Goal: Contribute content: Add original content to the website for others to see

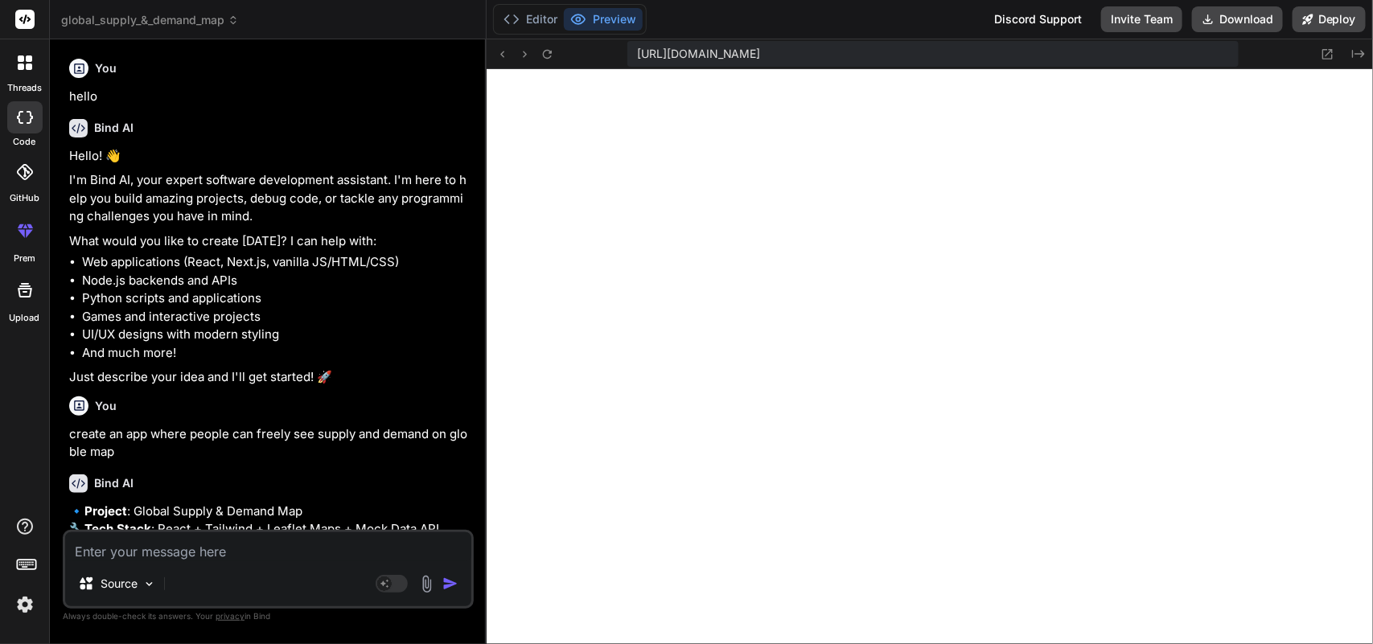
scroll to position [1945, 0]
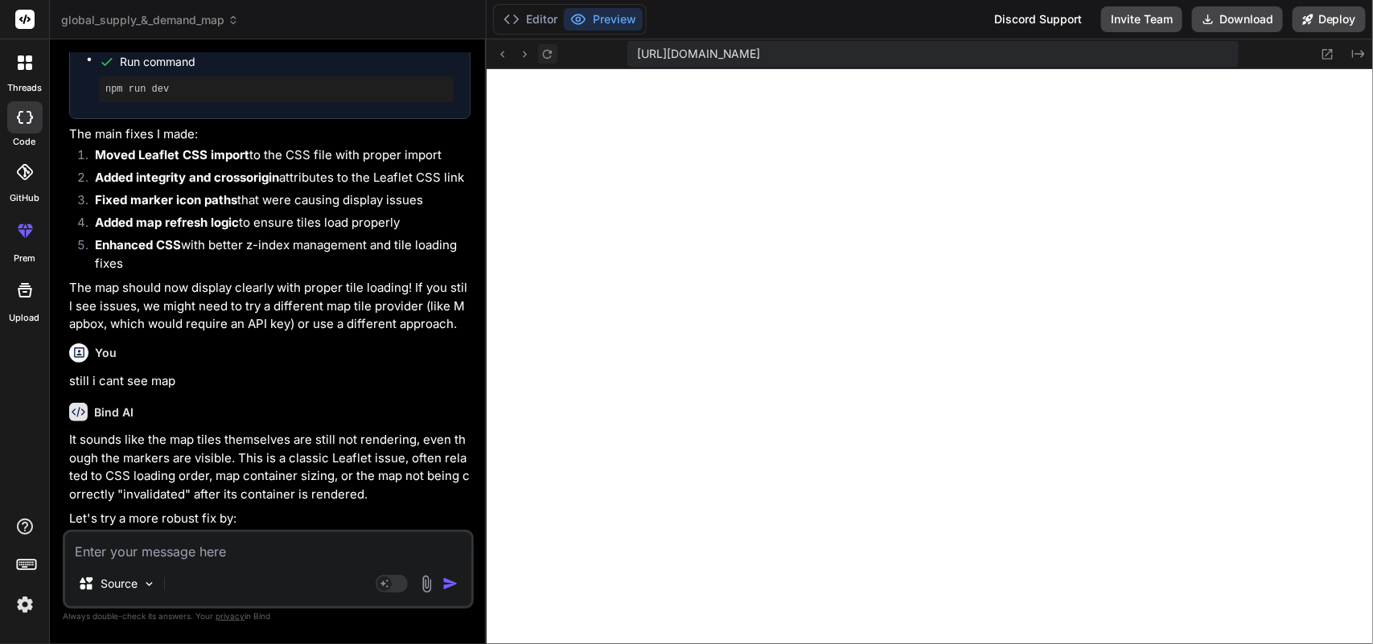
click at [548, 55] on icon at bounding box center [548, 54] width 14 height 14
click at [520, 28] on button "Editor" at bounding box center [530, 19] width 67 height 23
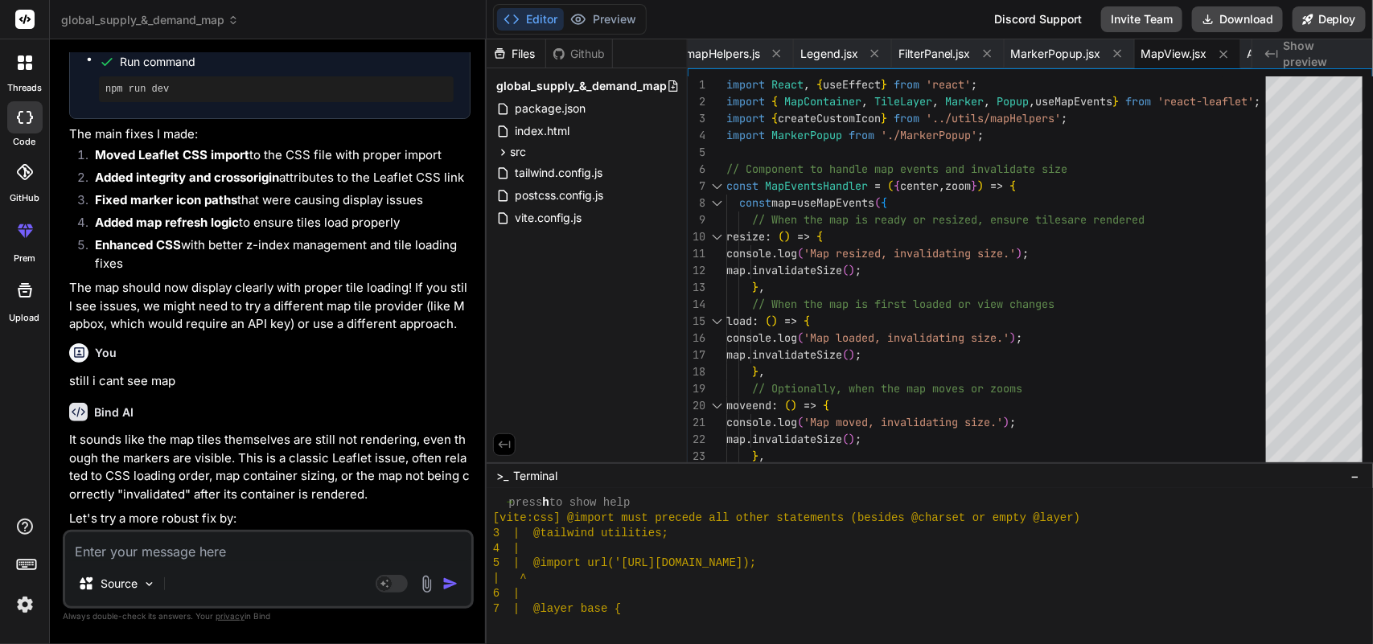
drag, startPoint x: 607, startPoint y: 87, endPoint x: 543, endPoint y: 348, distance: 269.2
click at [543, 348] on div "Files Github global_supply_&_demand_map package.json index.html src main.jsx in…" at bounding box center [587, 250] width 201 height 423
click at [155, 21] on span "global_supply_&_demand_map" at bounding box center [150, 20] width 178 height 16
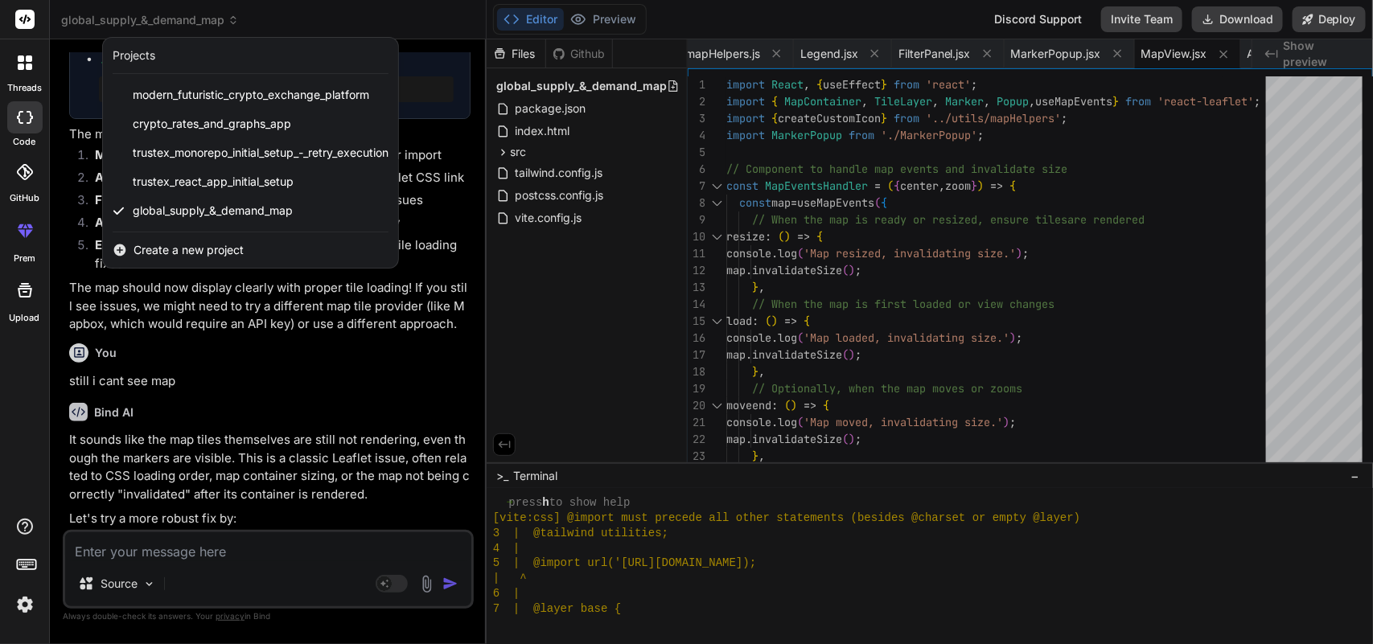
click at [158, 245] on span "Create a new project" at bounding box center [189, 250] width 110 height 16
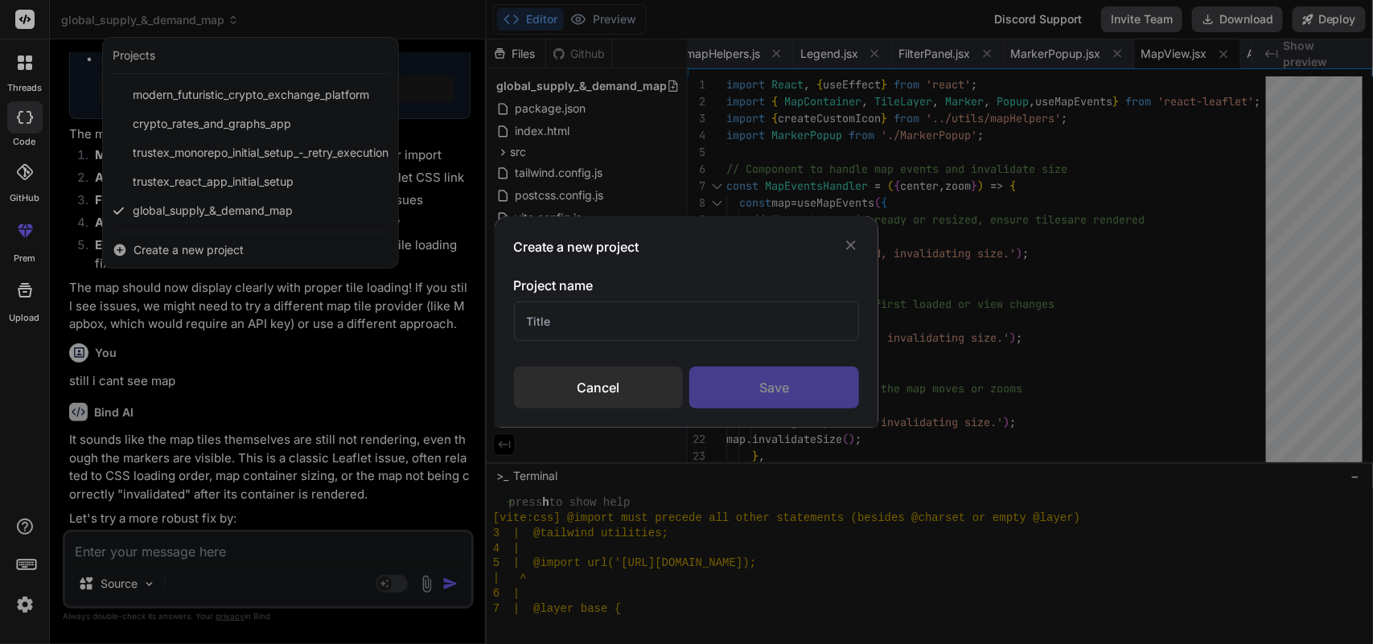
click at [627, 314] on input "text" at bounding box center [687, 321] width 346 height 39
type input "pdf"
click at [758, 393] on div "Save" at bounding box center [774, 388] width 170 height 42
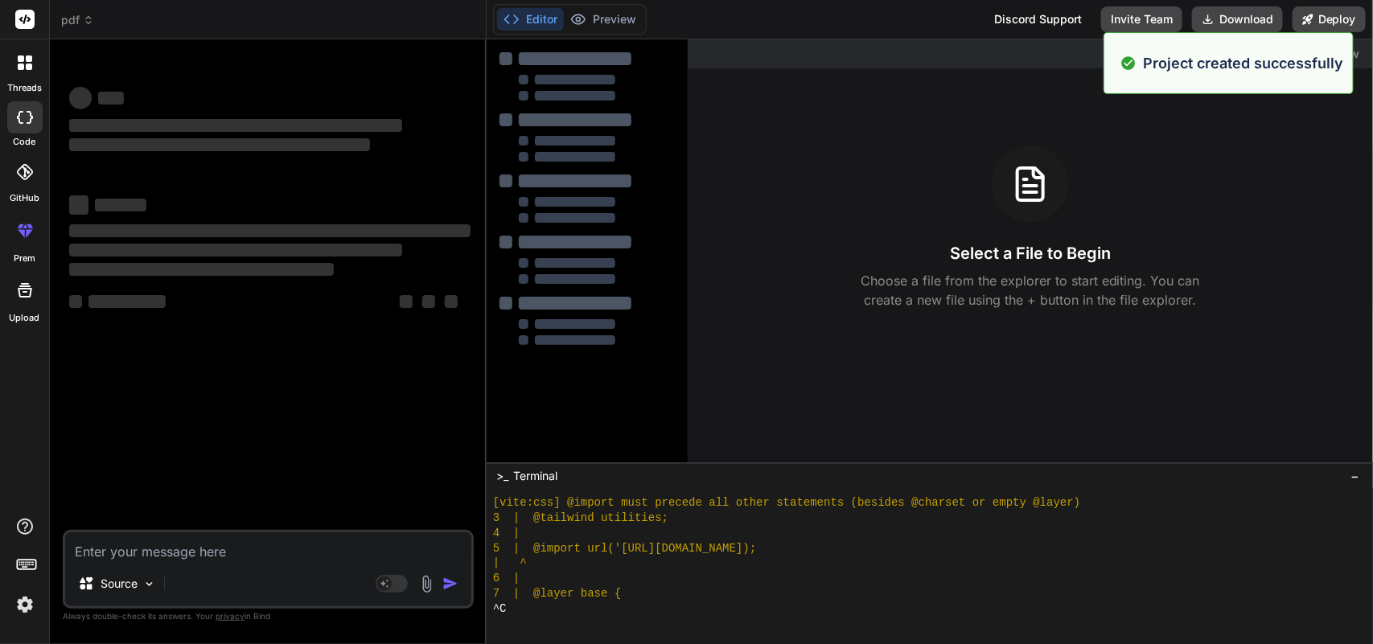
scroll to position [1991, 0]
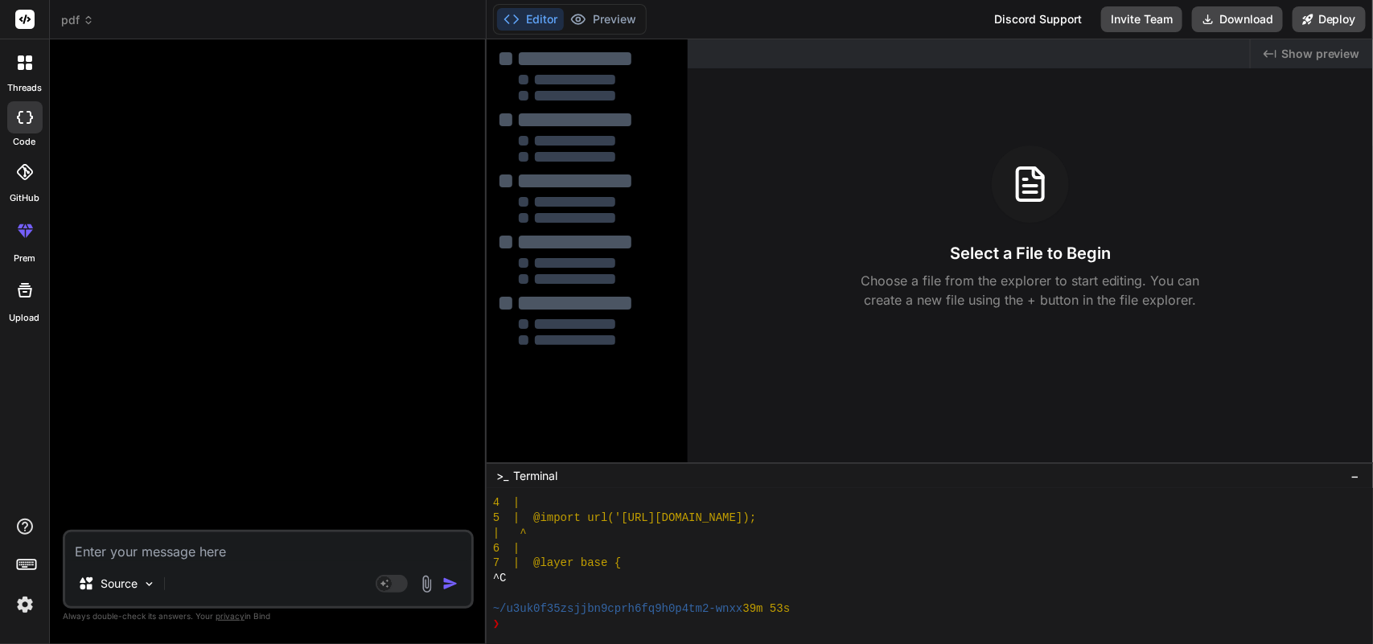
type textarea "x"
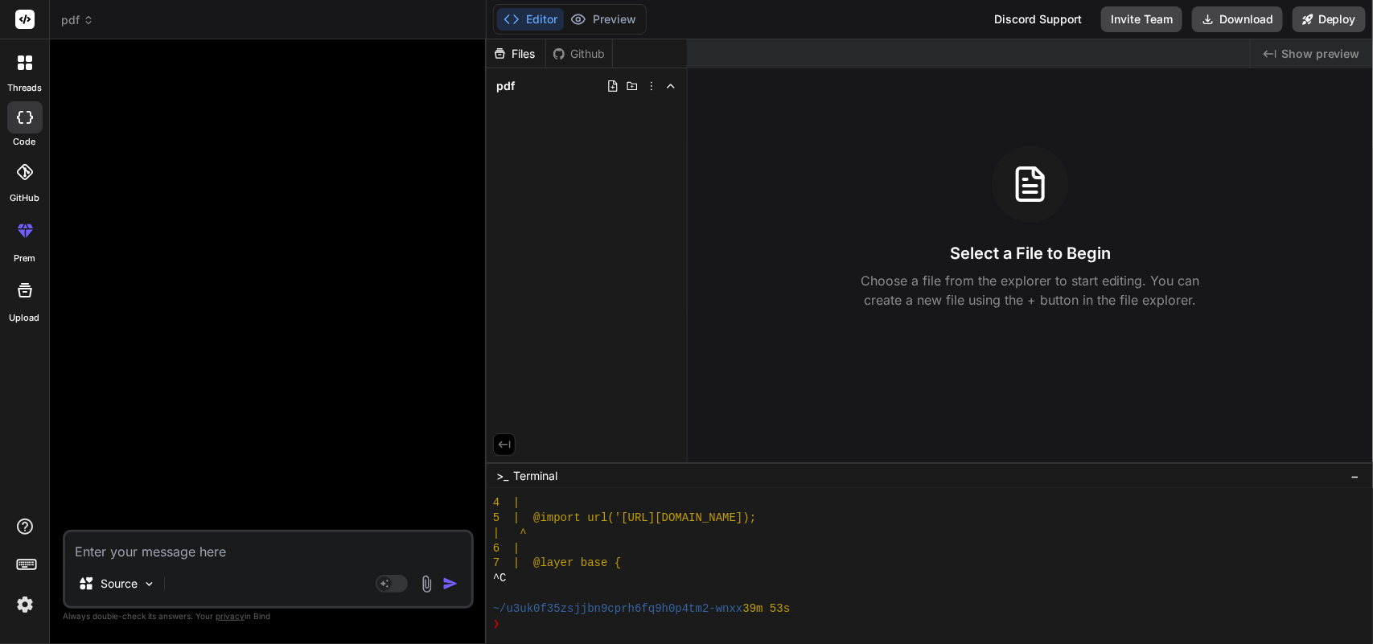
click at [14, 59] on div at bounding box center [25, 63] width 34 height 34
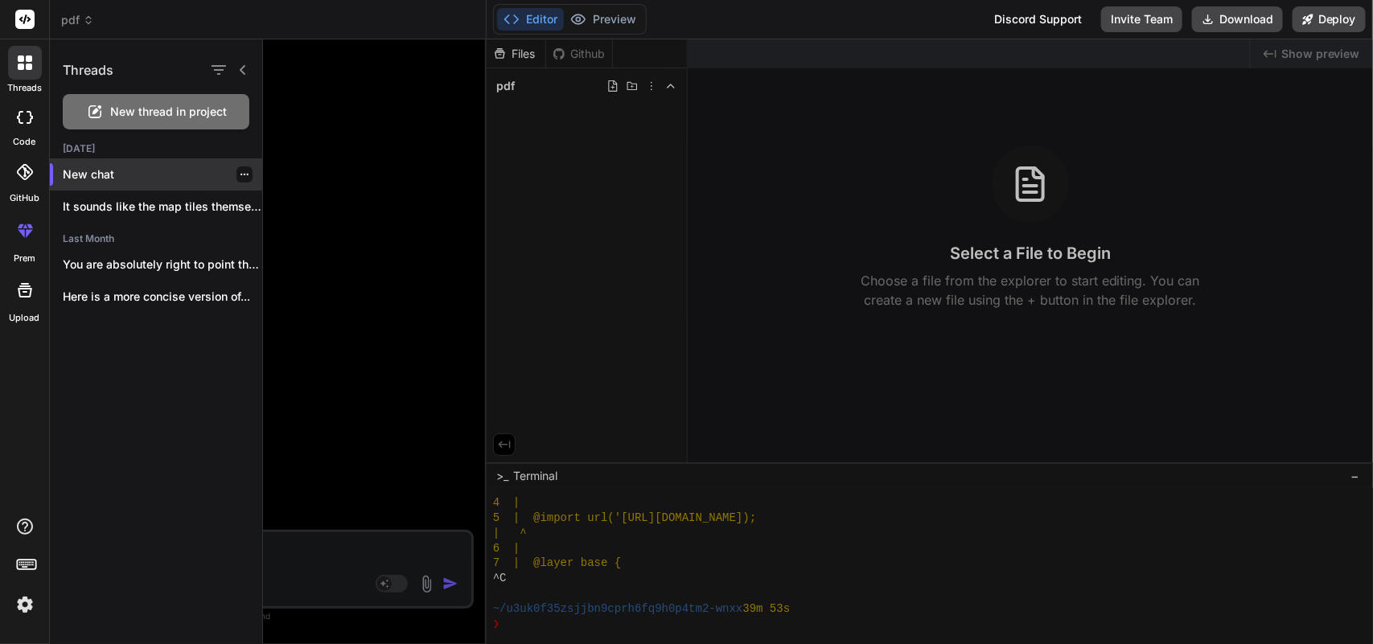
click at [81, 165] on div "New chat" at bounding box center [156, 174] width 212 height 32
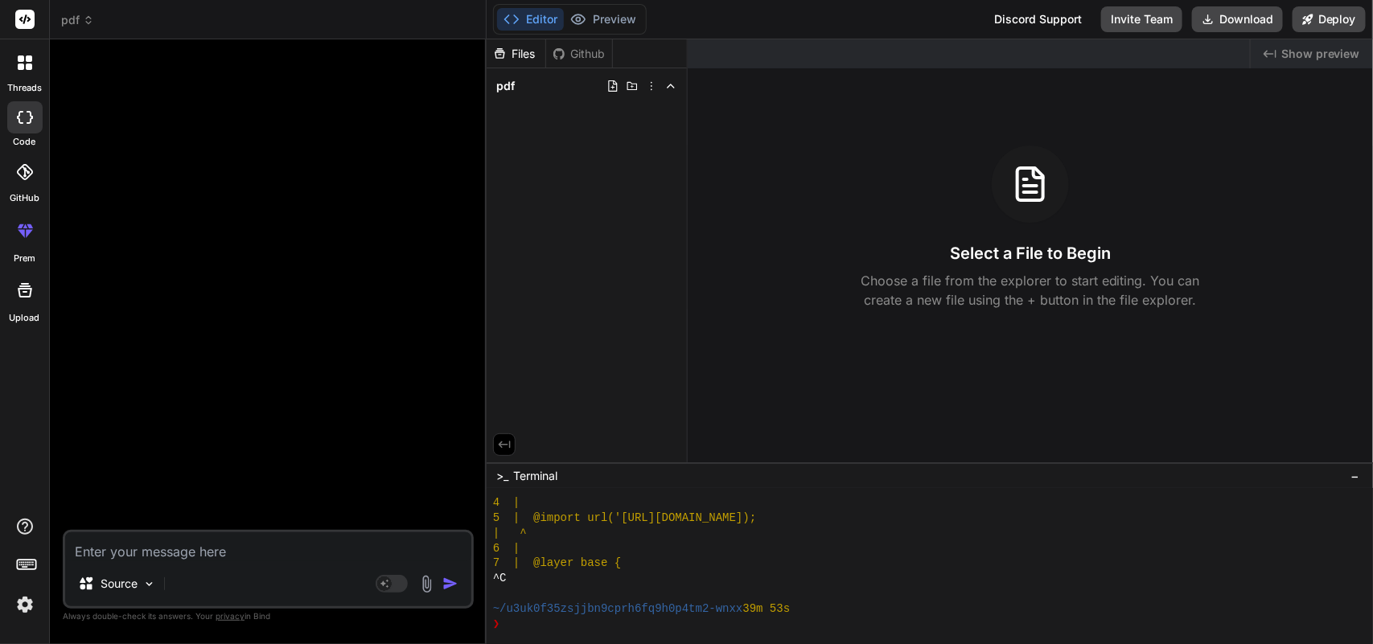
click at [179, 535] on textarea at bounding box center [268, 546] width 406 height 29
type textarea "c"
type textarea "x"
type textarea "cr"
type textarea "x"
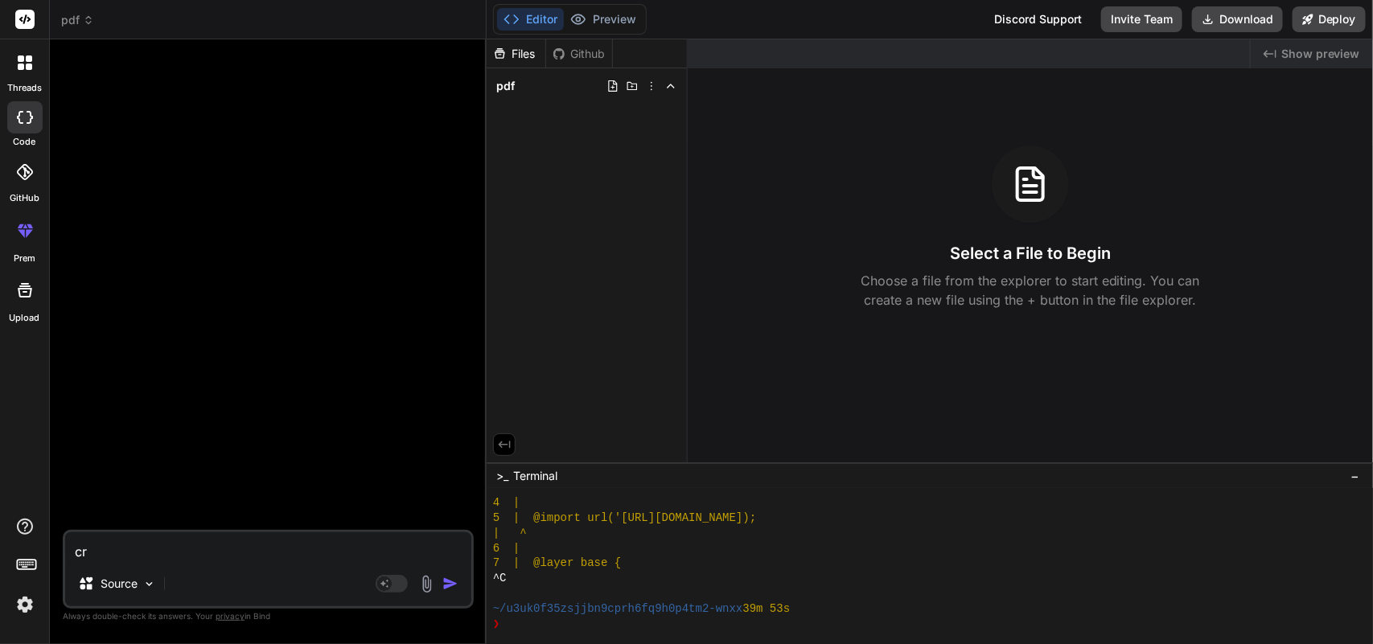
type textarea "cre"
type textarea "x"
type textarea "crea"
type textarea "x"
type textarea "creat"
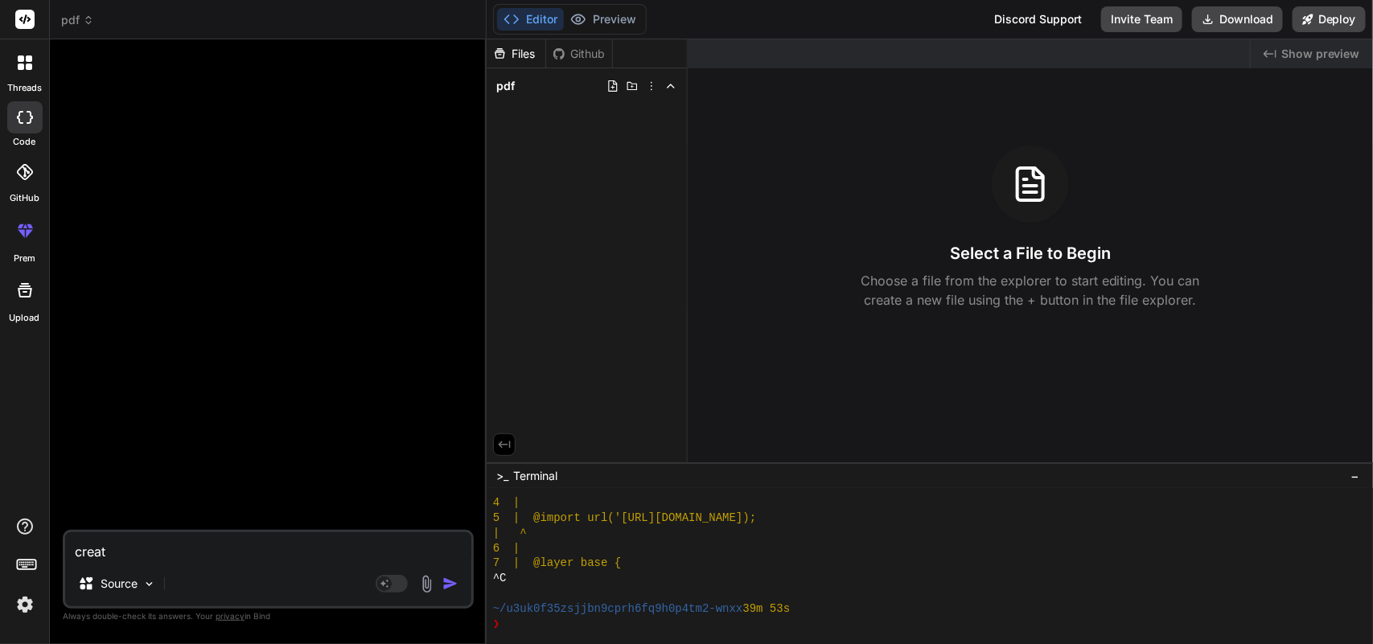
type textarea "x"
type textarea "create"
type textarea "x"
type textarea "create"
type textarea "x"
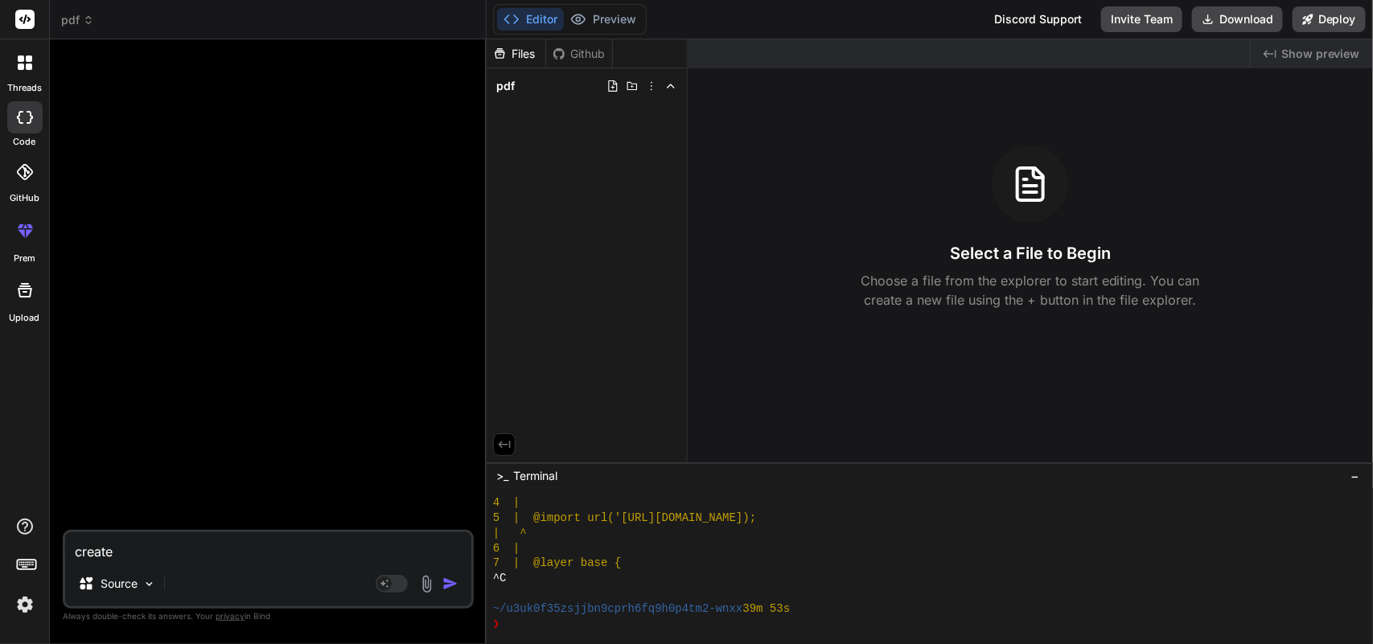
type textarea "create a"
type textarea "x"
type textarea "create a"
type textarea "x"
type textarea "create a s"
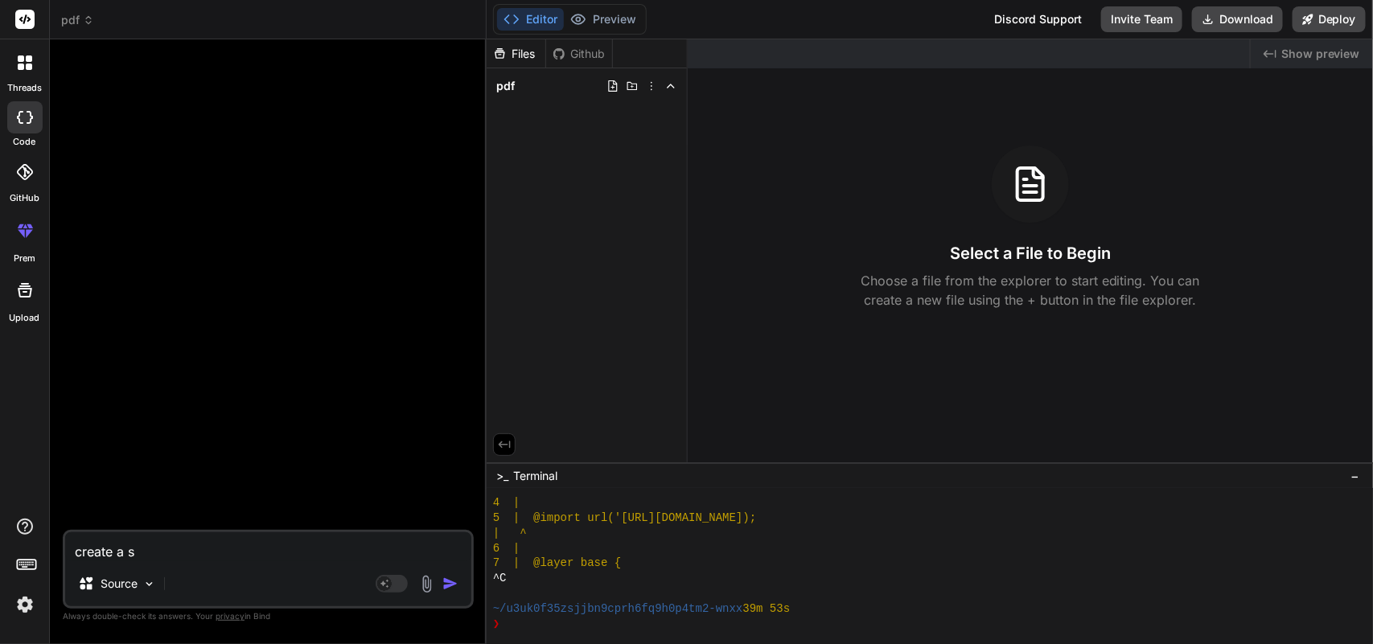
type textarea "x"
type textarea "create a si"
type textarea "x"
type textarea "create a sim"
type textarea "x"
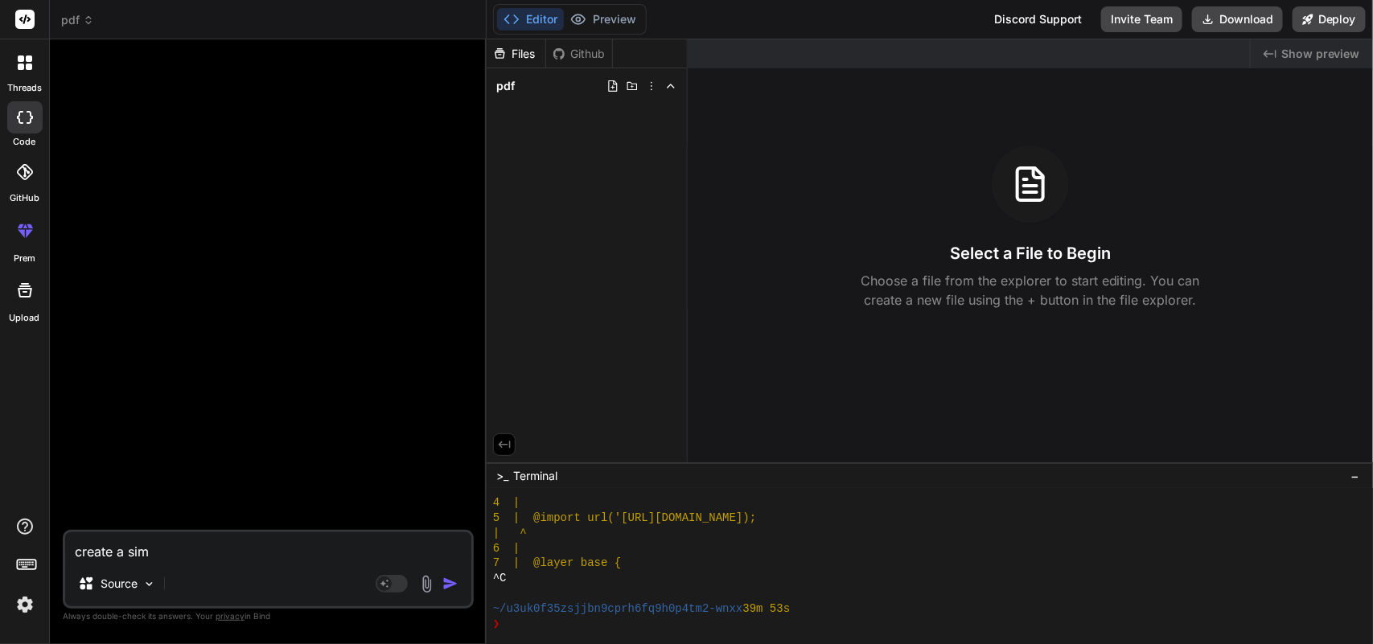
type textarea "create a simp"
type textarea "x"
type textarea "create a simpl"
type textarea "x"
type textarea "create a simple"
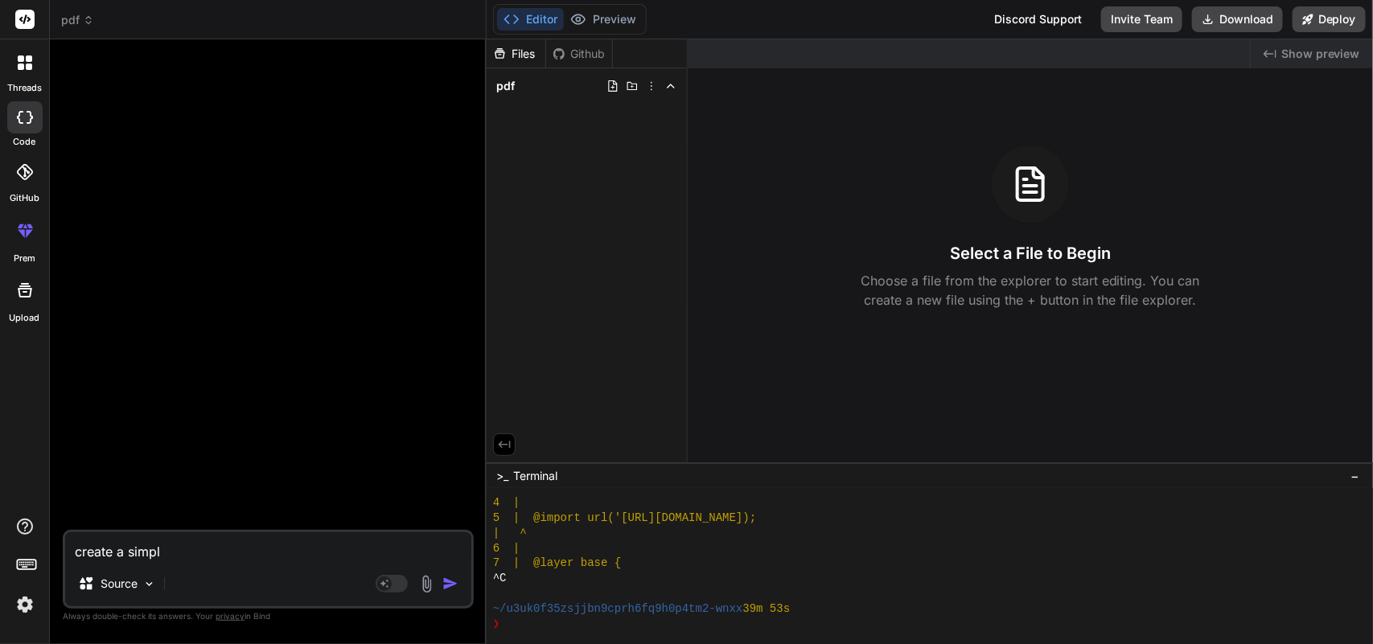
type textarea "x"
type textarea "create a simple"
type textarea "x"
type textarea "create a simple w"
type textarea "x"
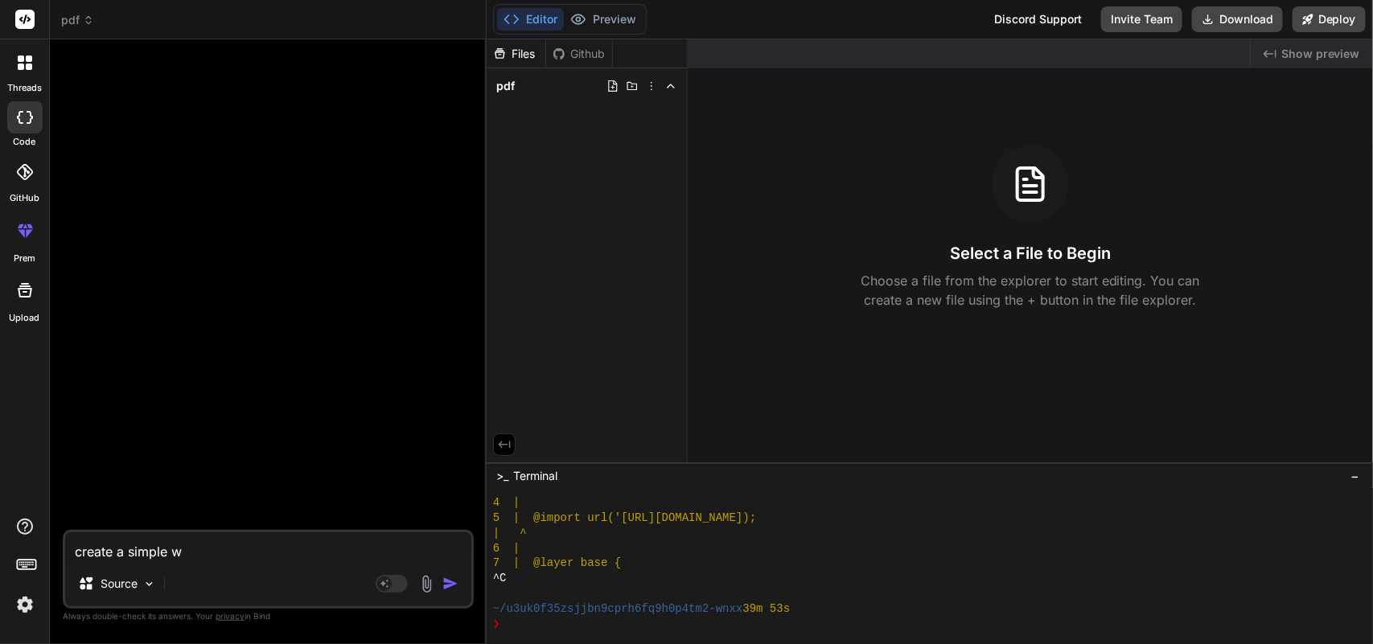
type textarea "create a simple we"
type textarea "x"
type textarea "create a simple web"
type textarea "x"
type textarea "create a simple webs"
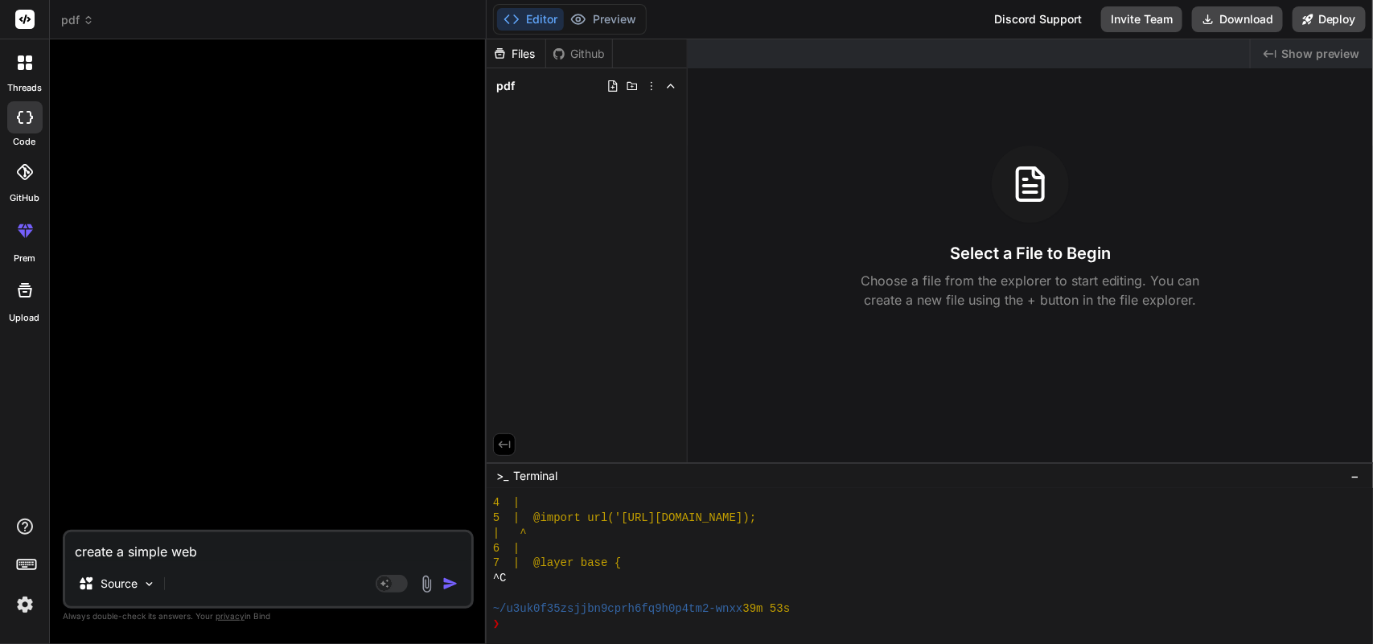
type textarea "x"
type textarea "create a simple websi"
type textarea "x"
type textarea "create a simple websit"
type textarea "x"
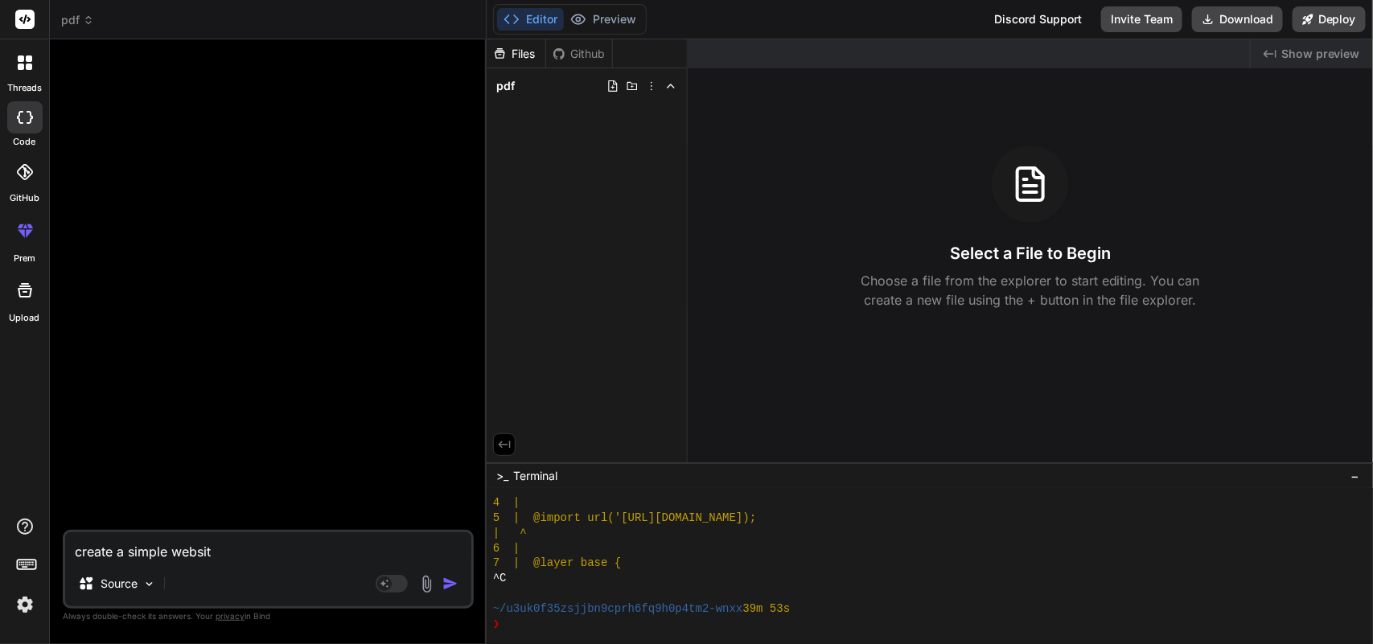
type textarea "create a simple website"
type textarea "x"
type textarea "create a simple website"
type textarea "x"
type textarea "create a simple website w"
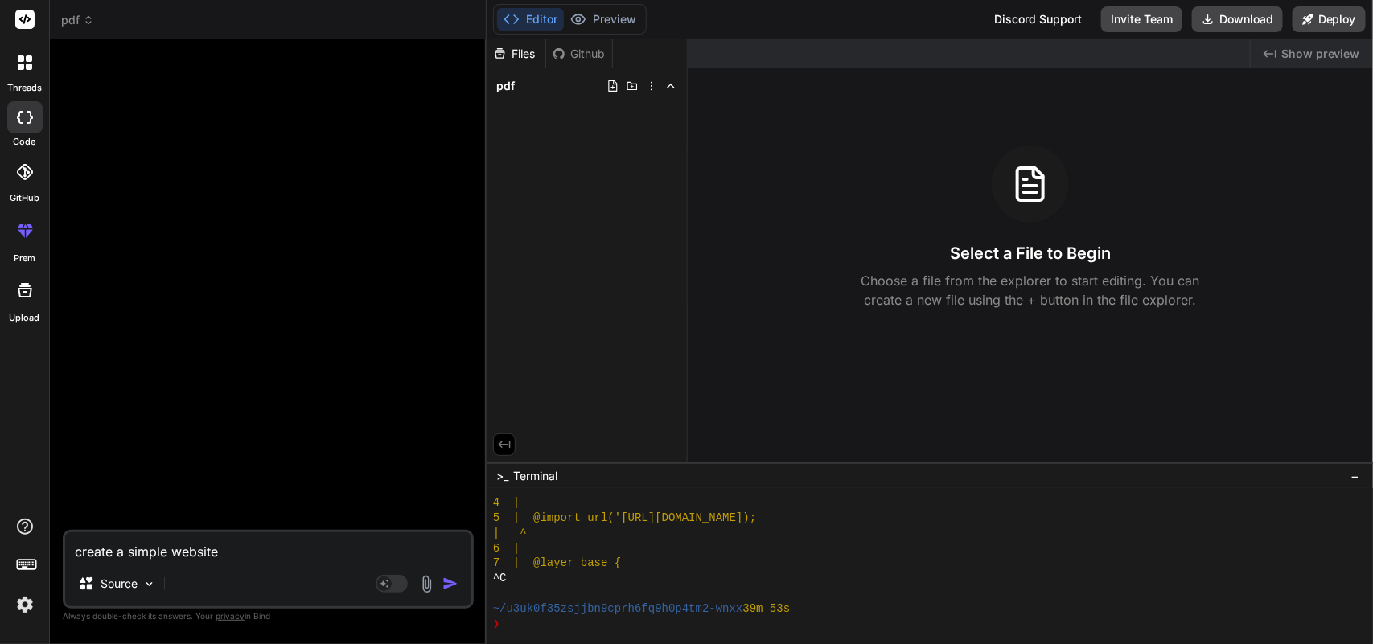
type textarea "x"
type textarea "create a simple website wi"
type textarea "x"
type textarea "create a simple website w"
type textarea "x"
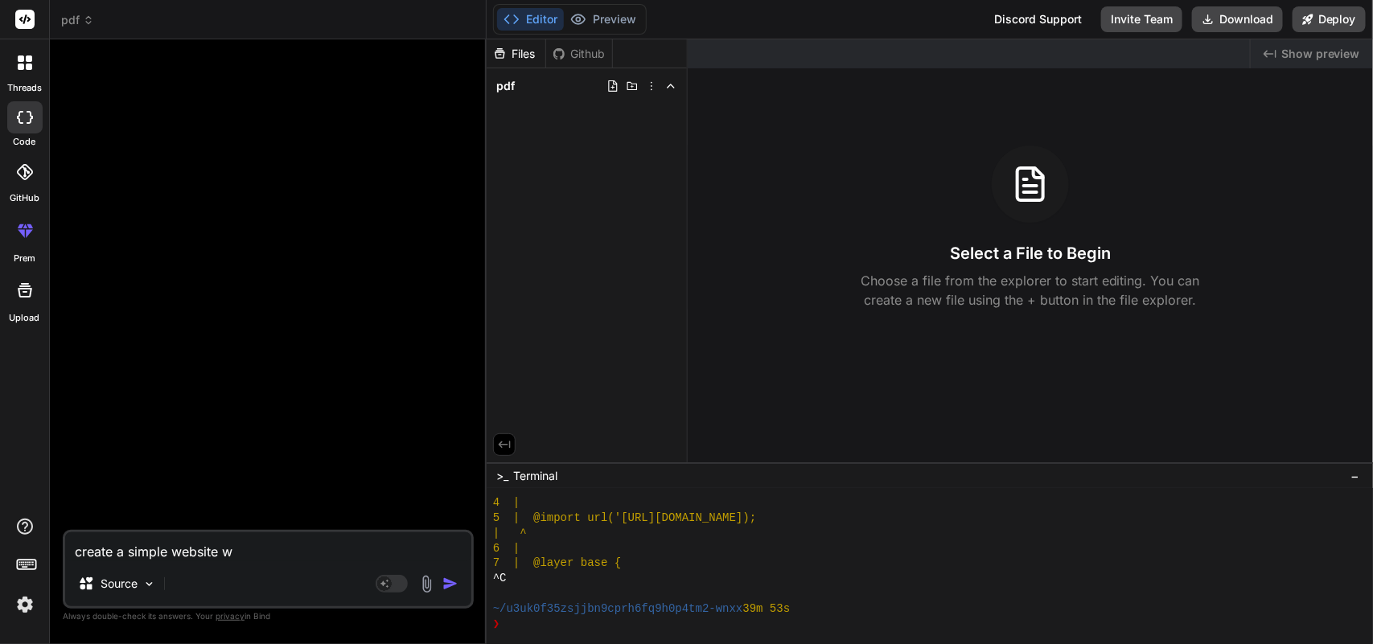
type textarea "create a simple website wh"
type textarea "x"
type textarea "create a simple website whi"
type textarea "x"
type textarea "create a simple website whic"
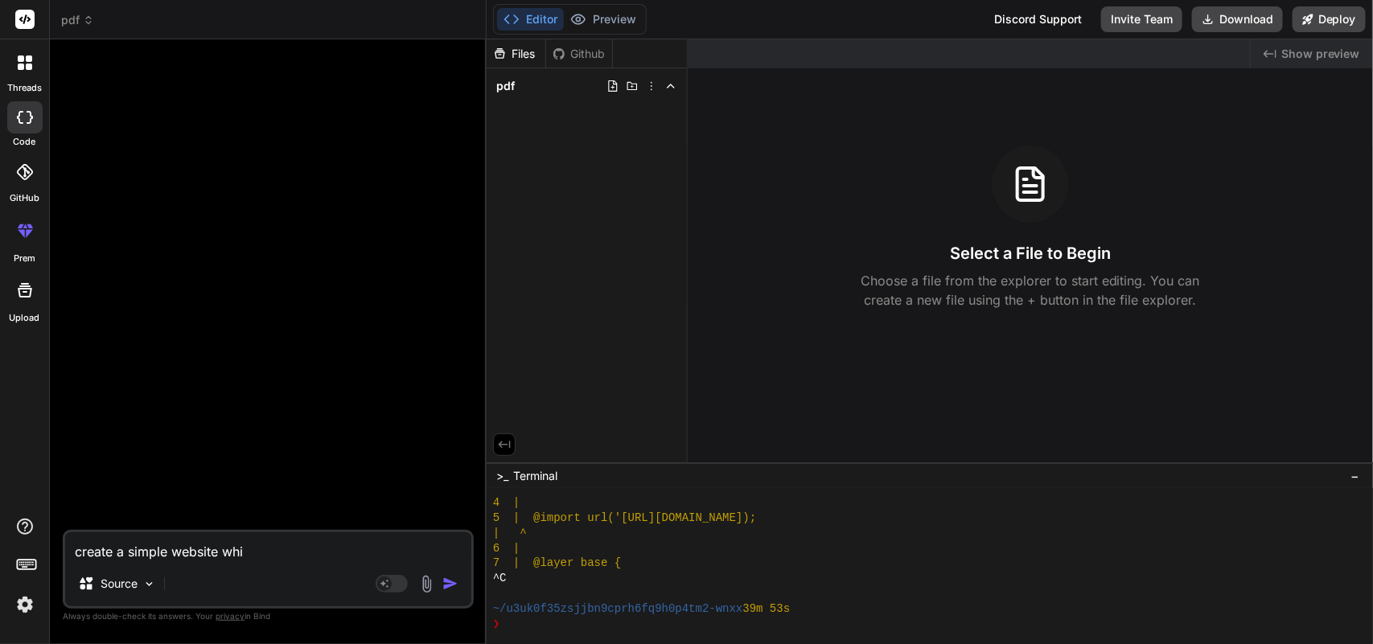
type textarea "x"
type textarea "create a simple website which"
type textarea "x"
type textarea "create a simple website which"
type textarea "x"
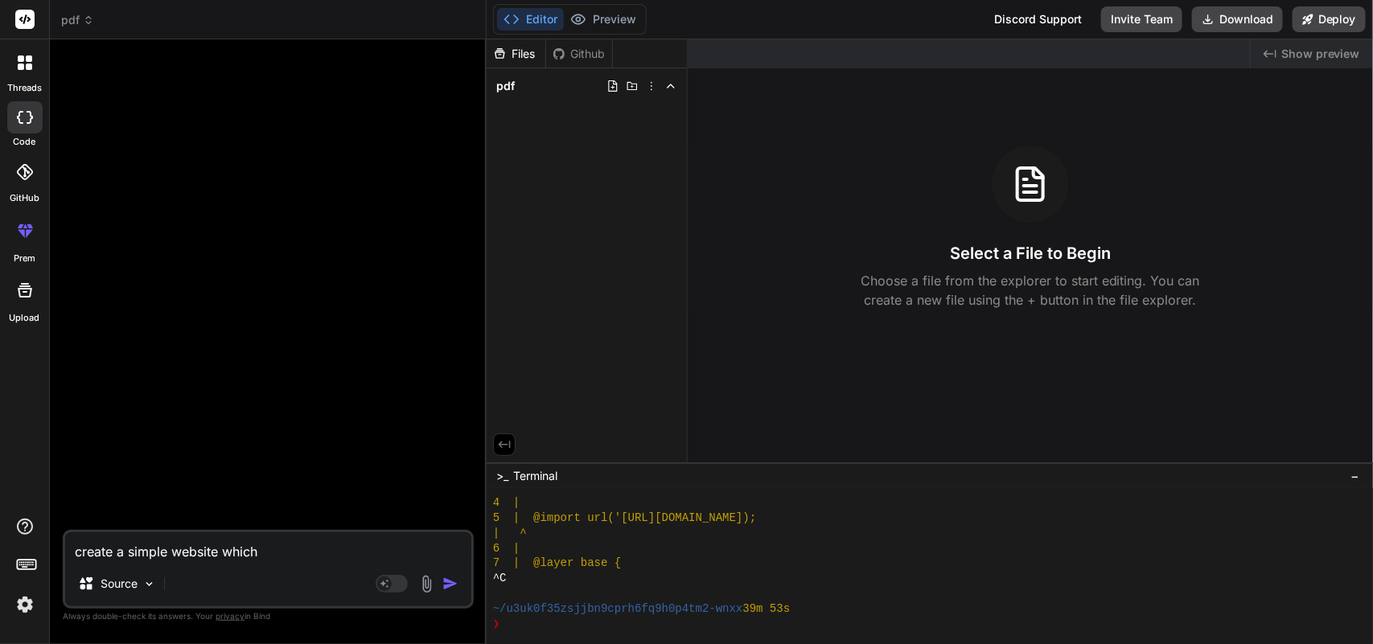
type textarea "create a simple website which c"
type textarea "x"
type textarea "create a simple website which ca"
type textarea "x"
type textarea "create a simple website which can"
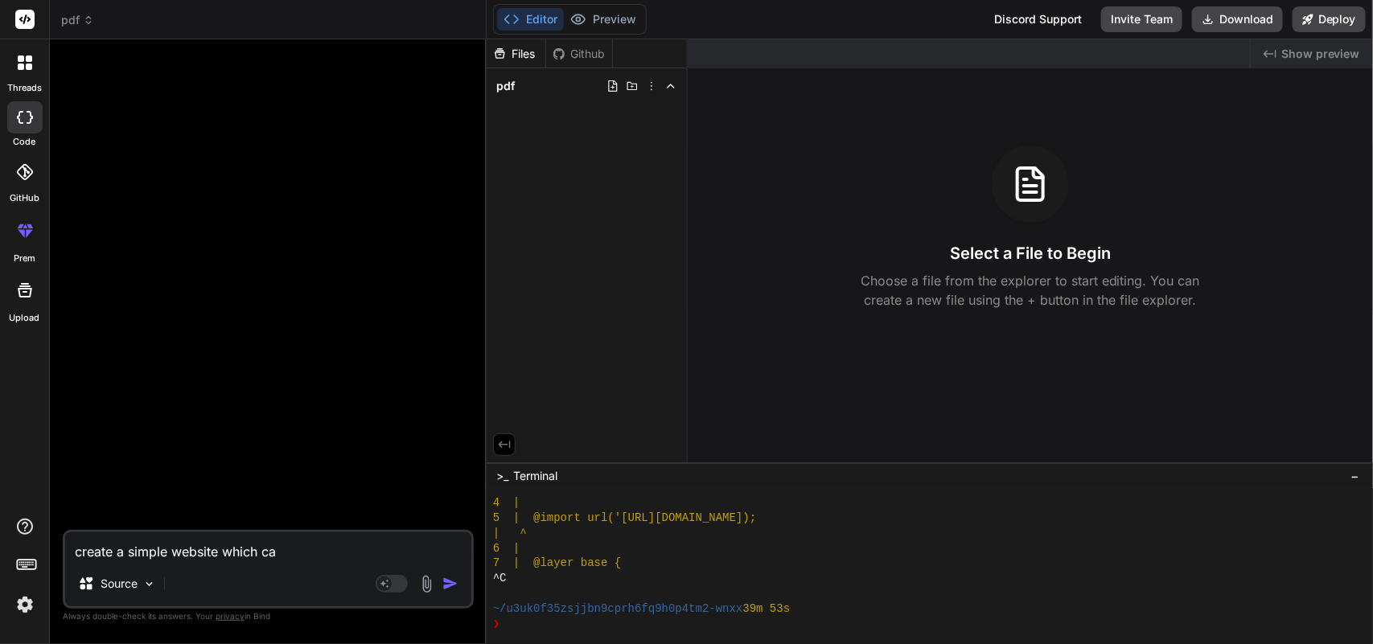
type textarea "x"
type textarea "create a simple website which can"
type textarea "x"
type textarea "create a simple website which can c"
type textarea "x"
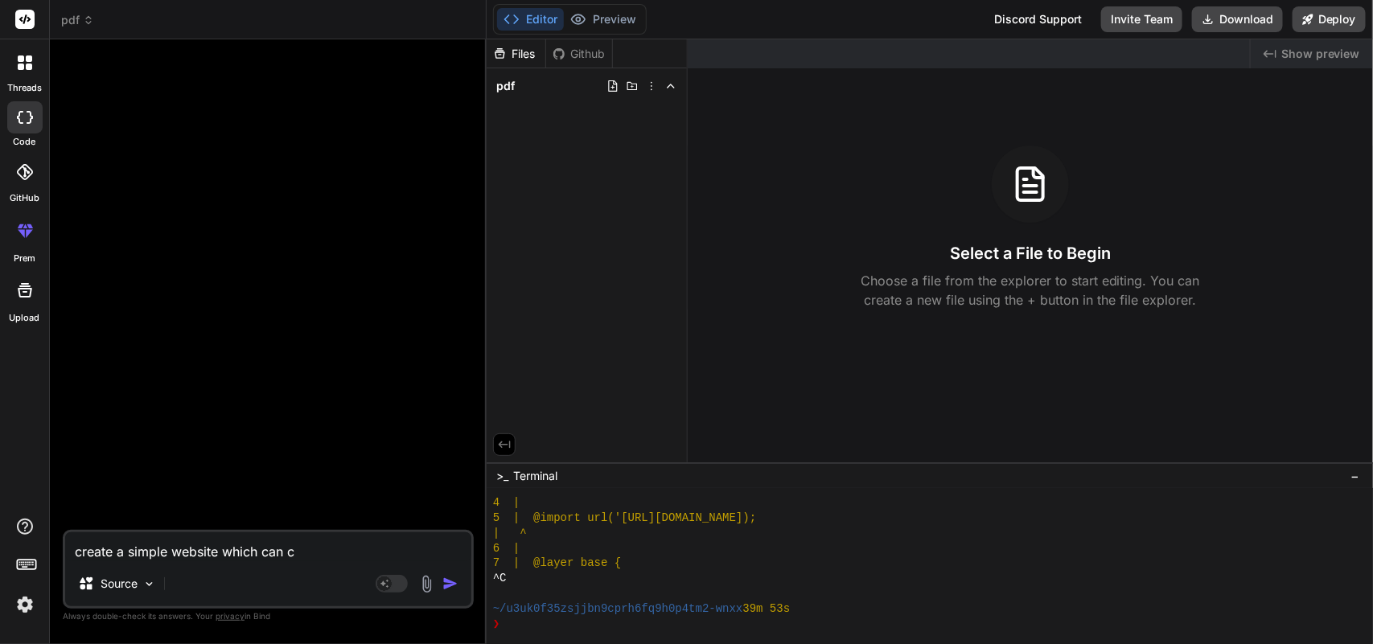
type textarea "create a simple website which can co"
type textarea "x"
type textarea "create a simple website which can con"
type textarea "x"
type textarea "create a simple website which can conv"
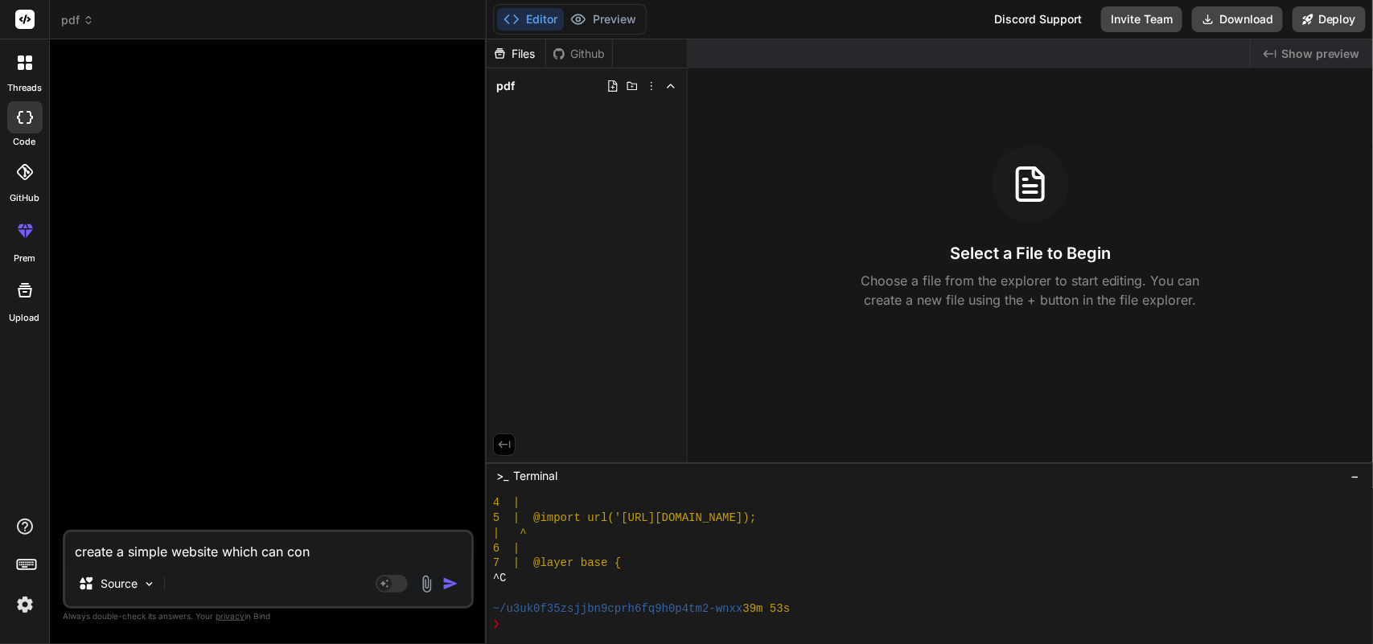
type textarea "x"
type textarea "create a simple website which can conve"
type textarea "x"
type textarea "create a simple website which can conver"
type textarea "x"
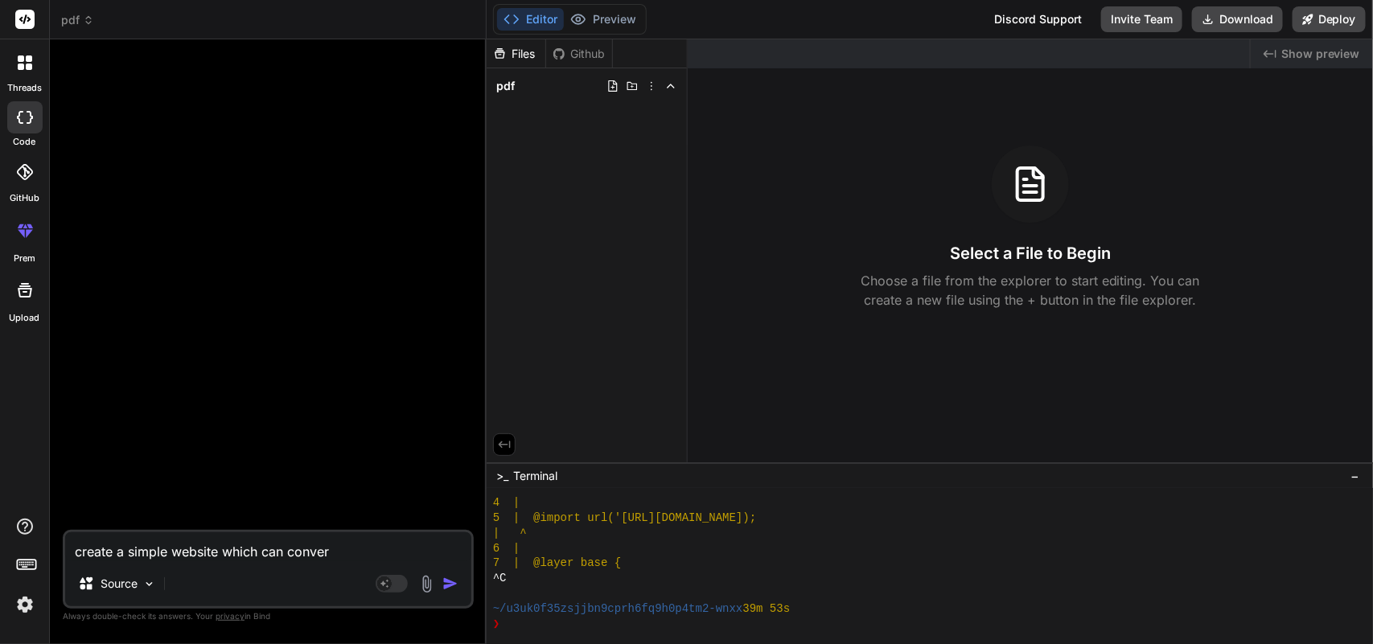
type textarea "create a simple website which can convert"
type textarea "x"
type textarea "create a simple website which can convert"
type textarea "x"
type textarea "create a simple website which can convert a"
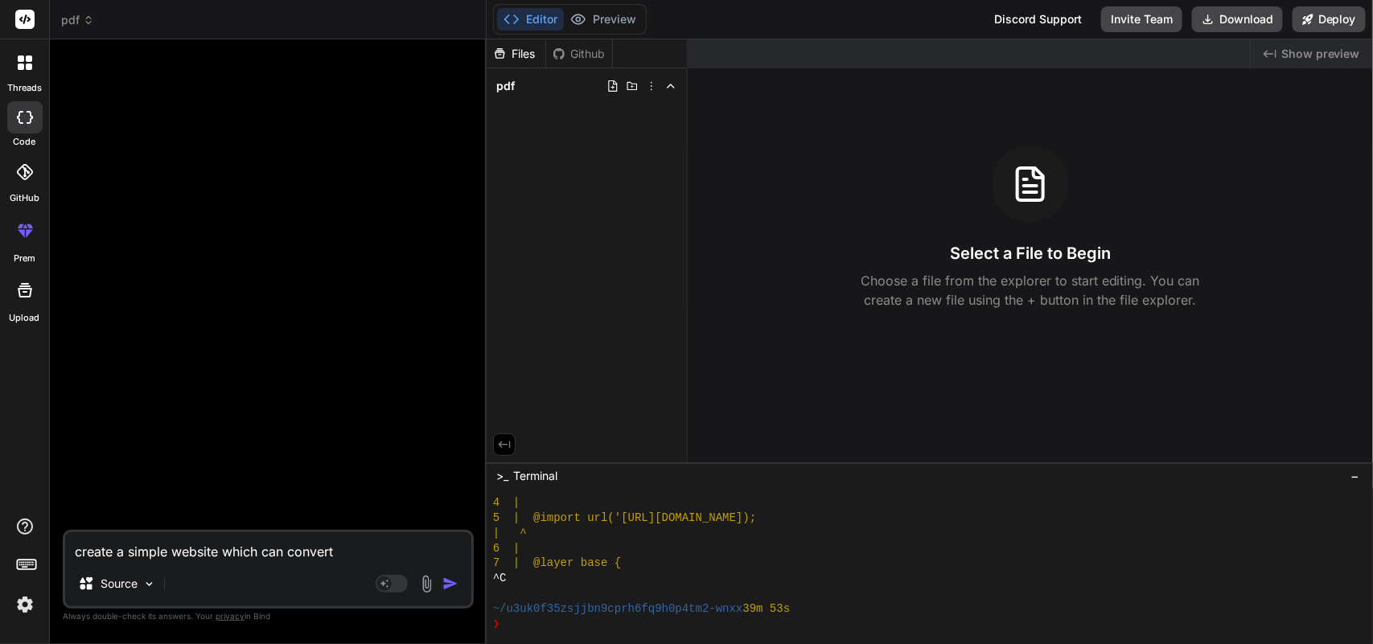
type textarea "x"
type textarea "create a simple website which can convert a"
type textarea "x"
type textarea "create a simple website which can convert a p"
type textarea "x"
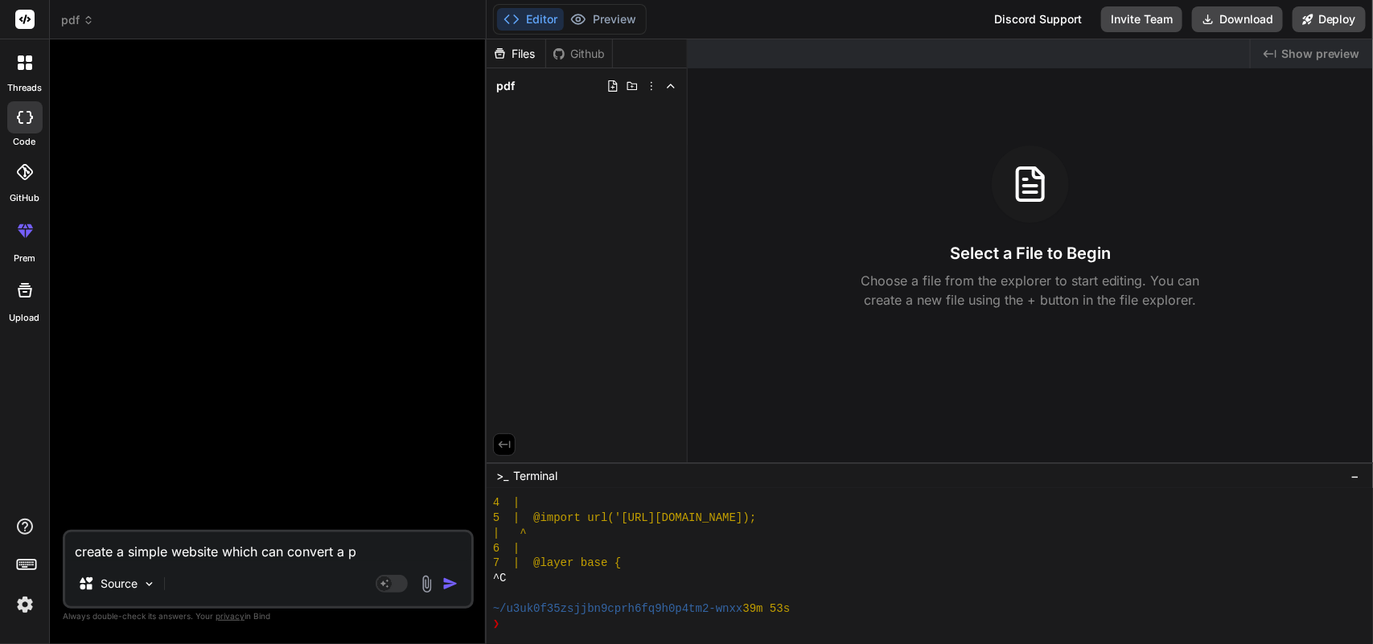
type textarea "create a simple website which can convert a pi"
type textarea "x"
type textarea "create a simple website which can convert a pic"
type textarea "x"
type textarea "create a simple website which can convert a pict"
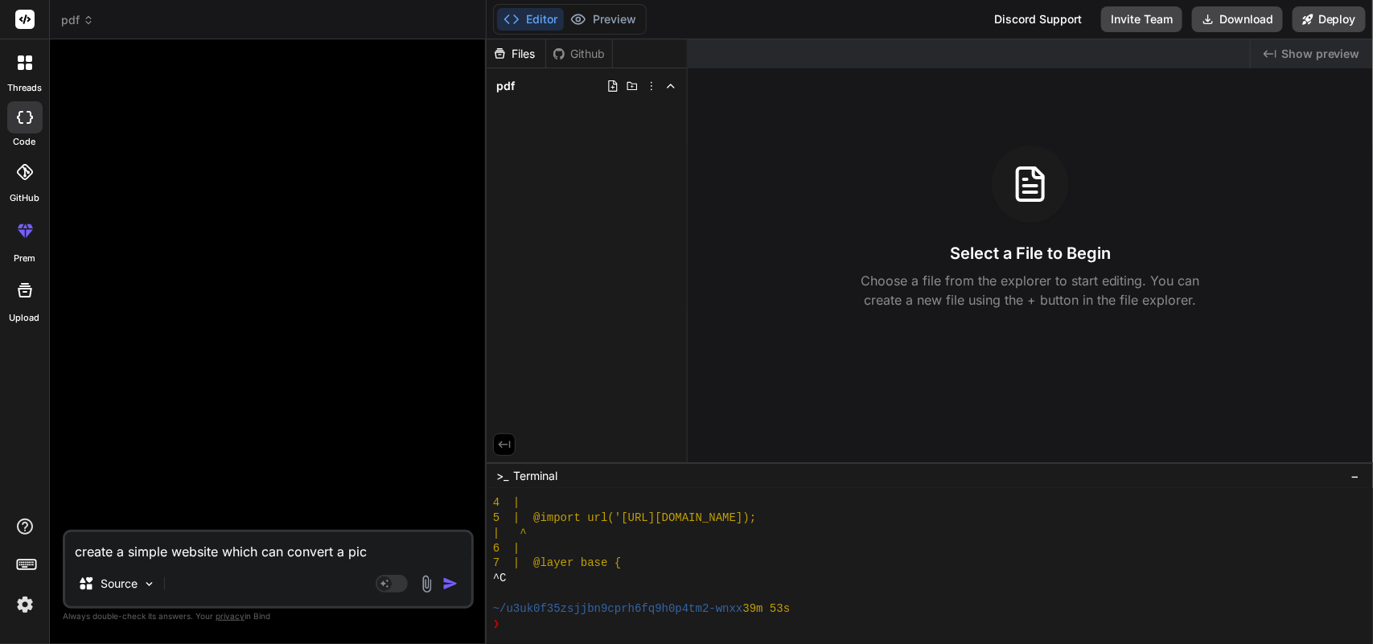
type textarea "x"
type textarea "create a simple website which can convert a pictu"
type textarea "x"
type textarea "create a simple website which can convert a picture"
type textarea "x"
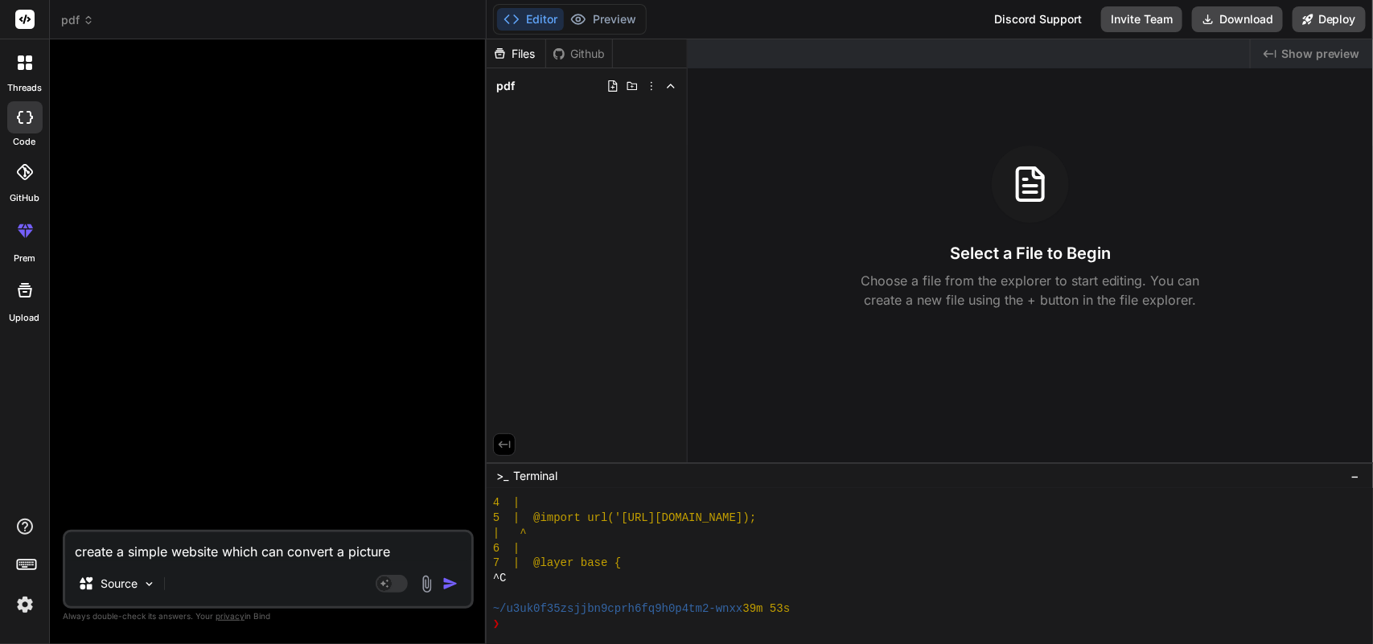
type textarea "create a simple website which can convert a picturee"
type textarea "x"
type textarea "create a simple website which can convert a picture"
type textarea "x"
type textarea "create a simple website which can convert a pictur"
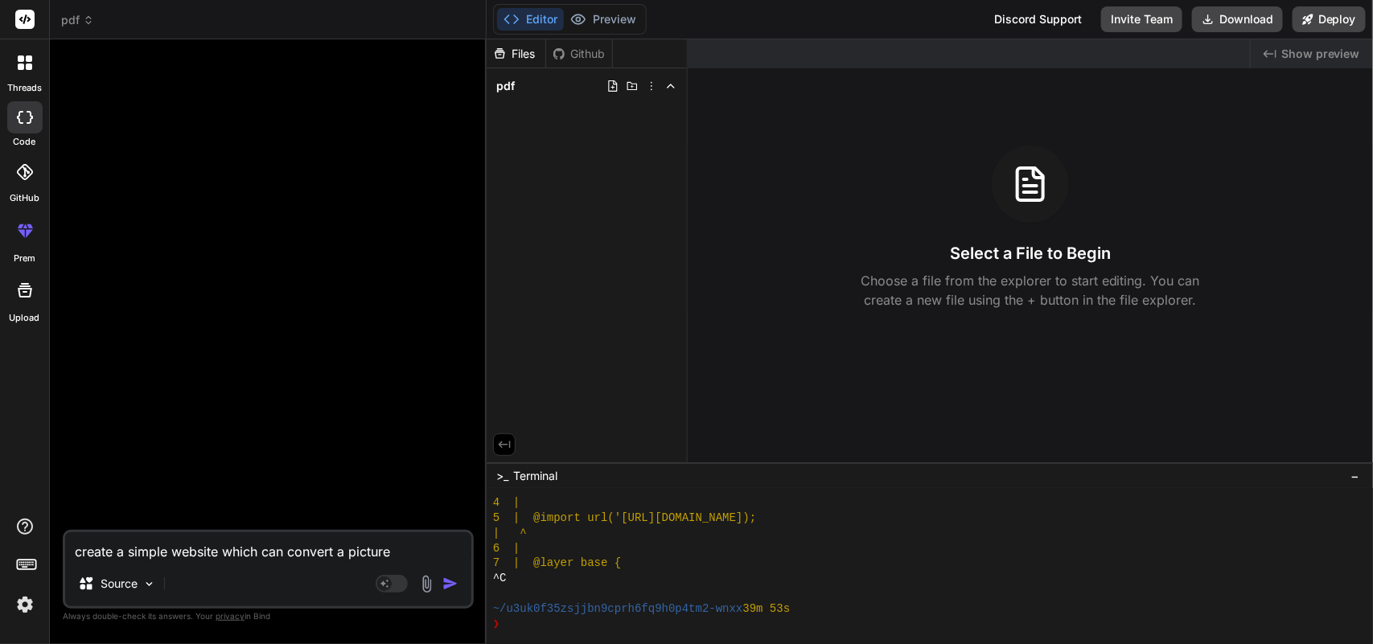
type textarea "x"
type textarea "create a simple website which can convert a picture"
type textarea "x"
type textarea "create a simple website which can convert a picture"
type textarea "x"
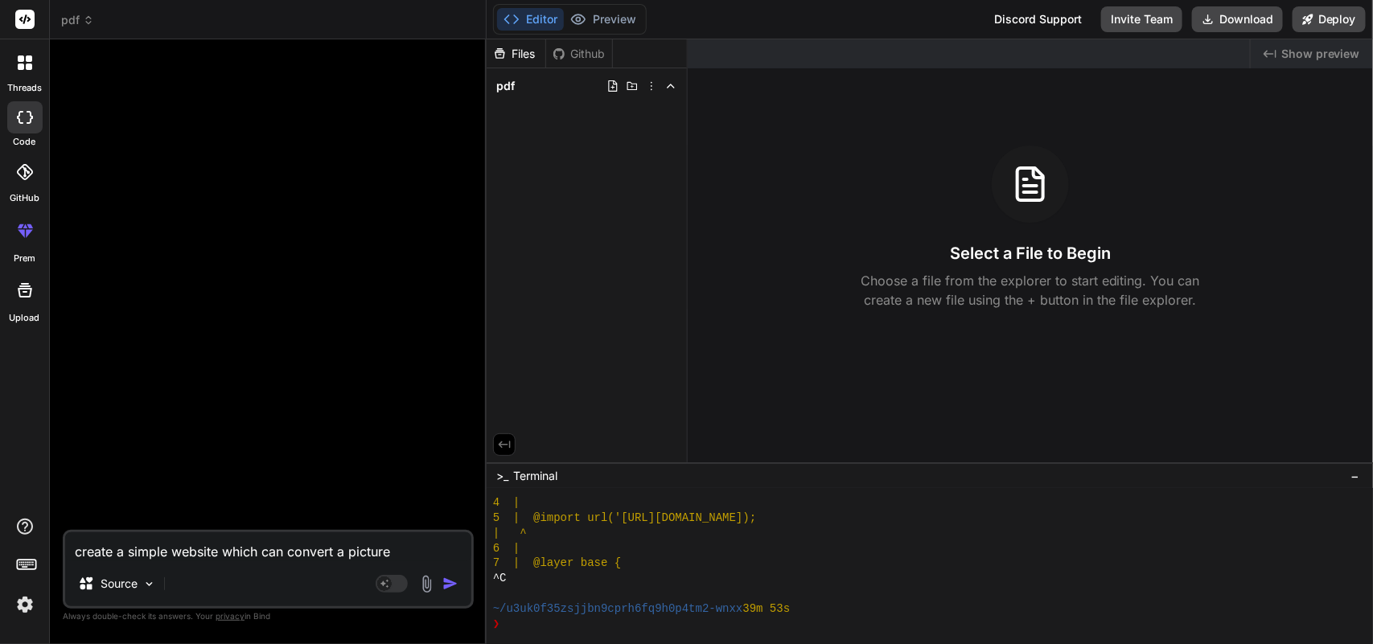
type textarea "create a simple website which can convert a picture i"
type textarea "x"
type textarea "create a simple website which can convert a picture in"
type textarea "x"
type textarea "create a simple website which can convert a picture int"
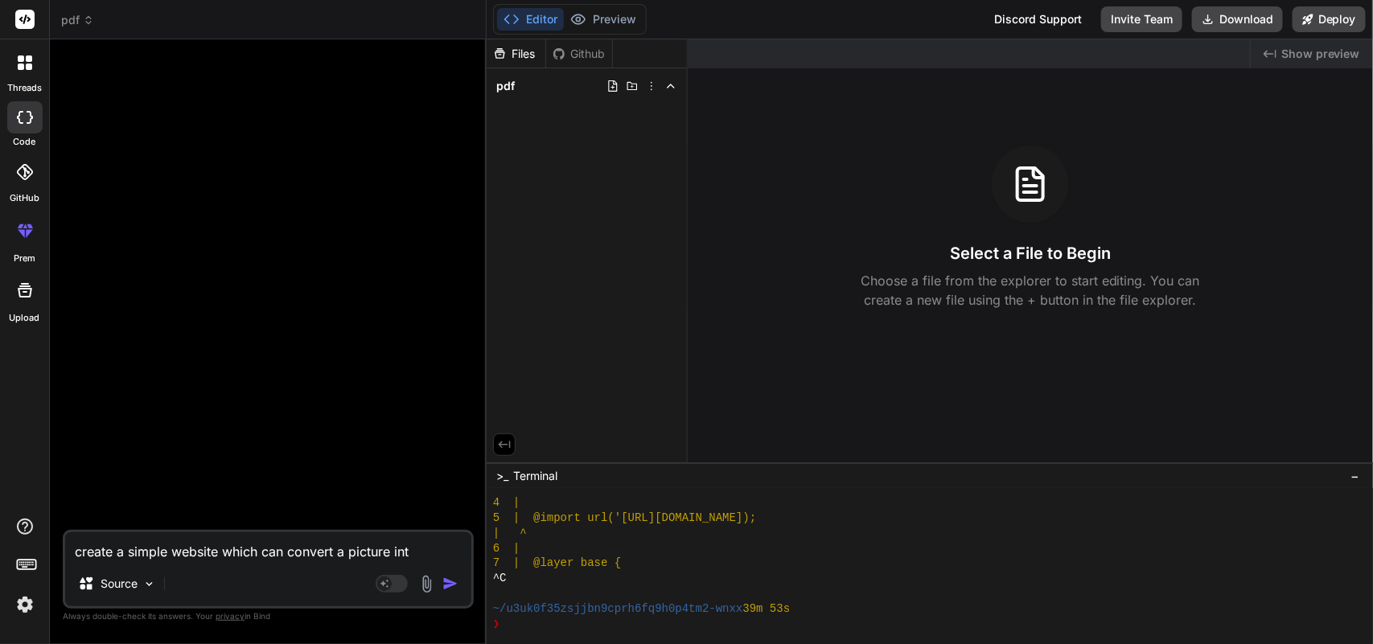
type textarea "x"
type textarea "create a simple website which can convert a picture into"
type textarea "x"
type textarea "create a simple website which can convert a picture into"
type textarea "x"
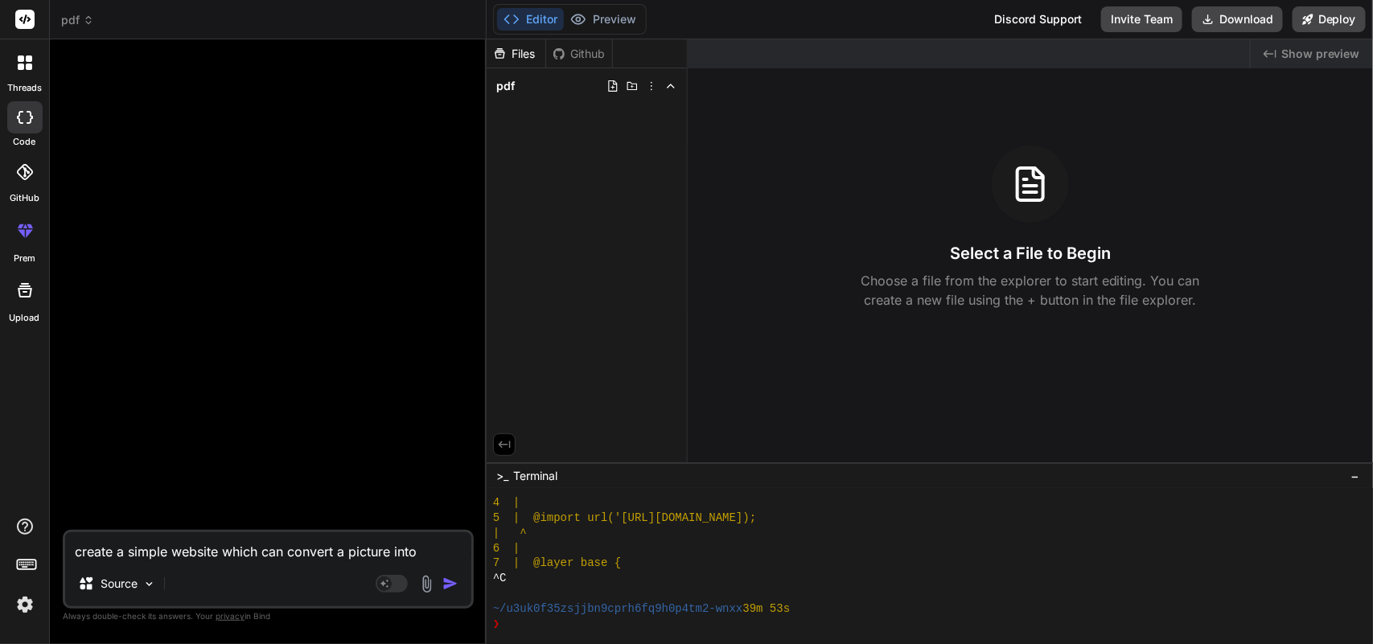
type textarea "create a simple website which can convert a picture into p"
type textarea "x"
type textarea "create a simple website which can convert a picture into pd"
type textarea "x"
type textarea "create a simple website which can convert a picture into pdf"
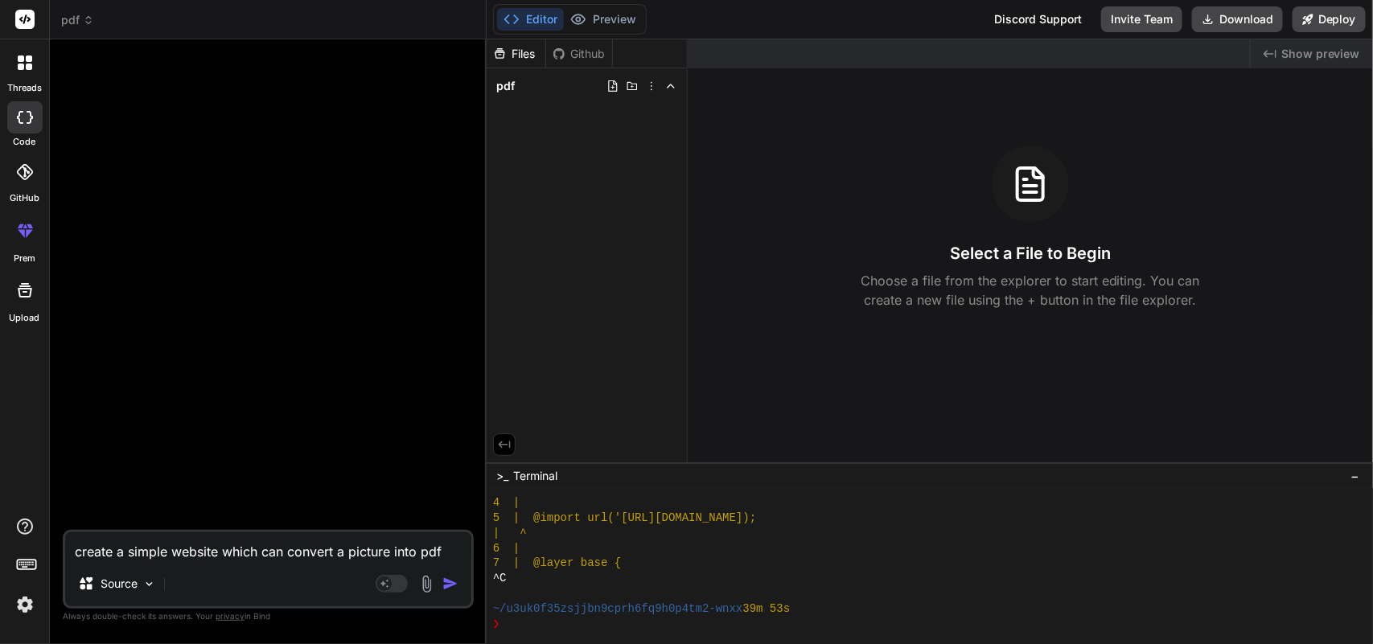
type textarea "x"
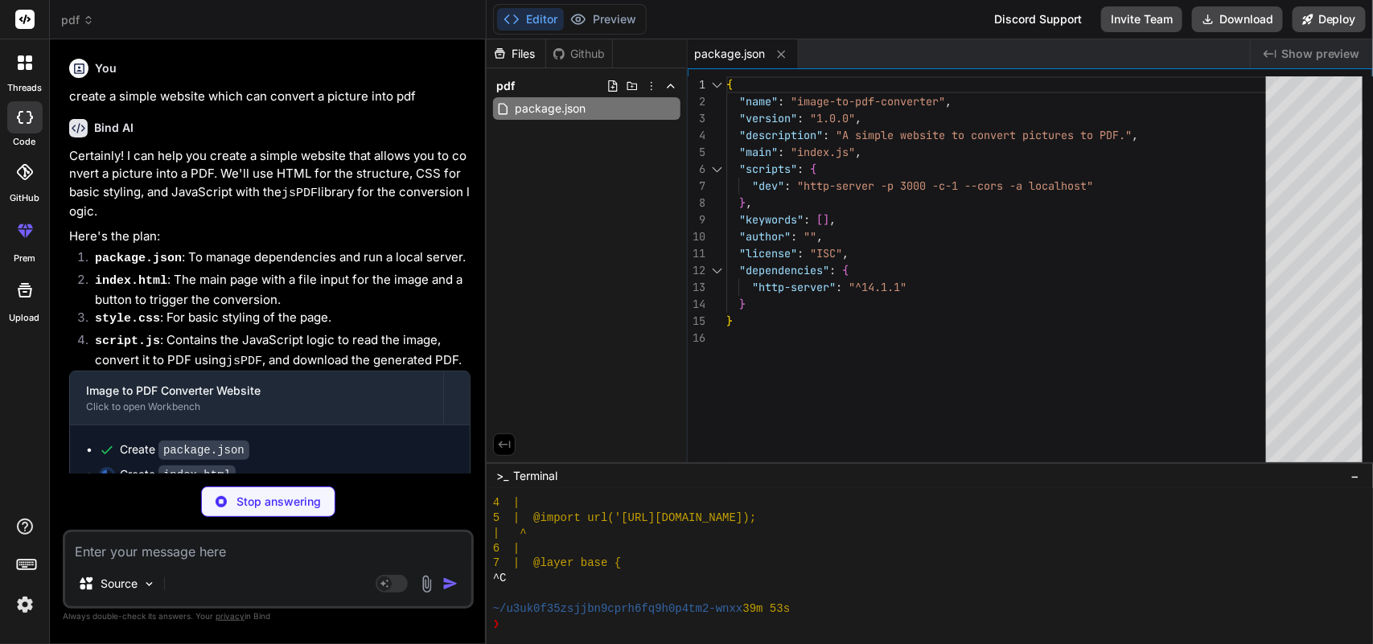
type textarea "x"
type textarea "</body> </html>"
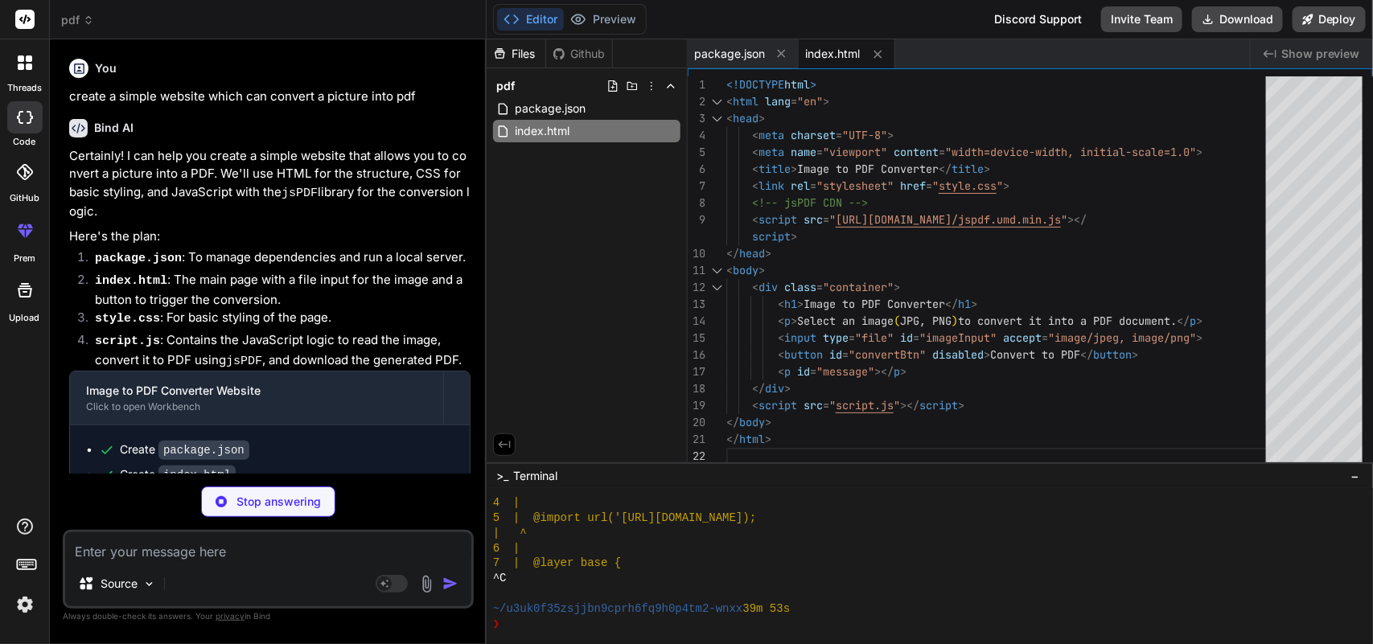
type textarea "x"
type textarea "#message { margin-top: 20px; color: #e74c3c; font-weight: bold; }"
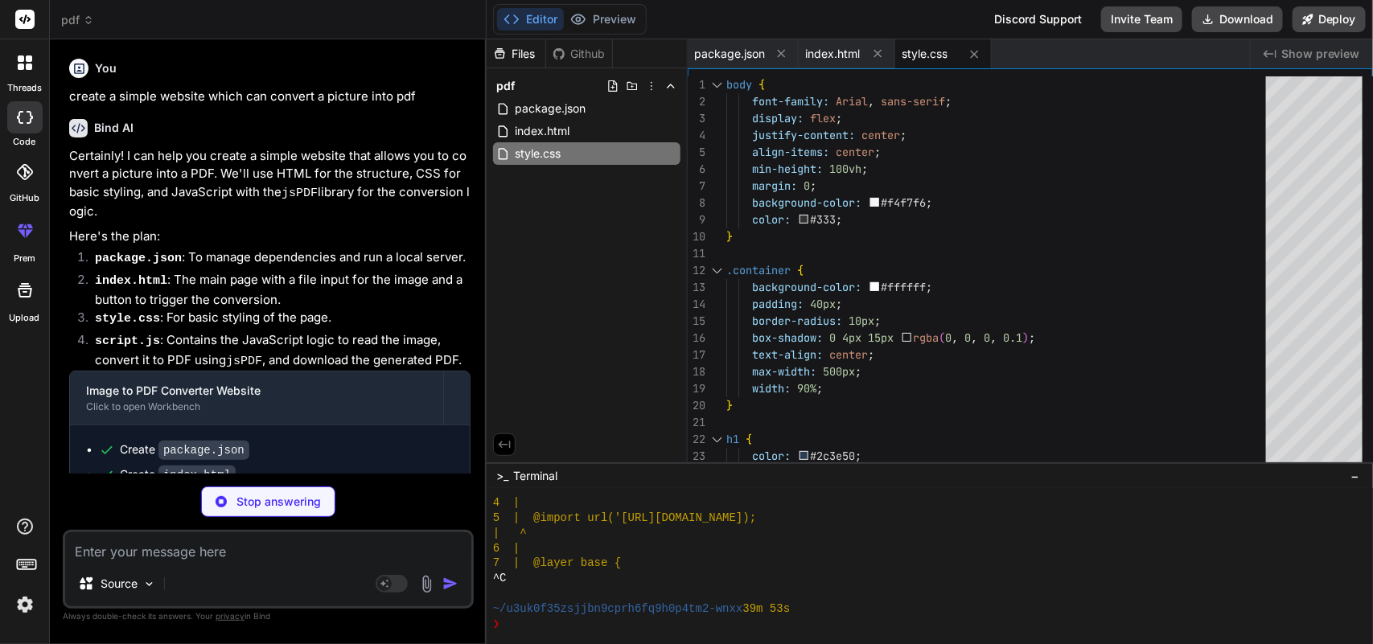
click at [251, 170] on p "Certainly! I can help you create a simple website that allows you to convert a …" at bounding box center [269, 184] width 401 height 74
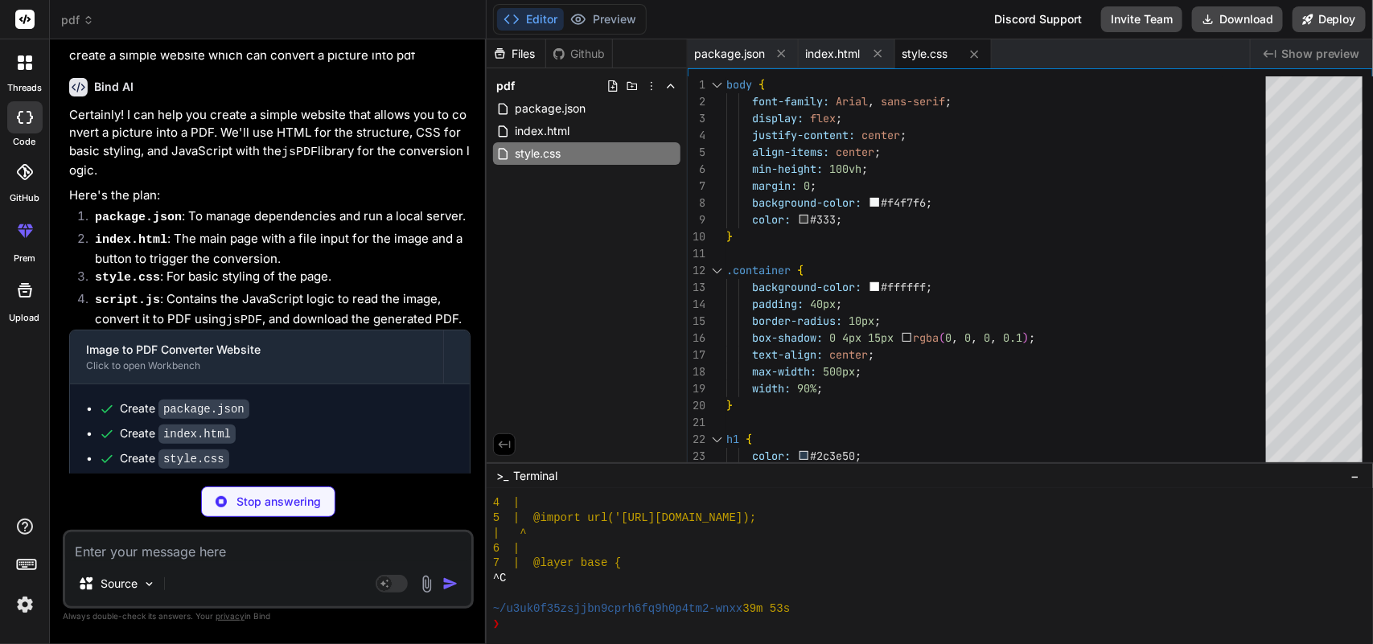
type textarea "x"
type textarea "} });"
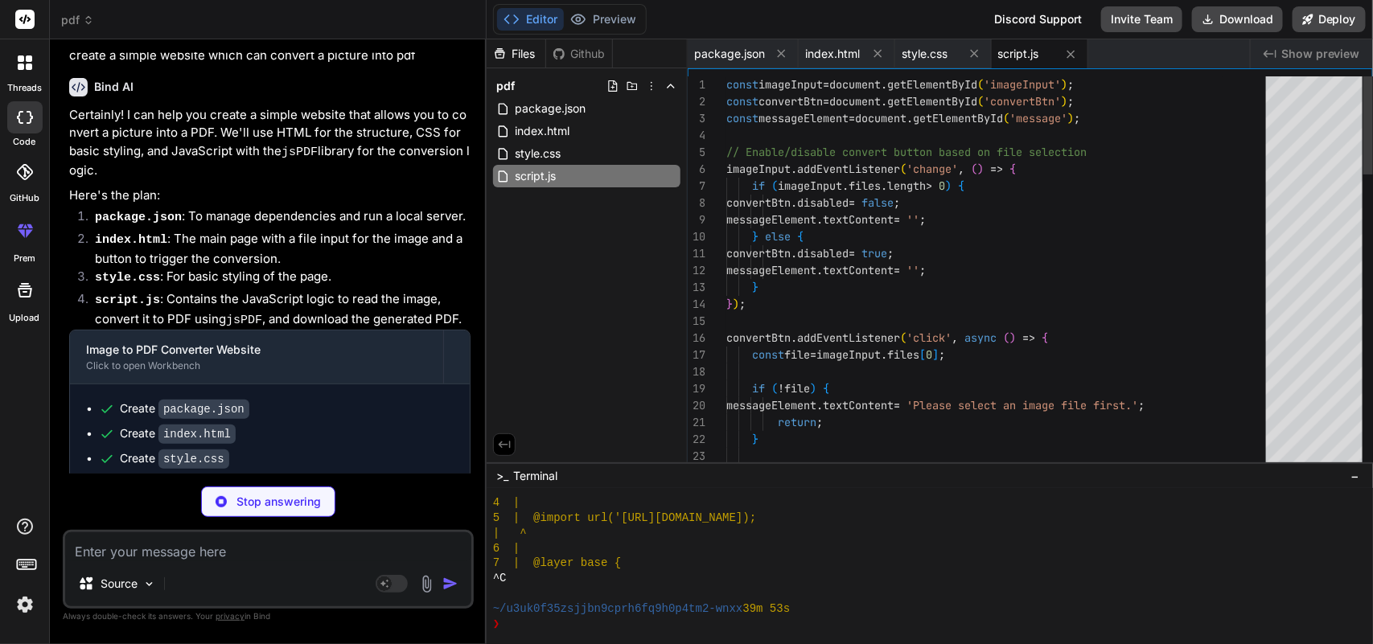
scroll to position [70, 0]
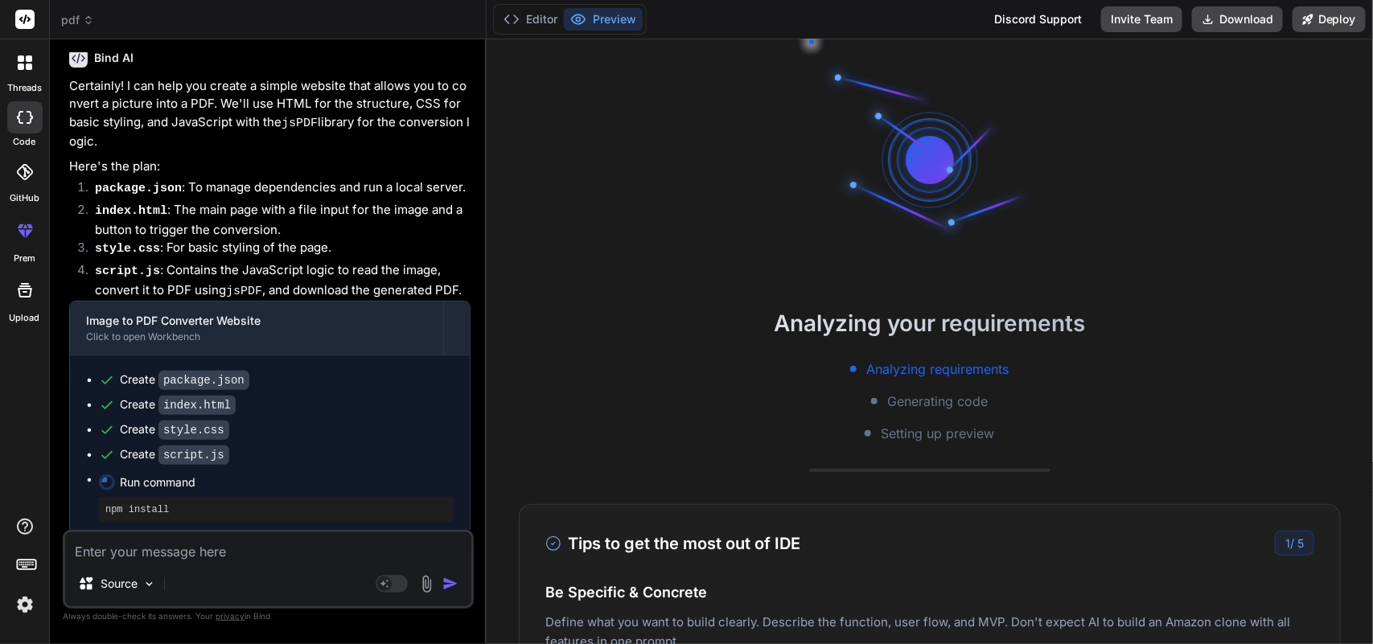
type textarea "x"
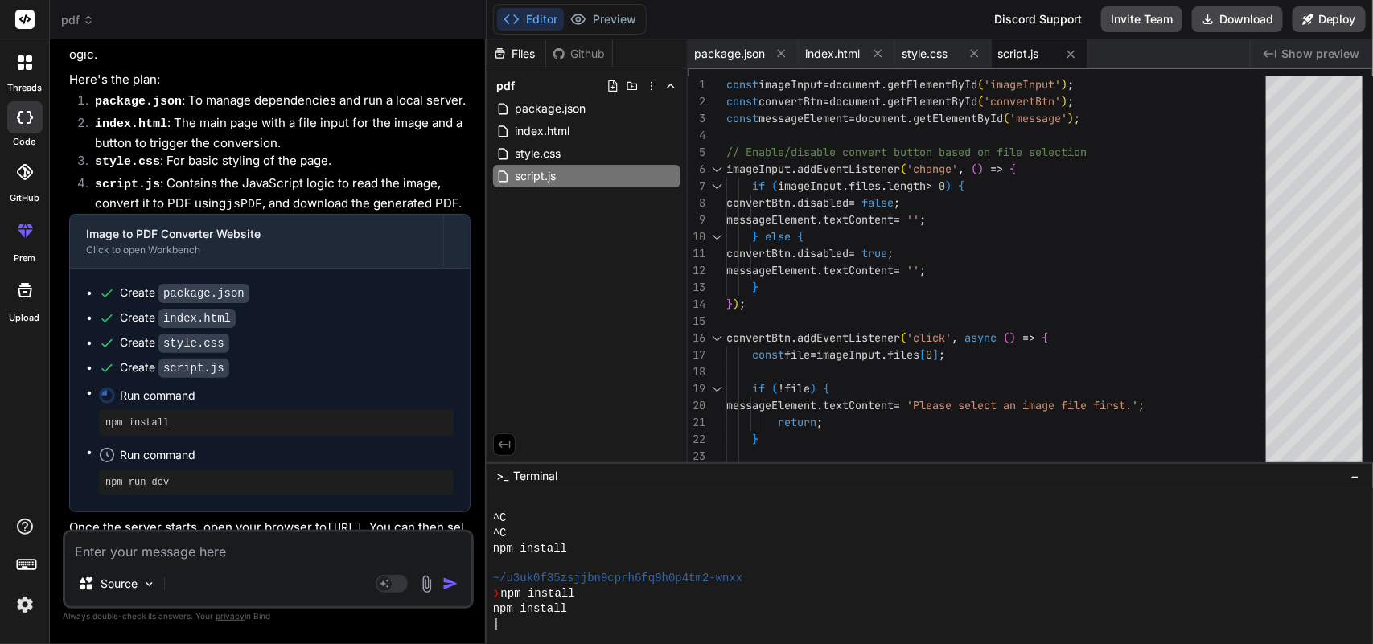
scroll to position [197, 0]
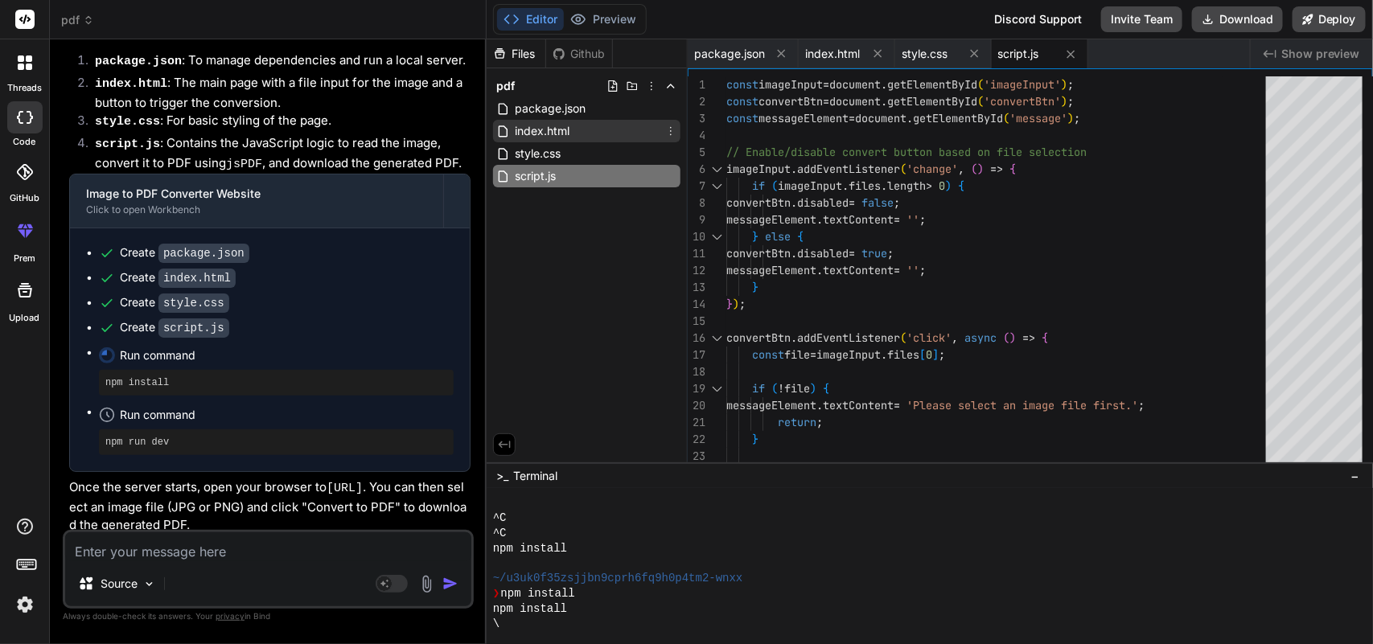
click at [549, 125] on span "index.html" at bounding box center [542, 130] width 58 height 19
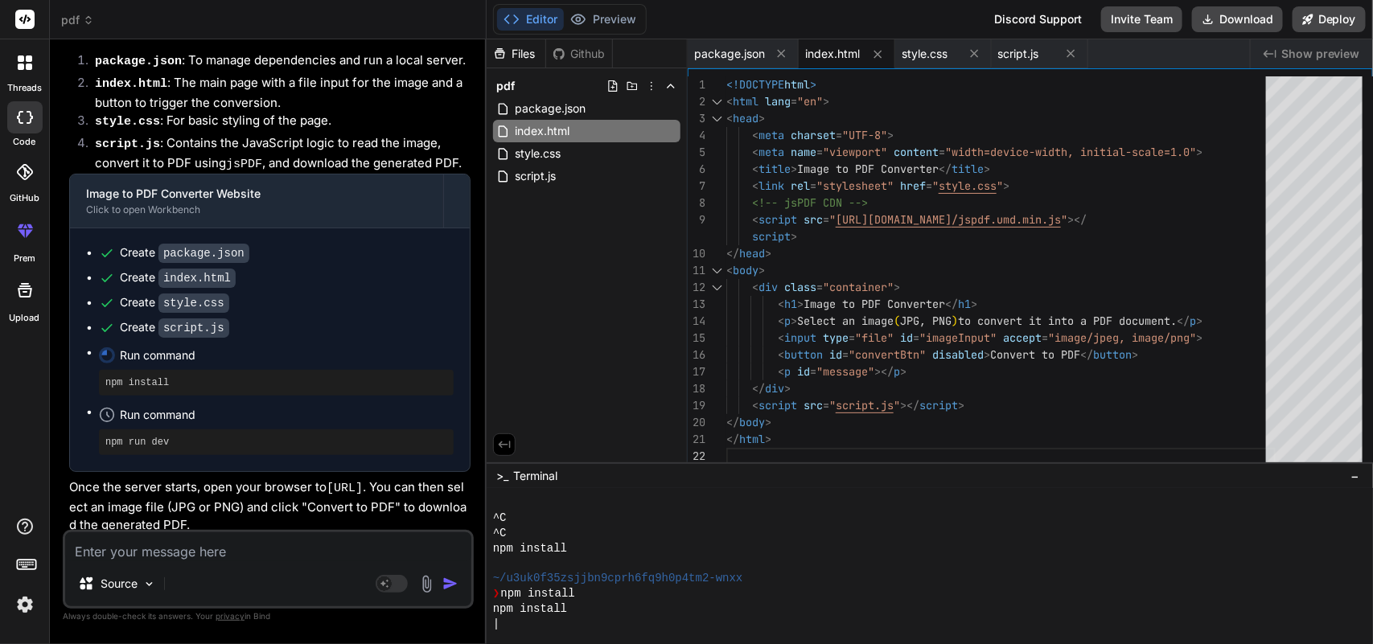
click at [560, 97] on div "package.json" at bounding box center [586, 108] width 187 height 23
click at [557, 105] on span "package.json" at bounding box center [550, 108] width 74 height 19
type textarea ""license": "ISC", "dependencies": { "http-server": "^14.1.1" } }"
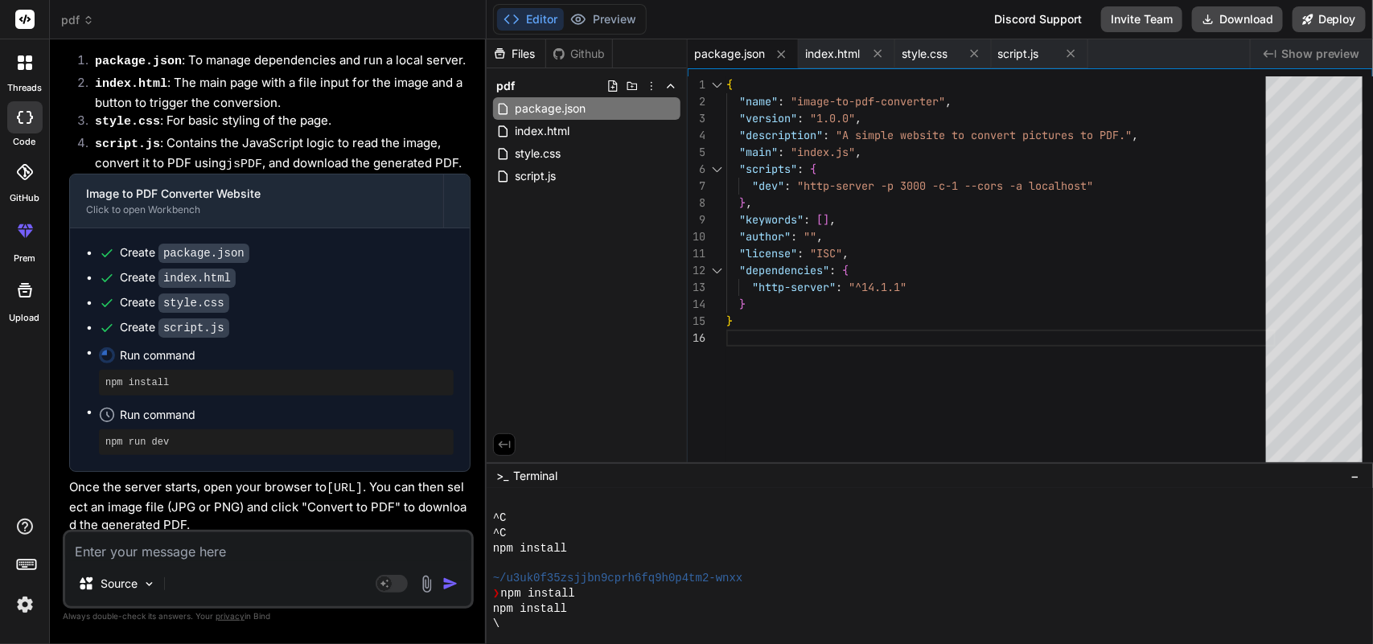
scroll to position [2443, 0]
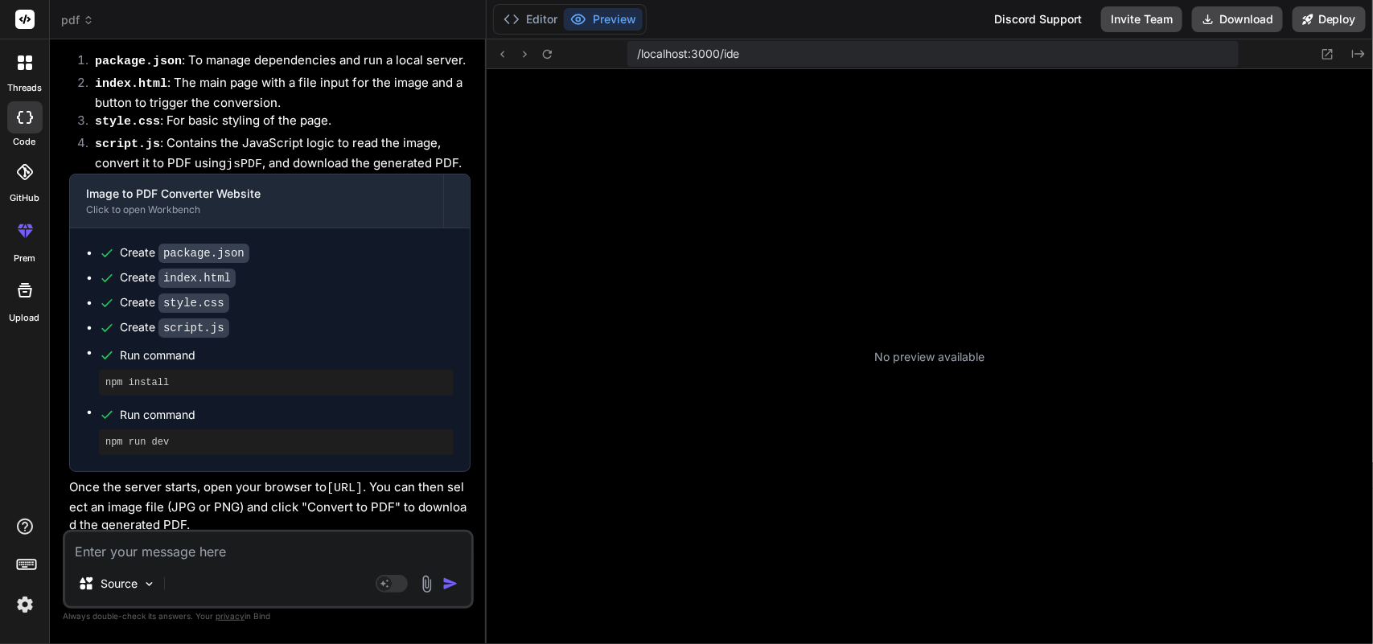
type textarea "x"
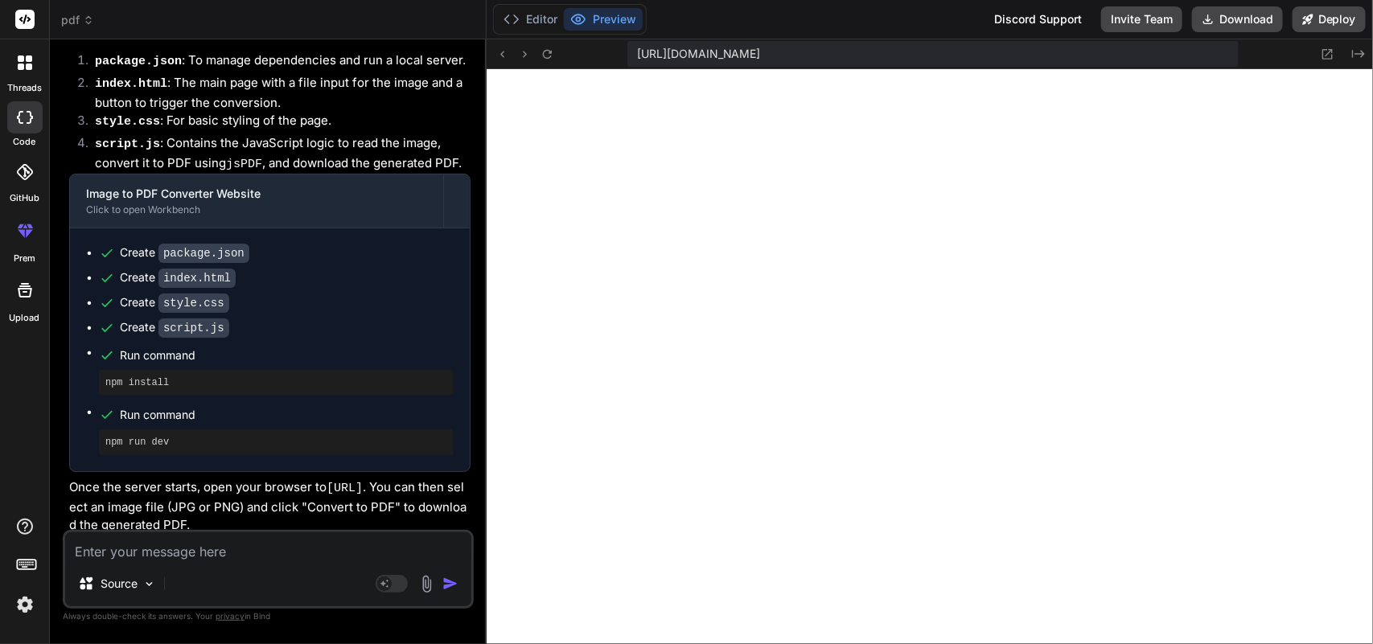
scroll to position [3725, 0]
click at [225, 555] on textarea at bounding box center [268, 546] width 406 height 29
type textarea "w"
type textarea "x"
type textarea "wr"
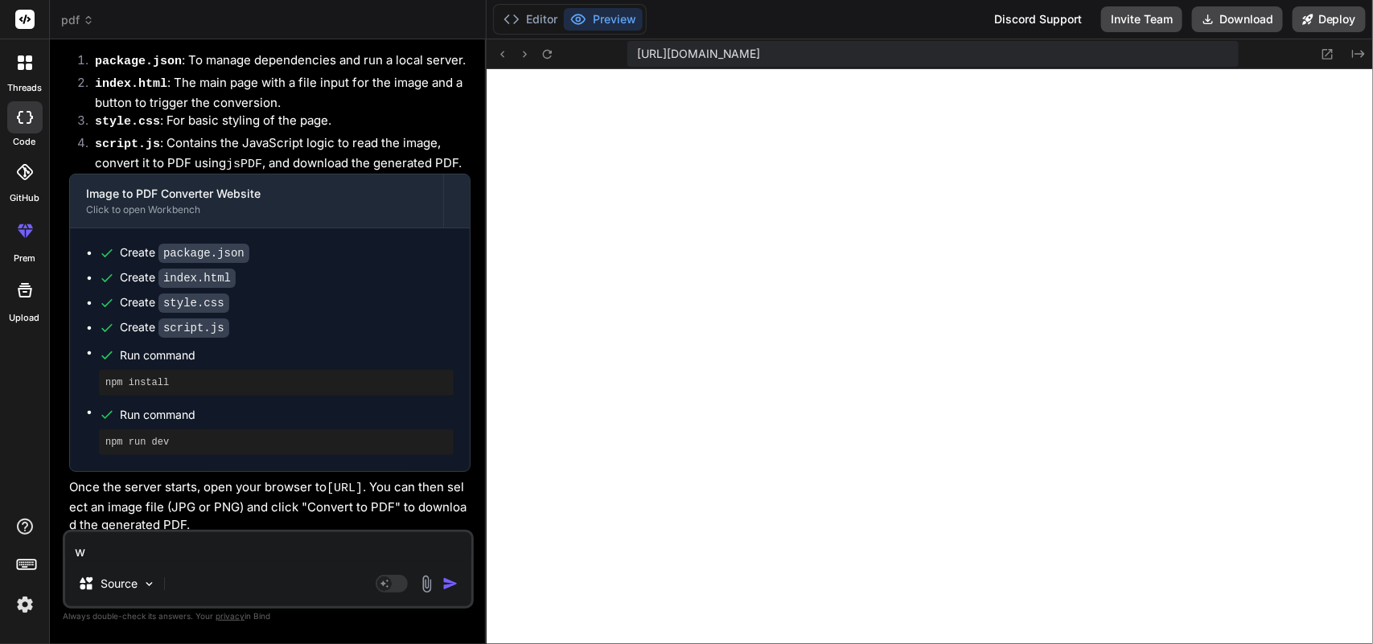
type textarea "x"
type textarea "wri"
type textarea "x"
type textarea "writ"
type textarea "x"
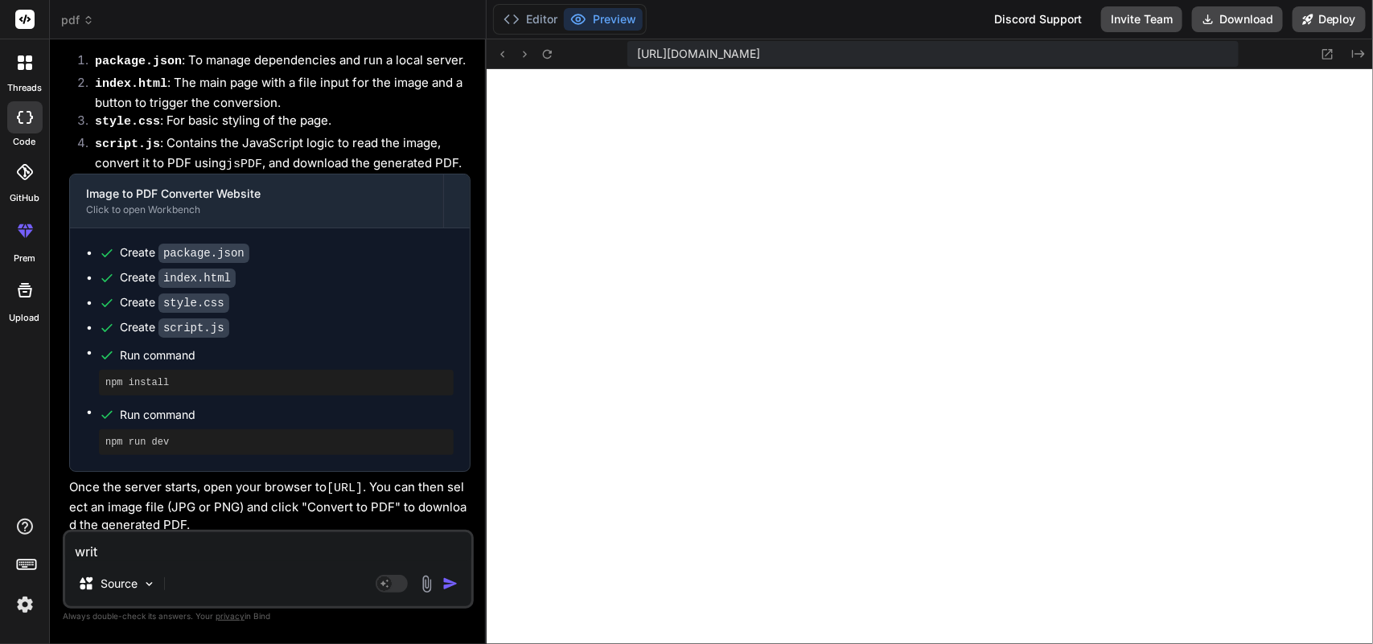
type textarea "write"
type textarea "x"
type textarea "write"
type textarea "x"
type textarea "write s"
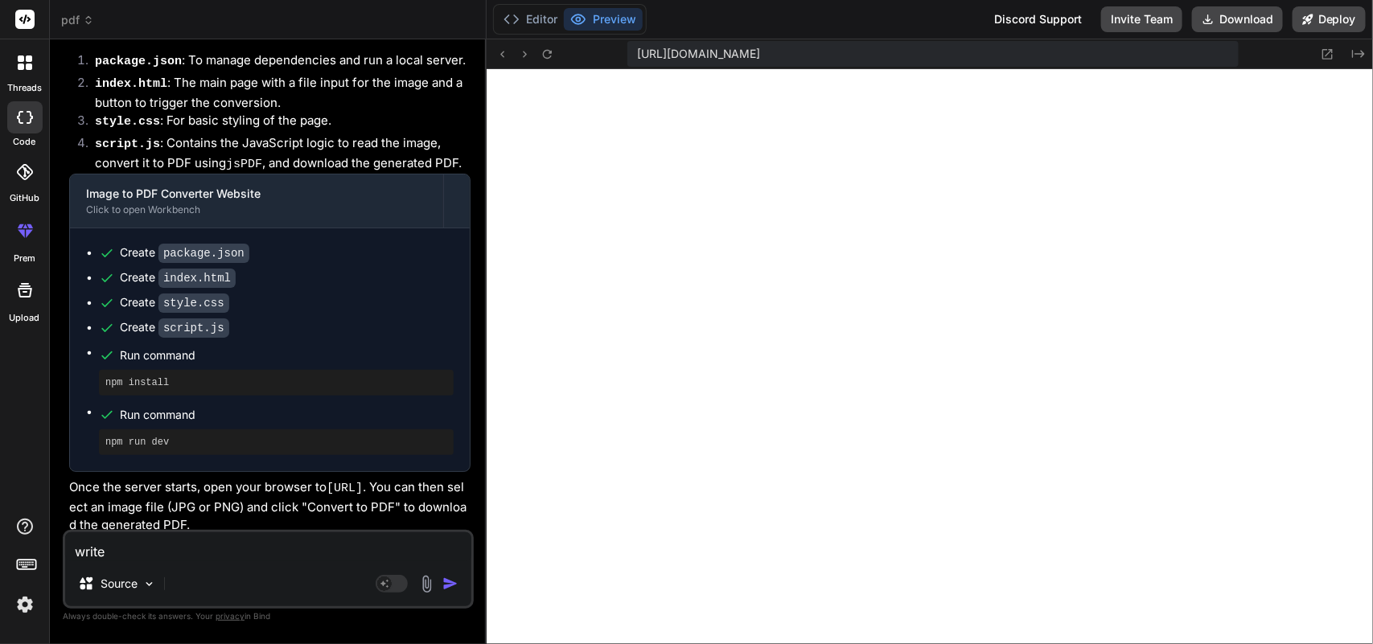
type textarea "x"
type textarea "write so"
type textarea "x"
type textarea "write som"
type textarea "x"
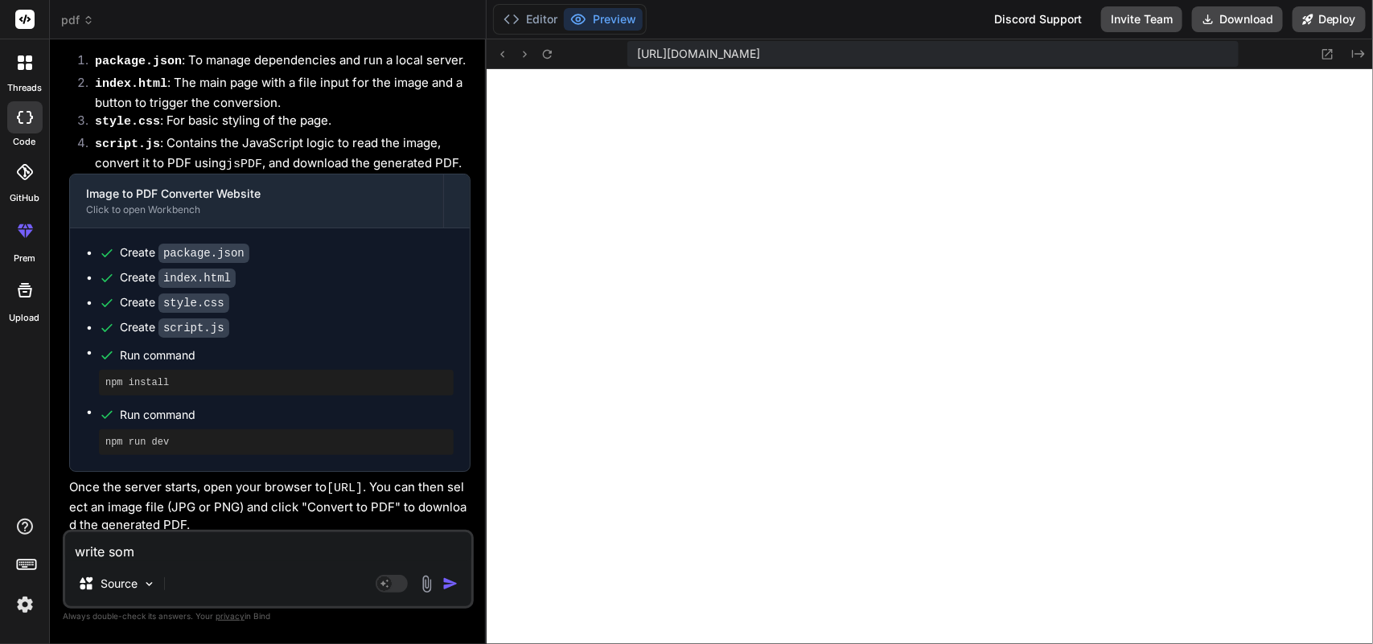
type textarea "write some"
type textarea "x"
type textarea "write some"
type textarea "x"
type textarea "write some c"
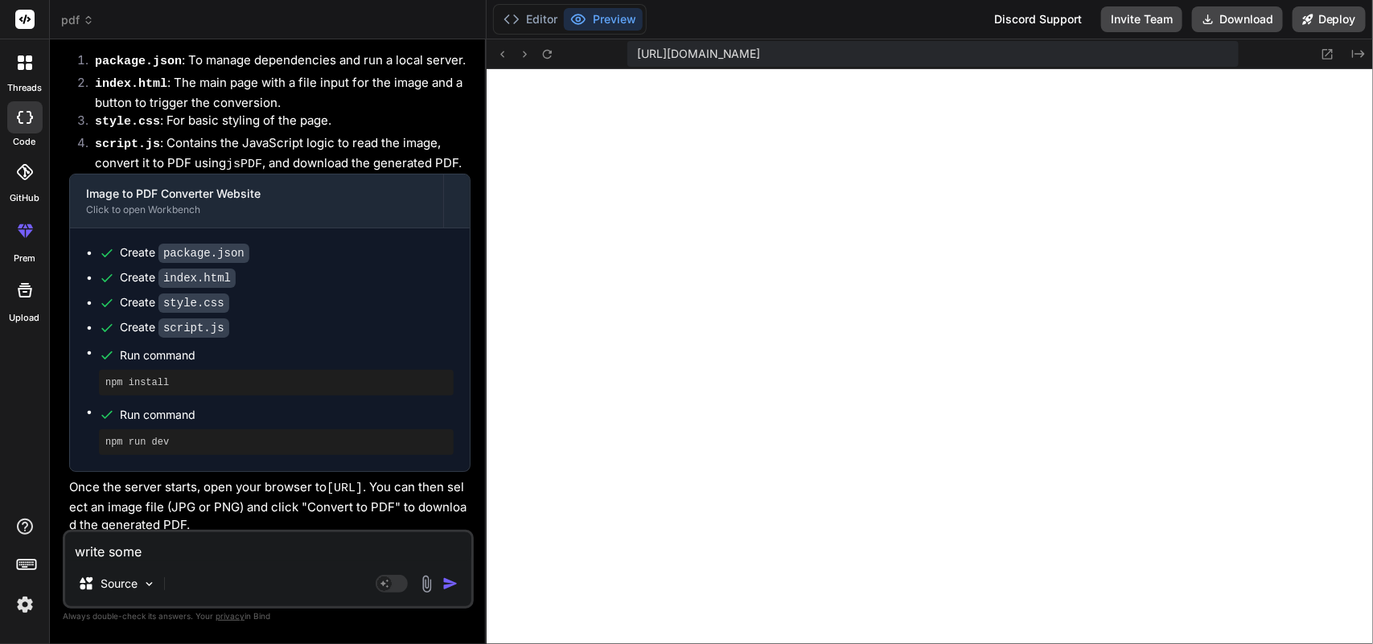
type textarea "x"
type textarea "write some co"
type textarea "x"
type textarea "write some con"
type textarea "x"
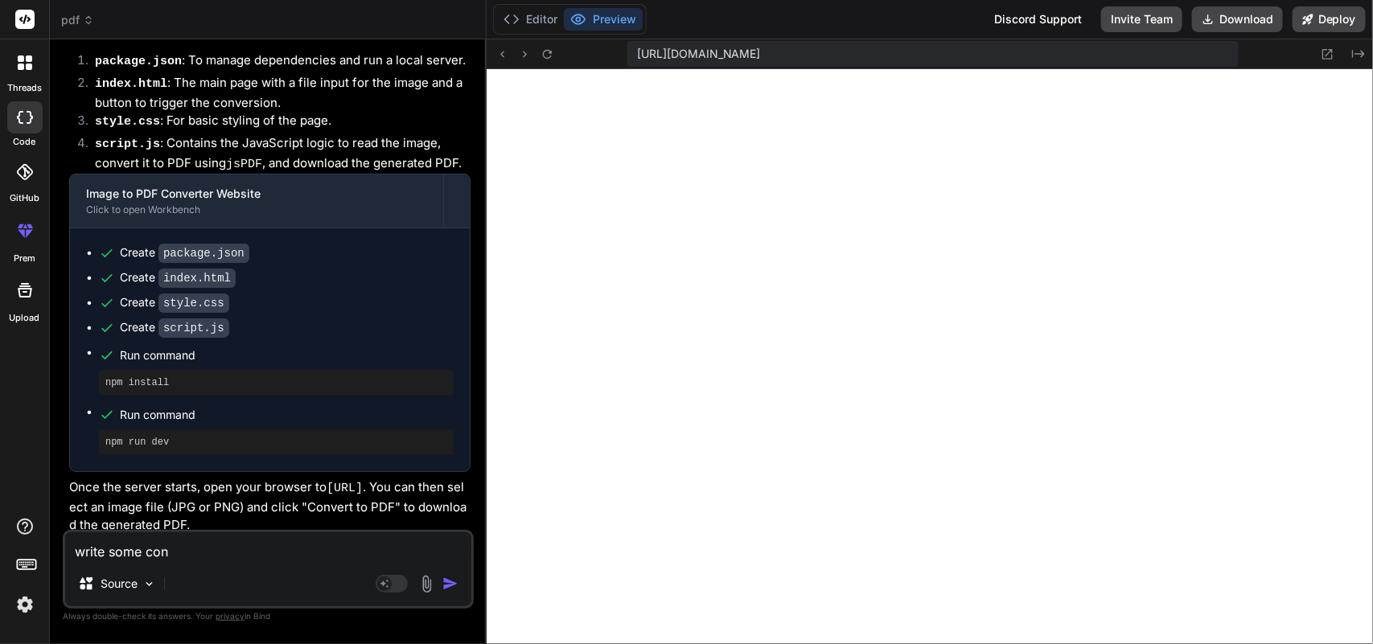
type textarea "write some cont"
type textarea "x"
type textarea "write some [PERSON_NAME]"
type textarea "x"
type textarea "write some conten"
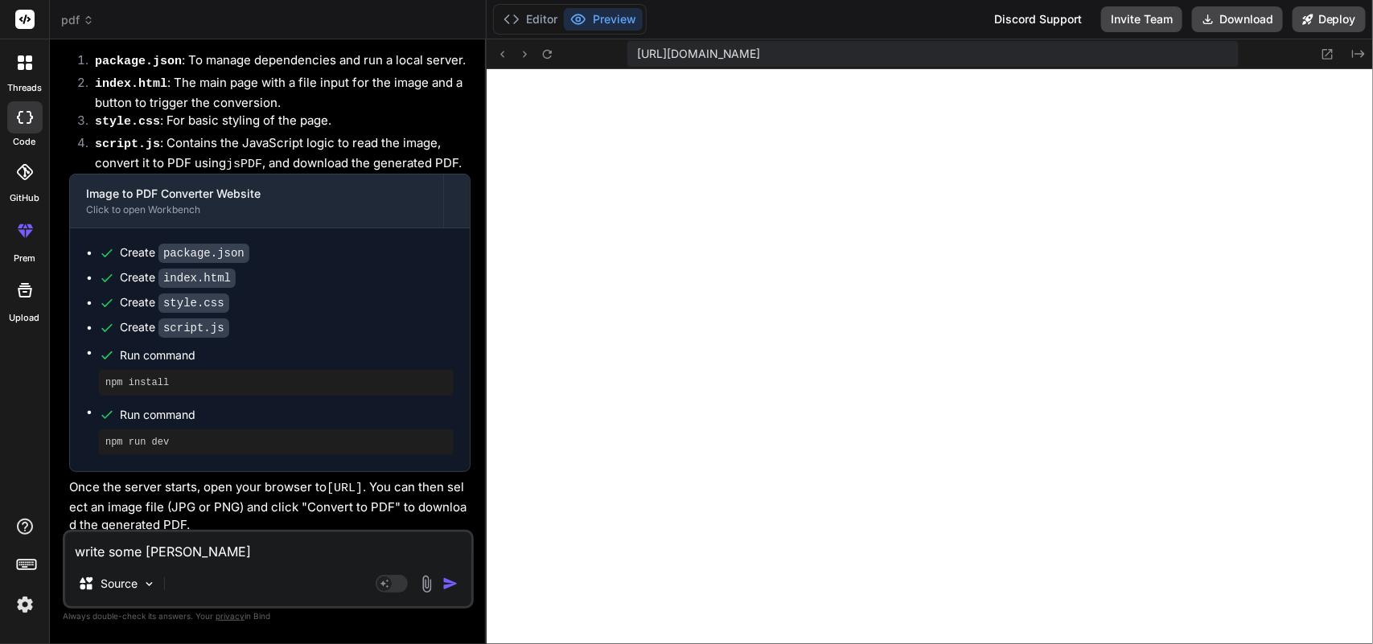
type textarea "x"
type textarea "write some content"
type textarea "x"
type textarea "write some content"
type textarea "x"
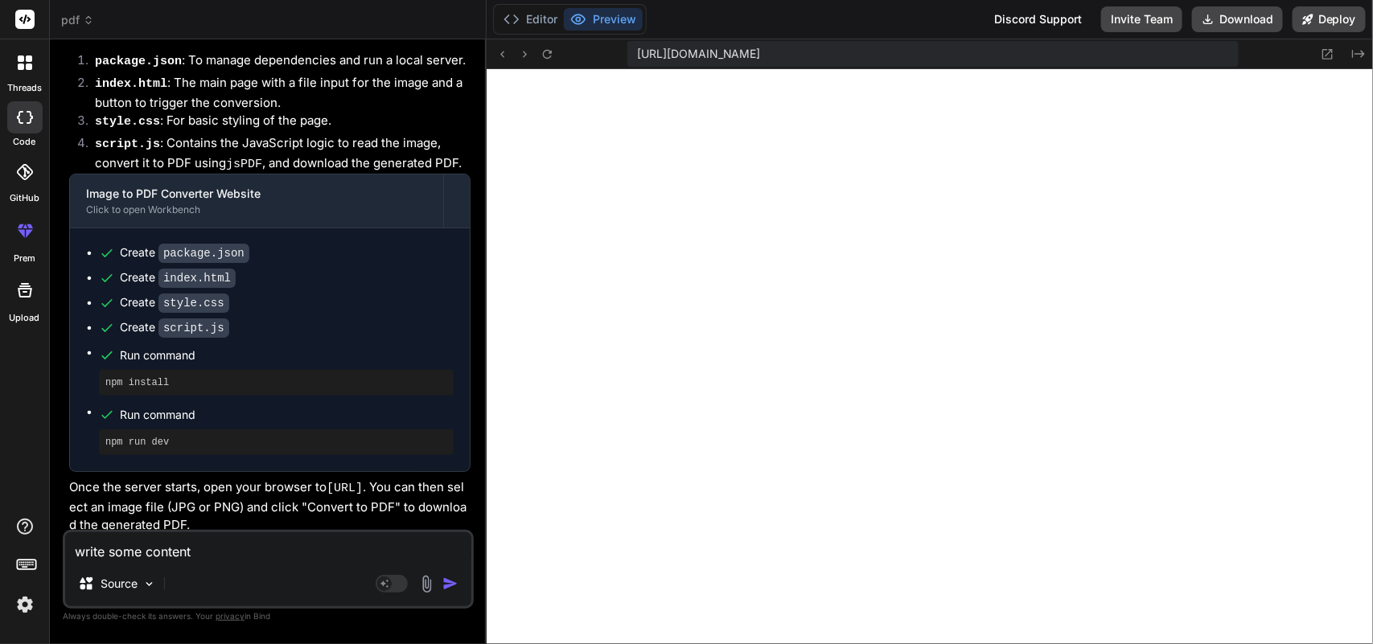
type textarea "write some content i"
type textarea "x"
type textarea "write some content in"
type textarea "x"
type textarea "write some content in"
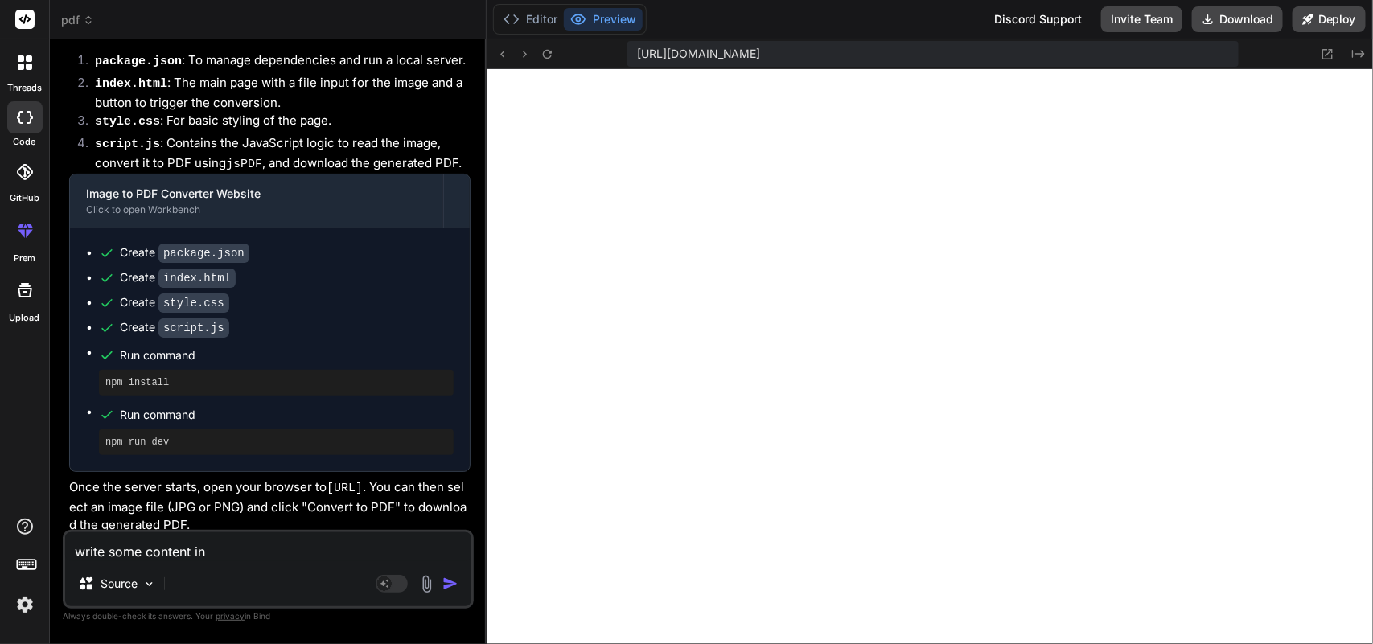
type textarea "x"
type textarea "write some content in i"
type textarea "x"
type textarea "write some content in it"
type textarea "x"
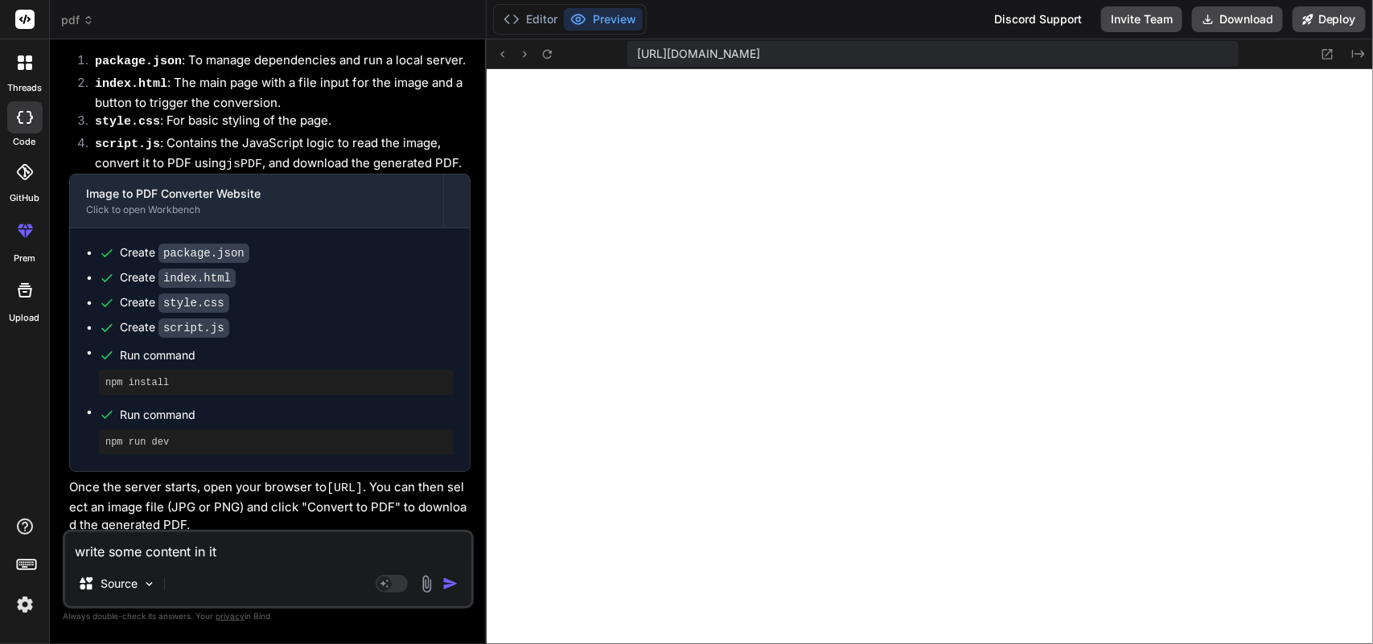
type textarea "write some content in it"
type textarea "x"
type textarea "write some content in it l"
type textarea "x"
type textarea "write some content in it li"
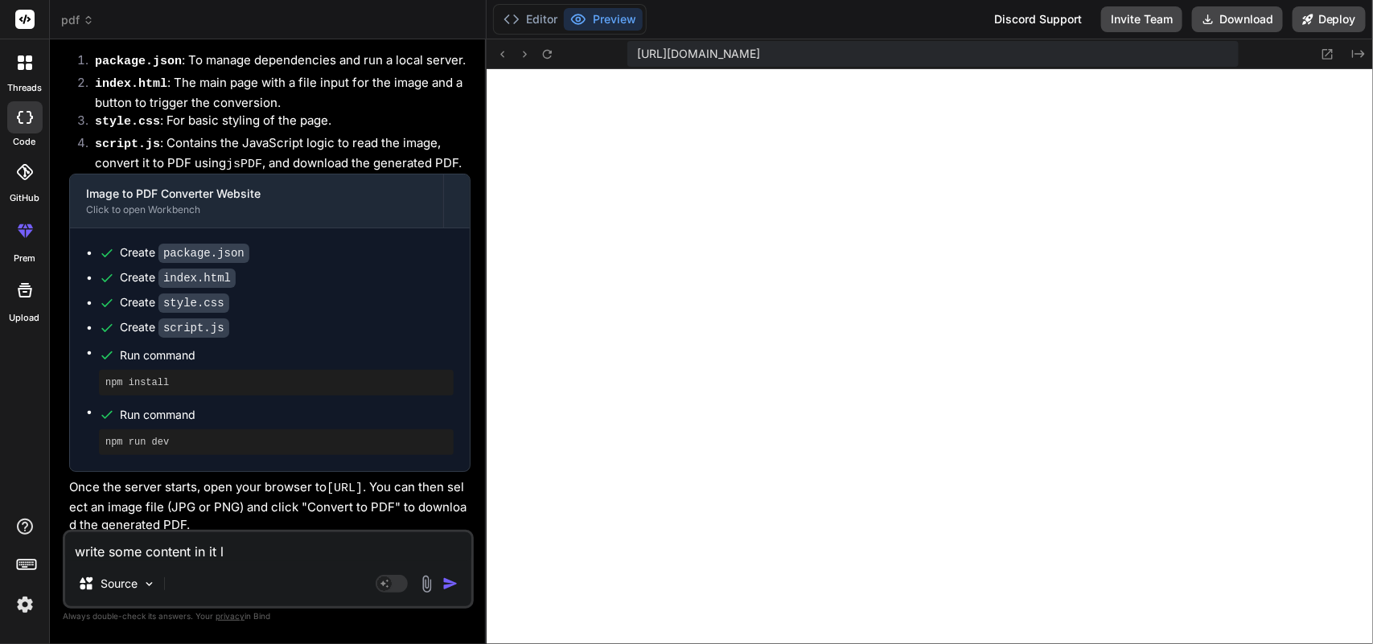
type textarea "x"
type textarea "write some content in it lik"
type textarea "x"
type textarea "write some content in it like"
type textarea "x"
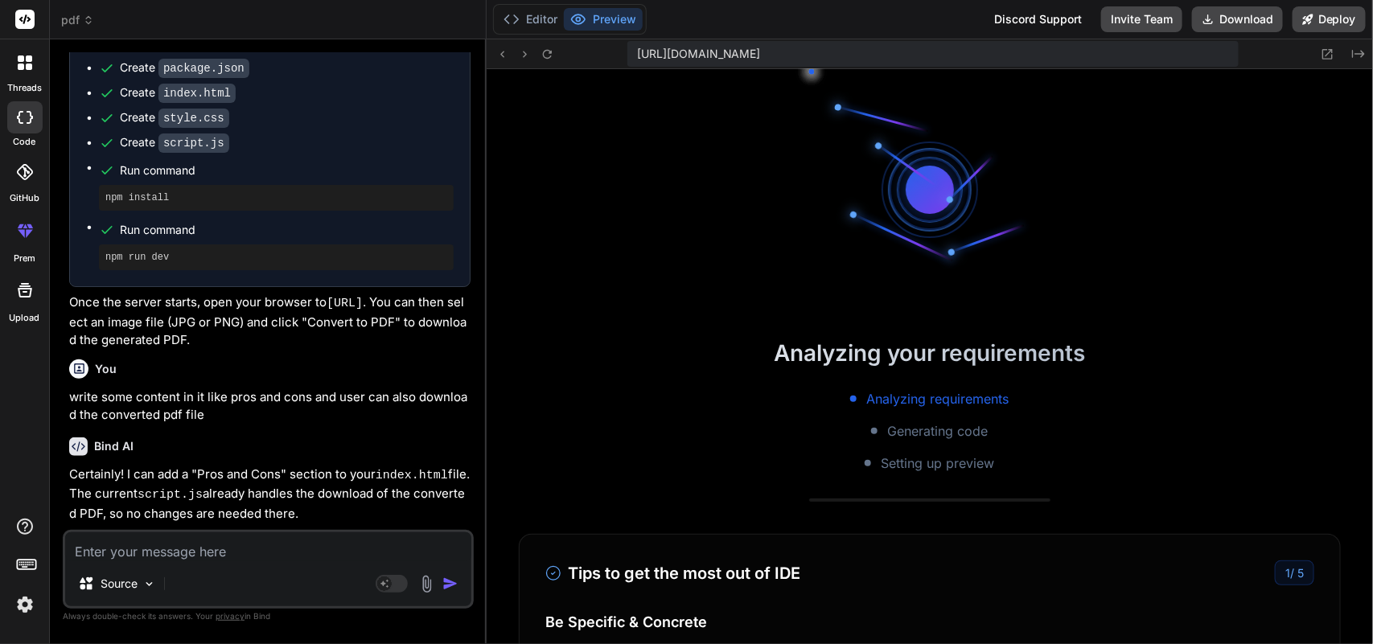
scroll to position [4630, 0]
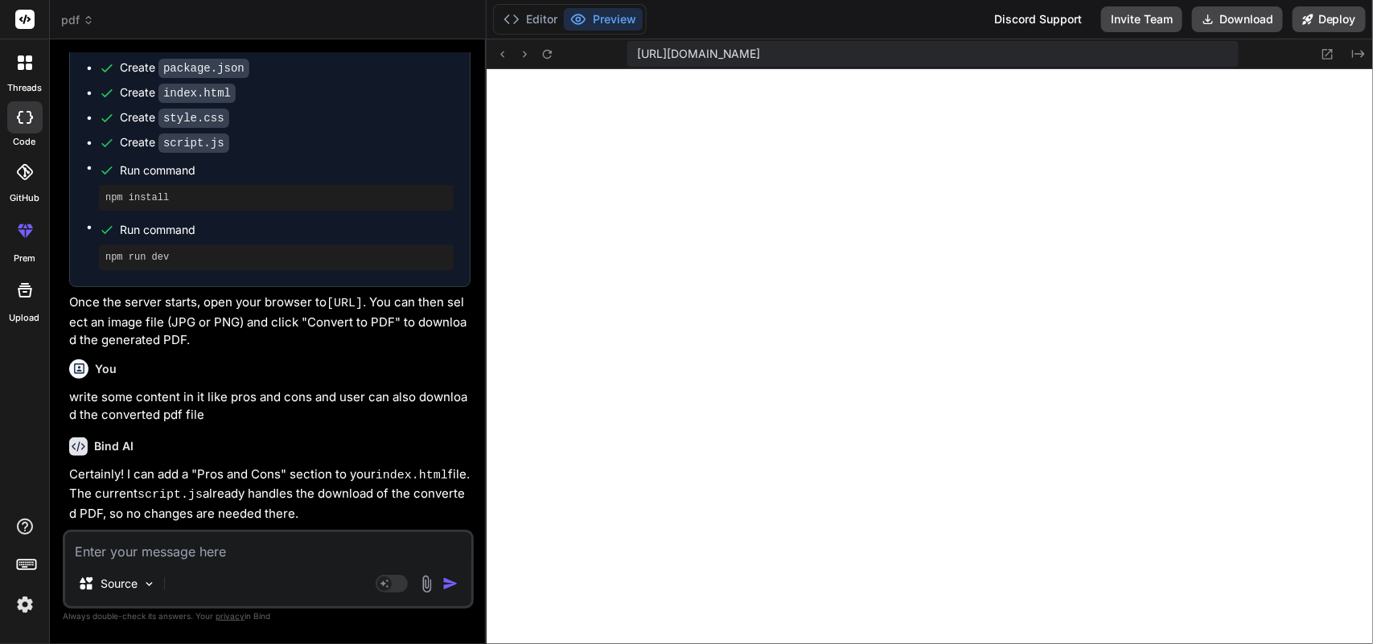
click at [259, 547] on textarea at bounding box center [268, 546] width 406 height 29
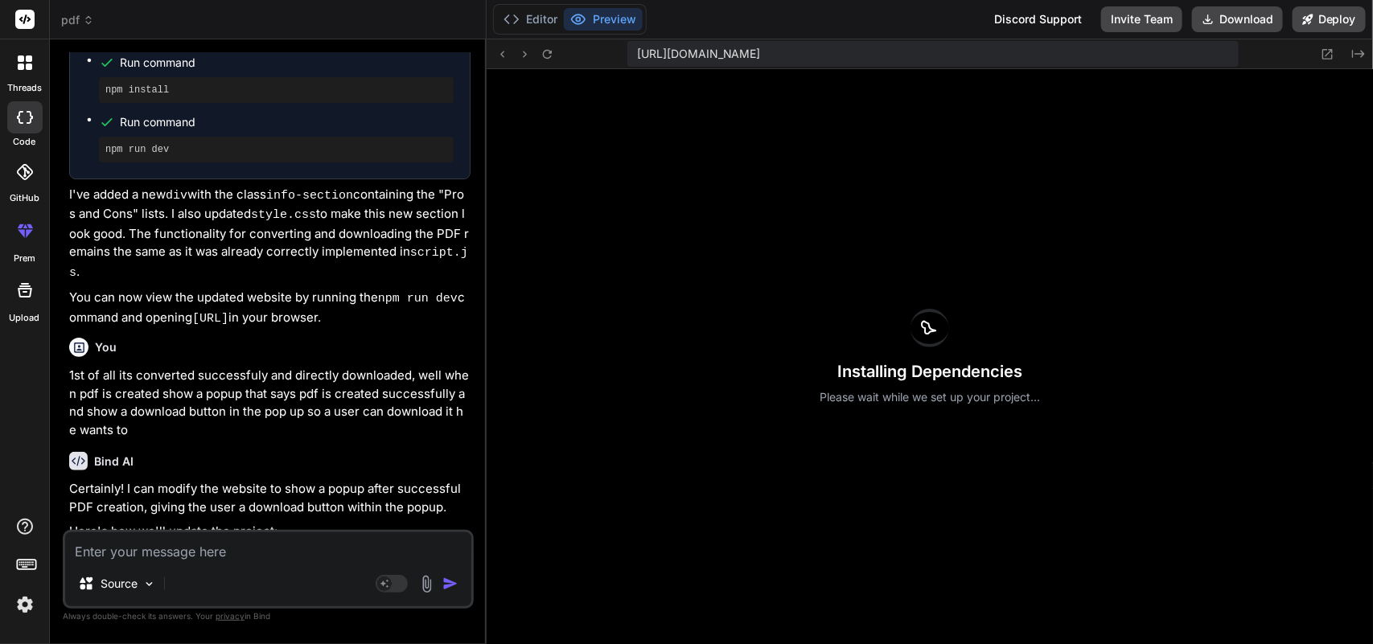
scroll to position [4645, 0]
click at [524, 25] on button "Editor" at bounding box center [530, 19] width 67 height 23
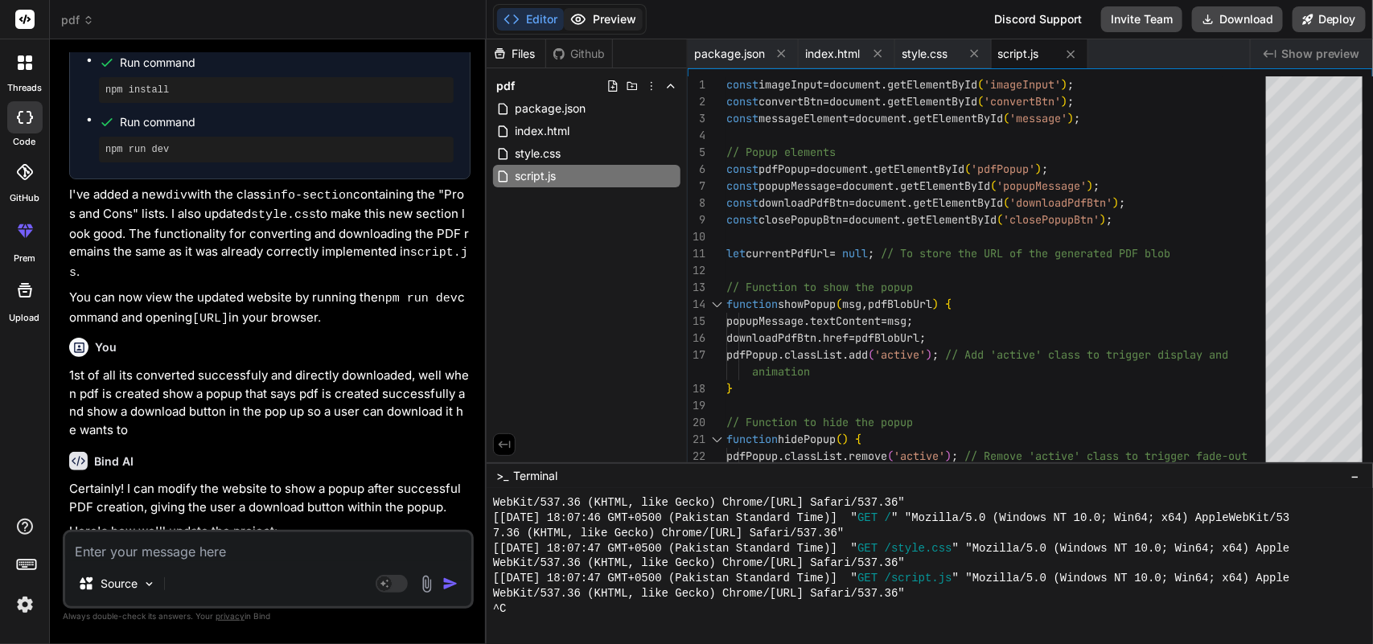
click at [604, 13] on button "Preview" at bounding box center [603, 19] width 79 height 23
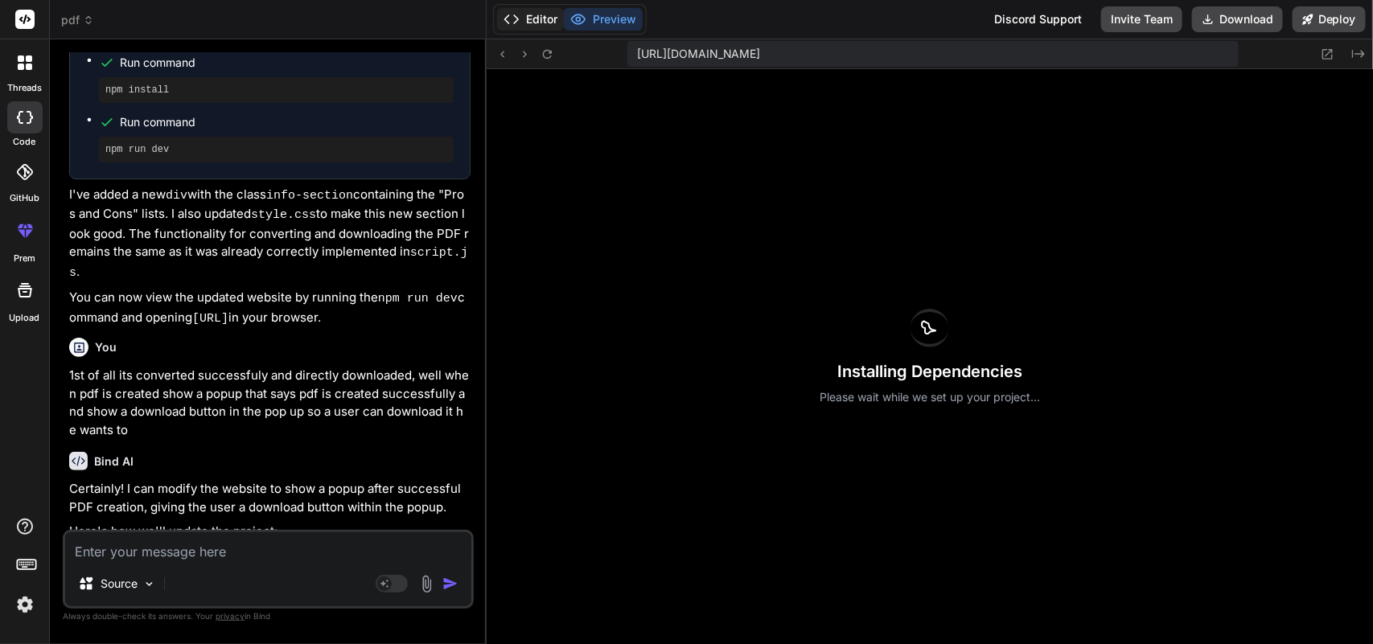
click at [528, 17] on button "Editor" at bounding box center [530, 19] width 67 height 23
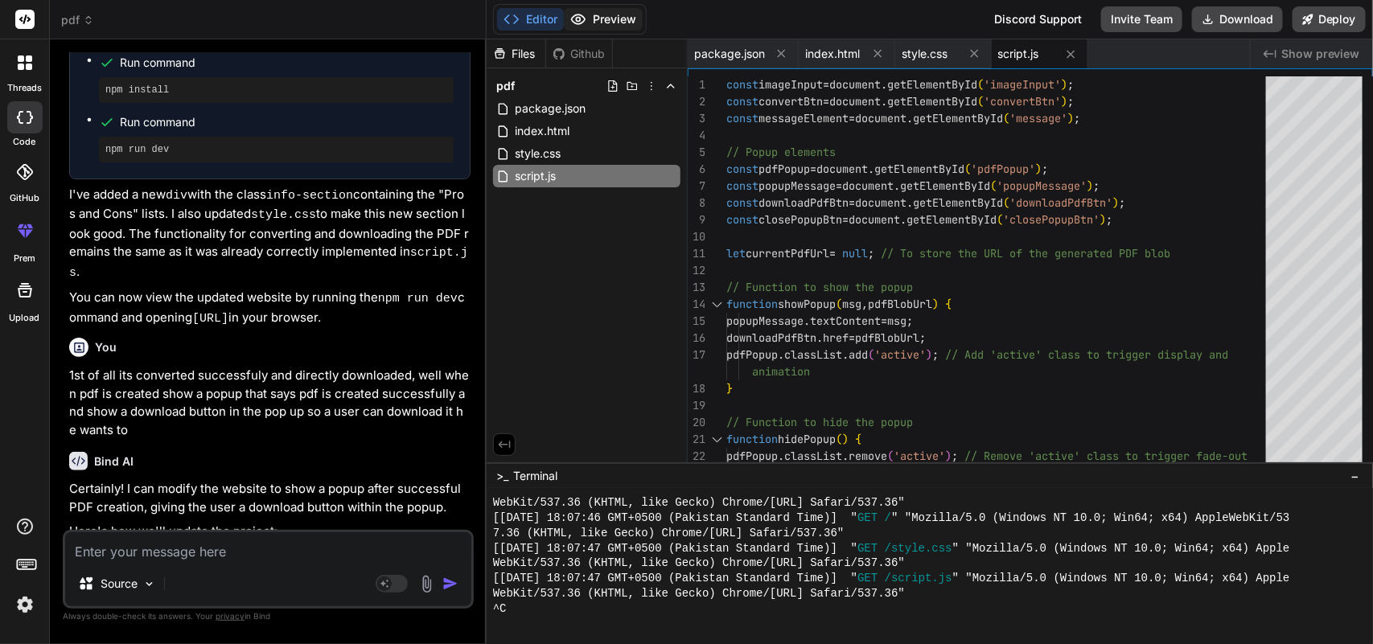
click at [602, 17] on button "Preview" at bounding box center [603, 19] width 79 height 23
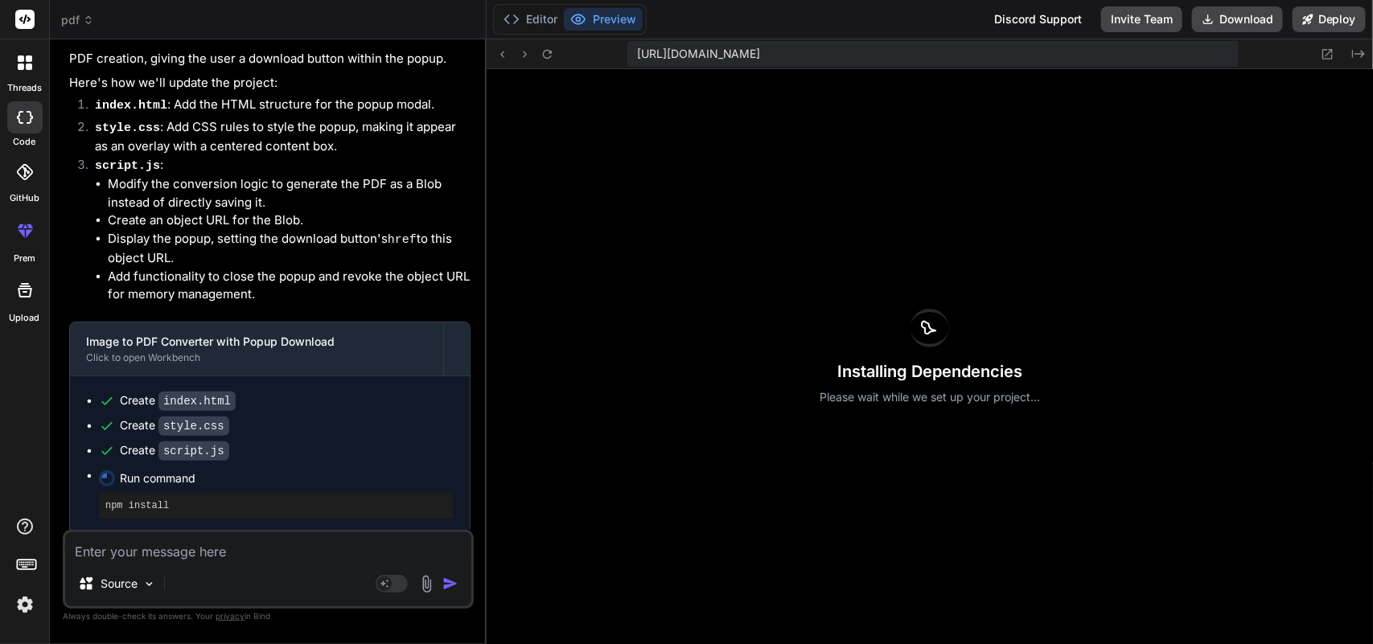
scroll to position [1593, 0]
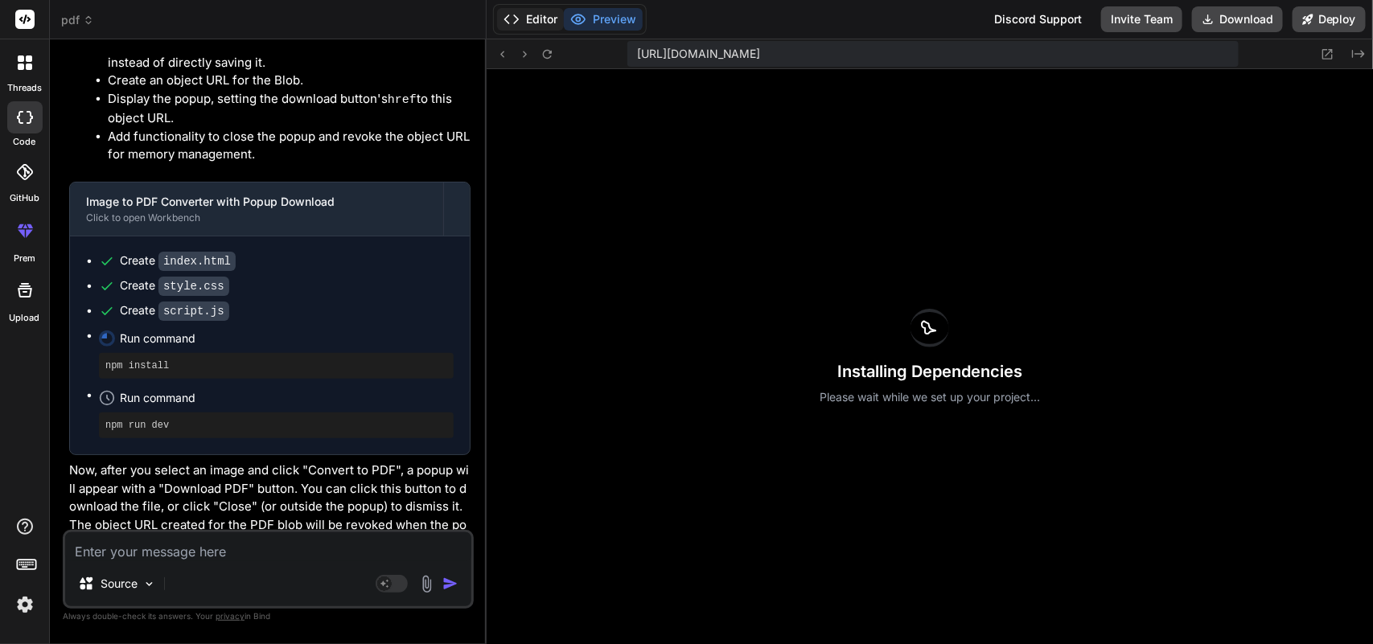
click at [536, 13] on button "Editor" at bounding box center [530, 19] width 67 height 23
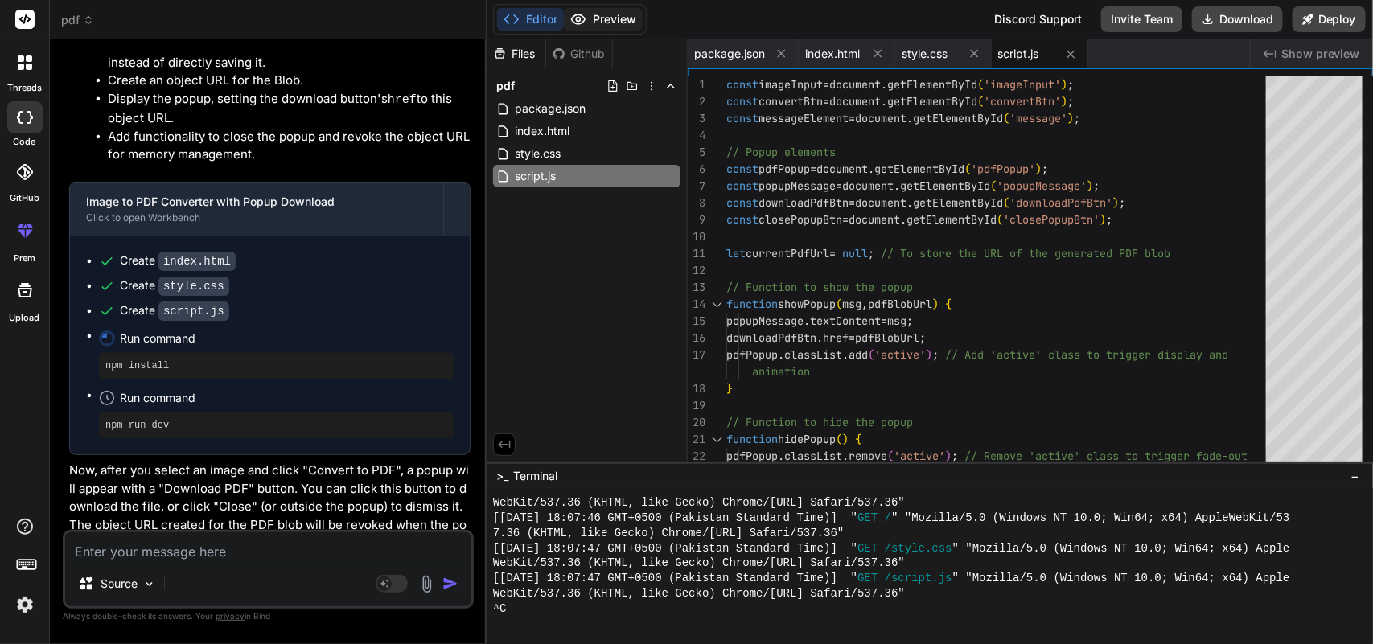
click at [585, 16] on icon at bounding box center [578, 19] width 16 height 16
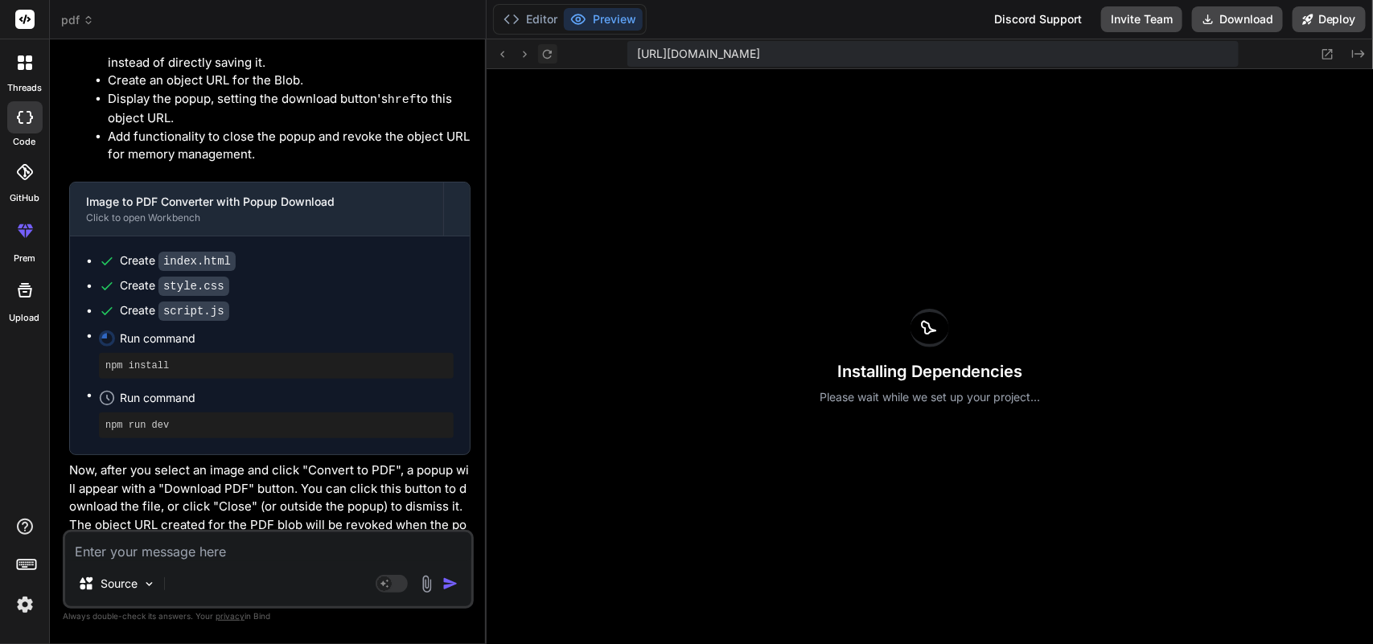
click at [551, 62] on button at bounding box center [547, 53] width 19 height 19
click at [548, 51] on icon at bounding box center [548, 54] width 14 height 14
click at [535, 18] on button "Editor" at bounding box center [530, 19] width 67 height 23
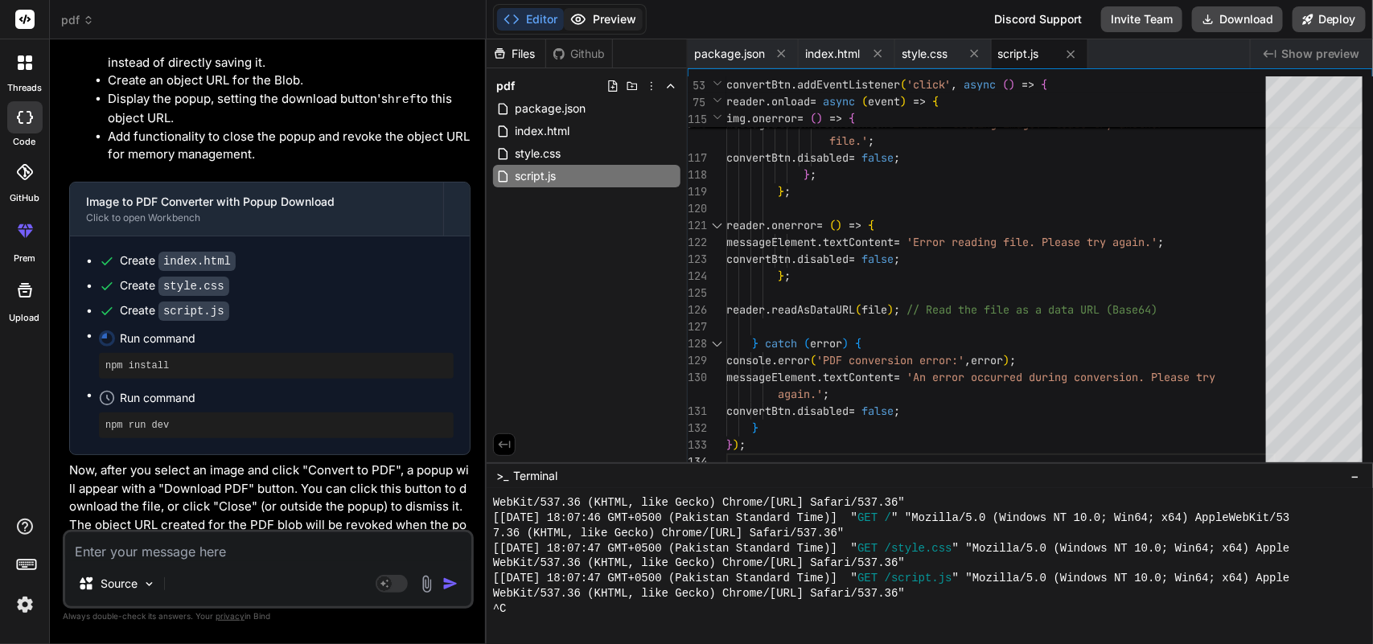
click at [612, 25] on button "Preview" at bounding box center [603, 19] width 79 height 23
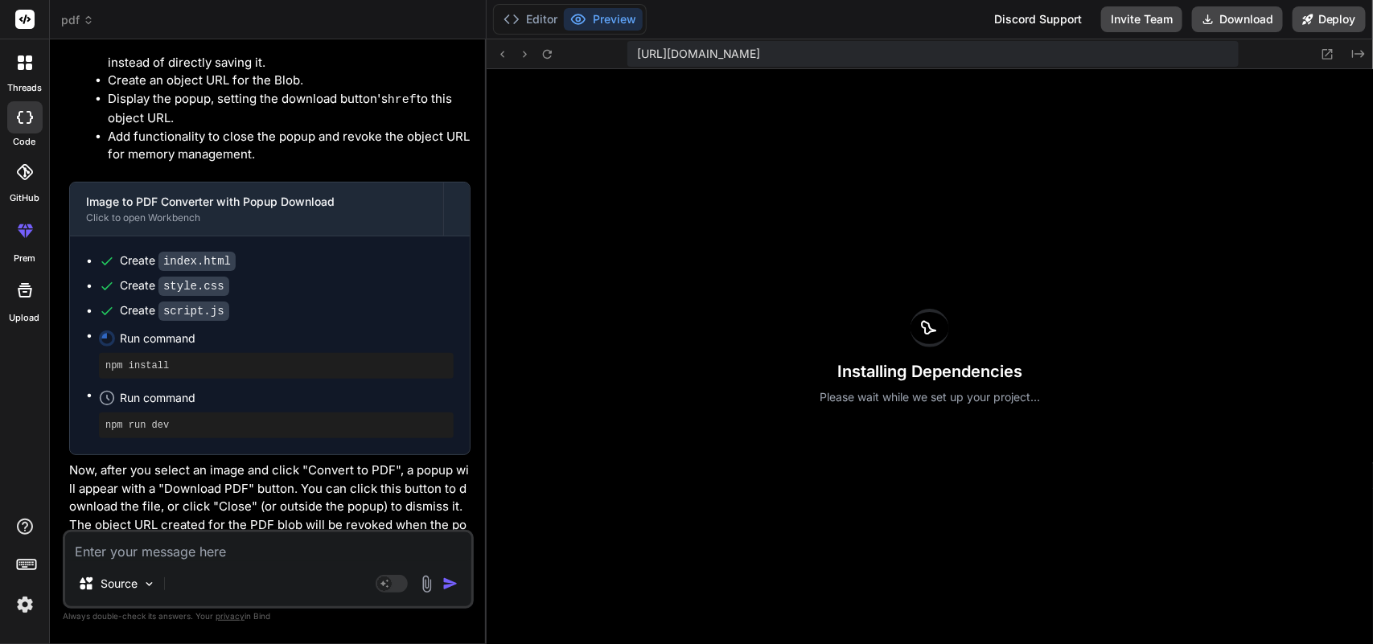
click at [846, 272] on div "Installing Dependencies Please wait while we set up your project..." at bounding box center [930, 356] width 886 height 575
click at [914, 327] on div at bounding box center [930, 328] width 39 height 39
click at [548, 54] on icon at bounding box center [548, 54] width 14 height 14
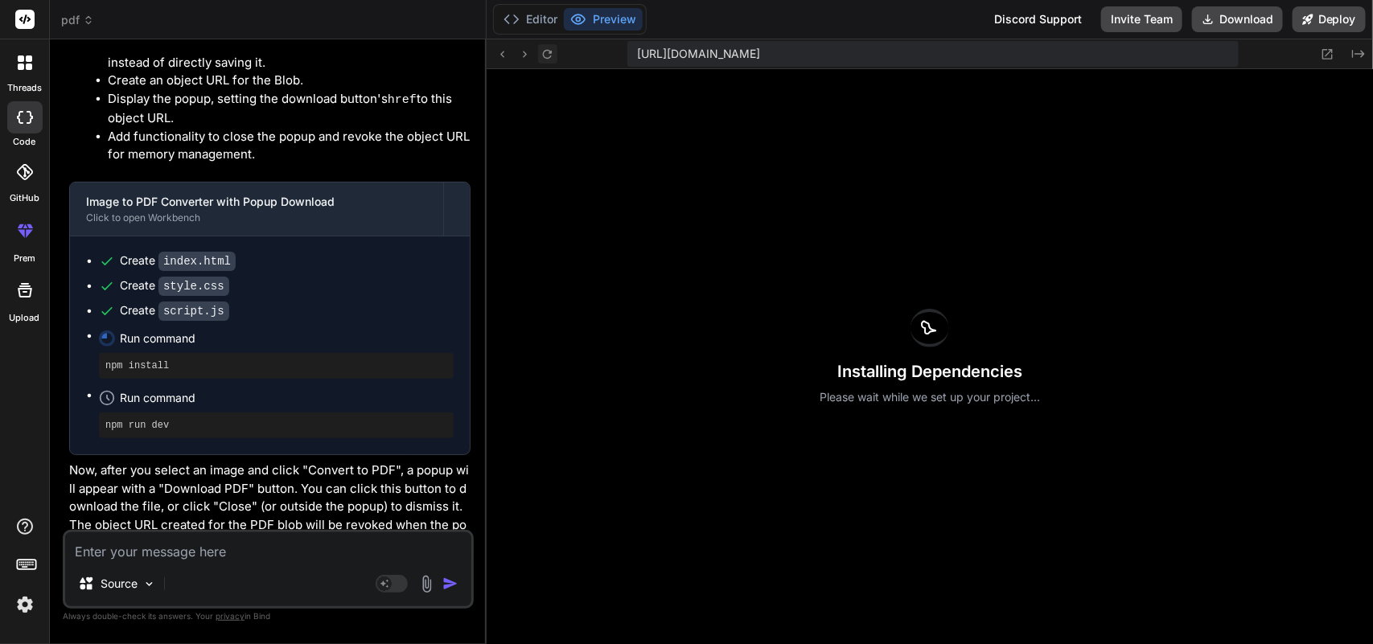
click at [548, 54] on icon at bounding box center [548, 54] width 14 height 14
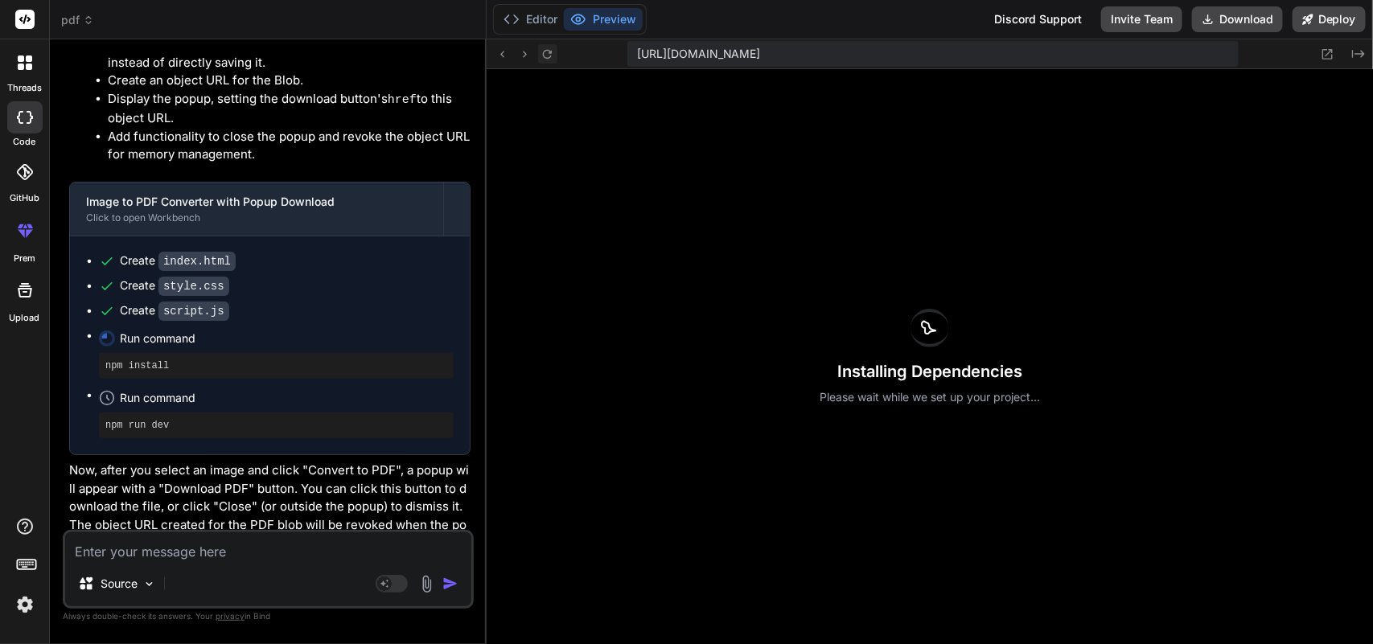
click at [548, 54] on icon at bounding box center [548, 54] width 14 height 14
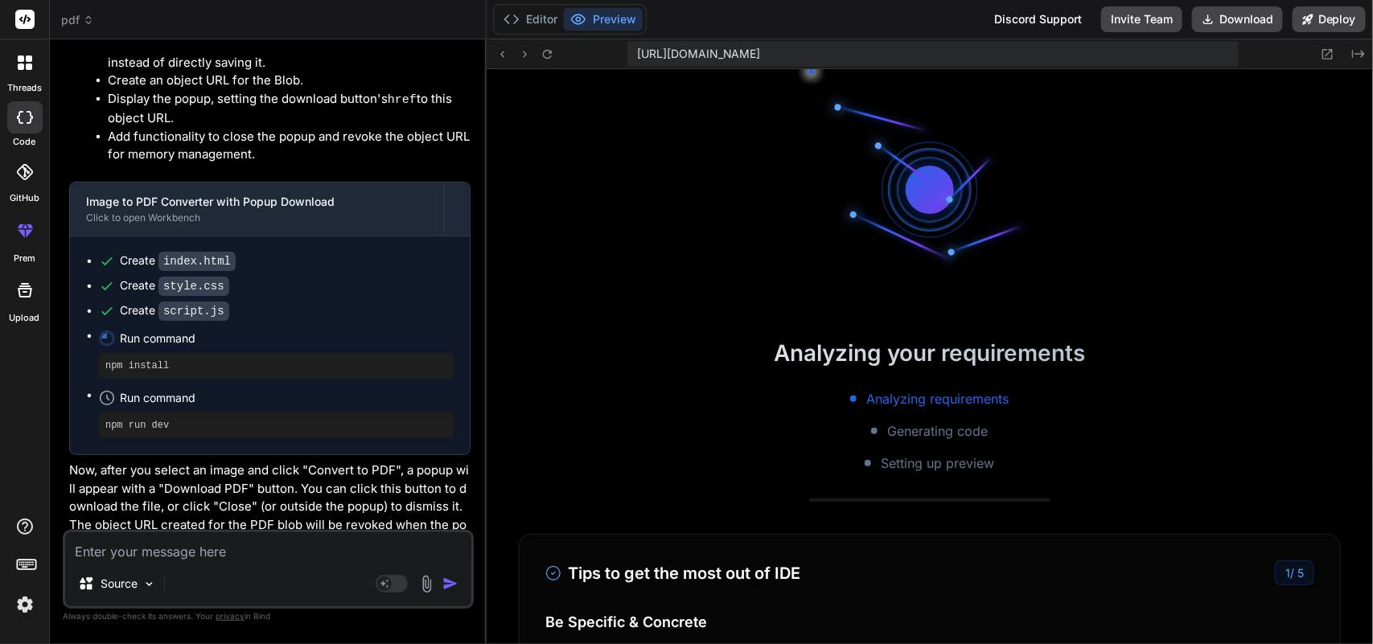
scroll to position [4660, 0]
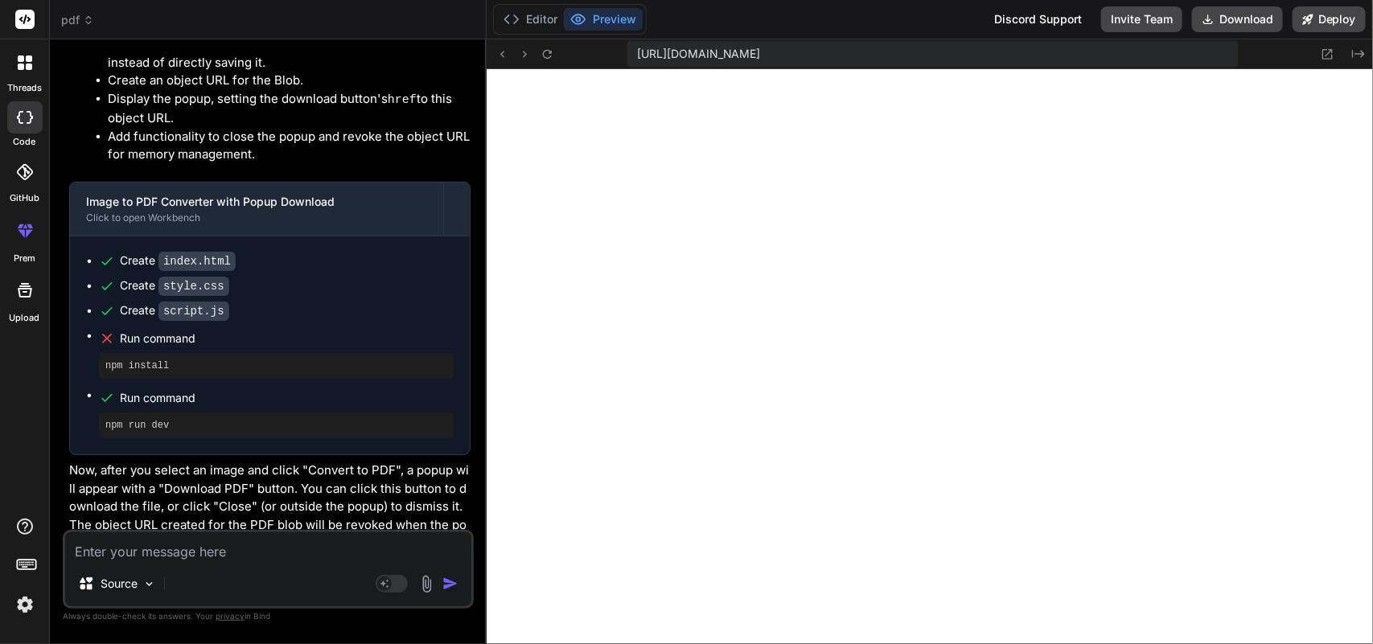
click at [266, 549] on textarea at bounding box center [268, 546] width 406 height 29
paste textarea "Loremip do Sita Conse ad ELI Seddoeius, temp inc-ut-lab etdolo magn al enimadm …"
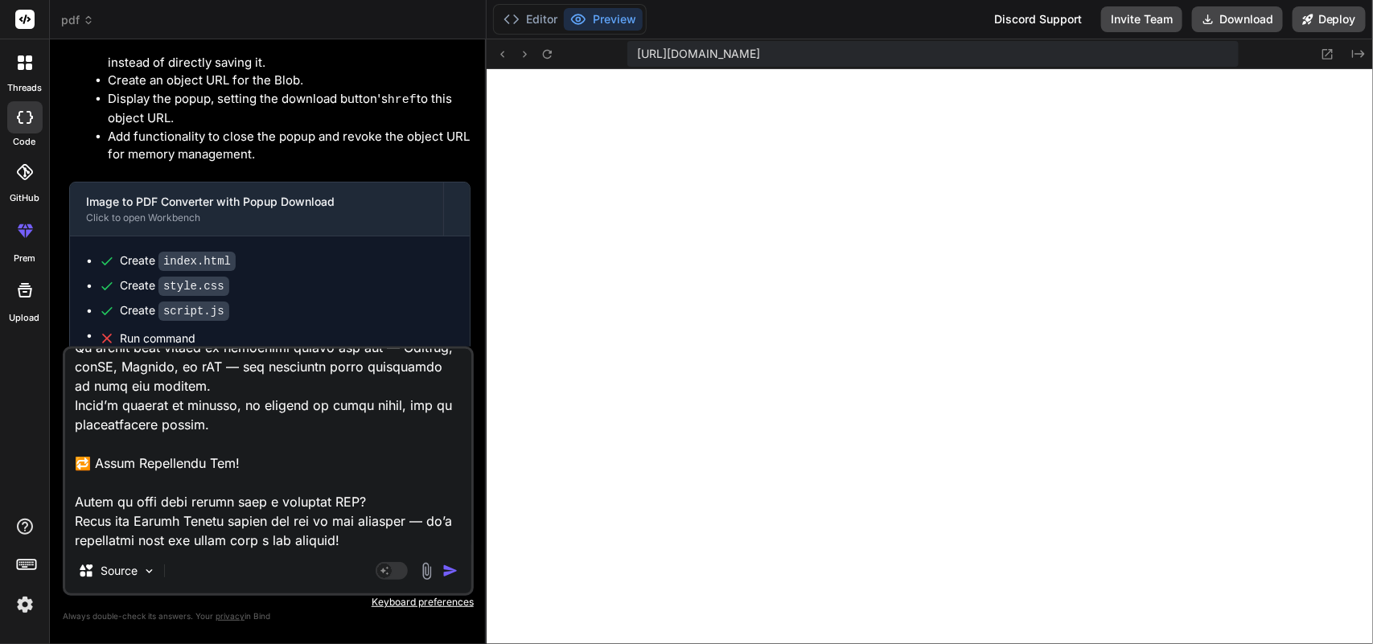
scroll to position [4750, 0]
click at [452, 571] on img "button" at bounding box center [450, 571] width 16 height 16
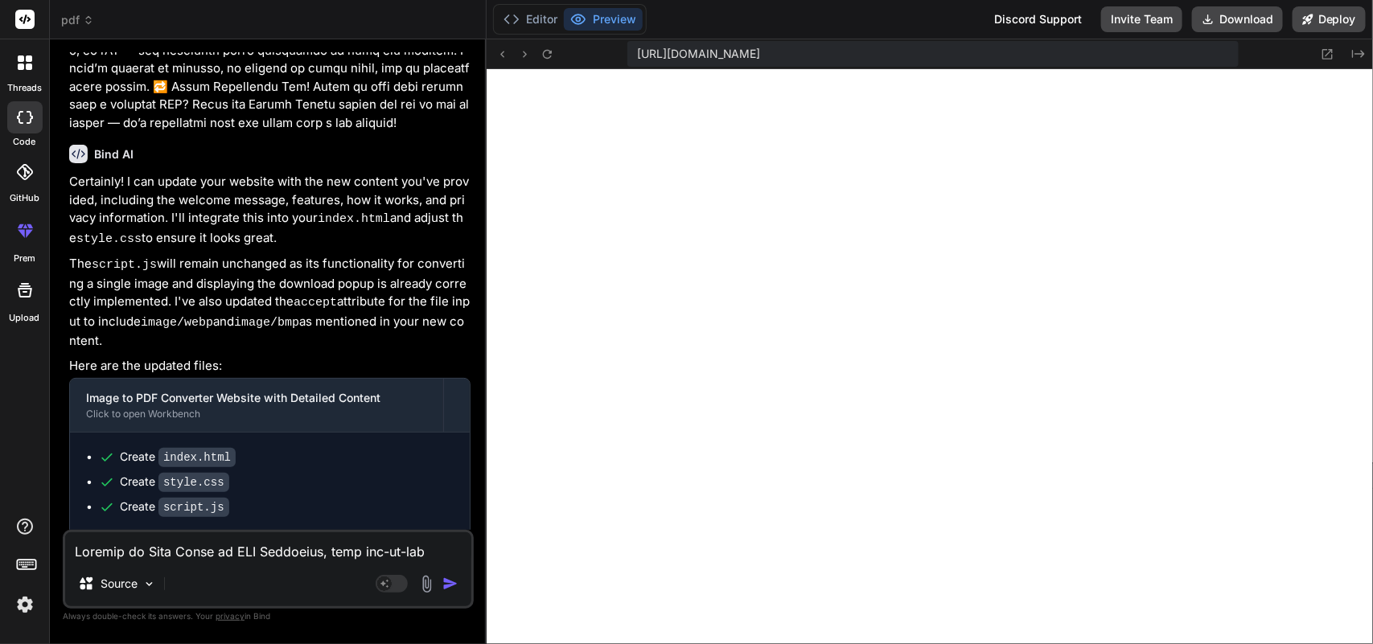
scroll to position [4871, 0]
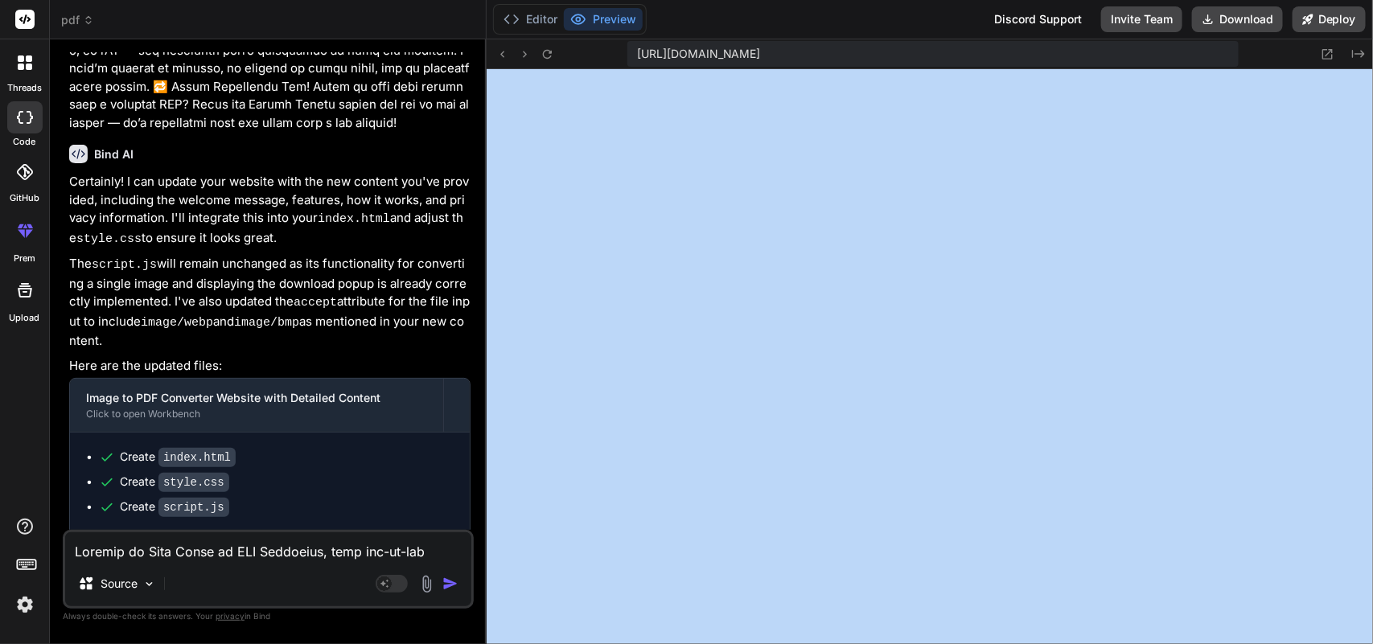
drag, startPoint x: 1372, startPoint y: 150, endPoint x: 1366, endPoint y: 238, distance: 88.7
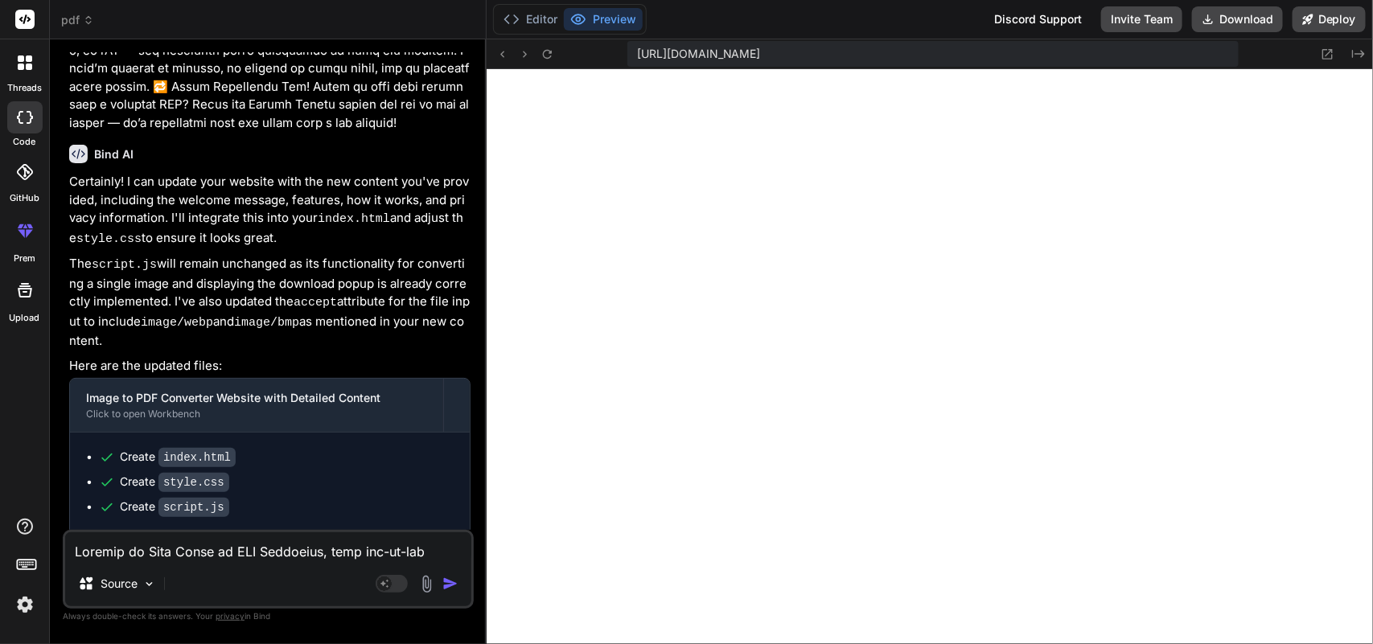
click at [276, 173] on p "Certainly! I can update your website with the new content you've provided, incl…" at bounding box center [269, 211] width 401 height 76
click at [314, 557] on textarea at bounding box center [268, 546] width 406 height 29
click at [524, 24] on button "Editor" at bounding box center [530, 19] width 67 height 23
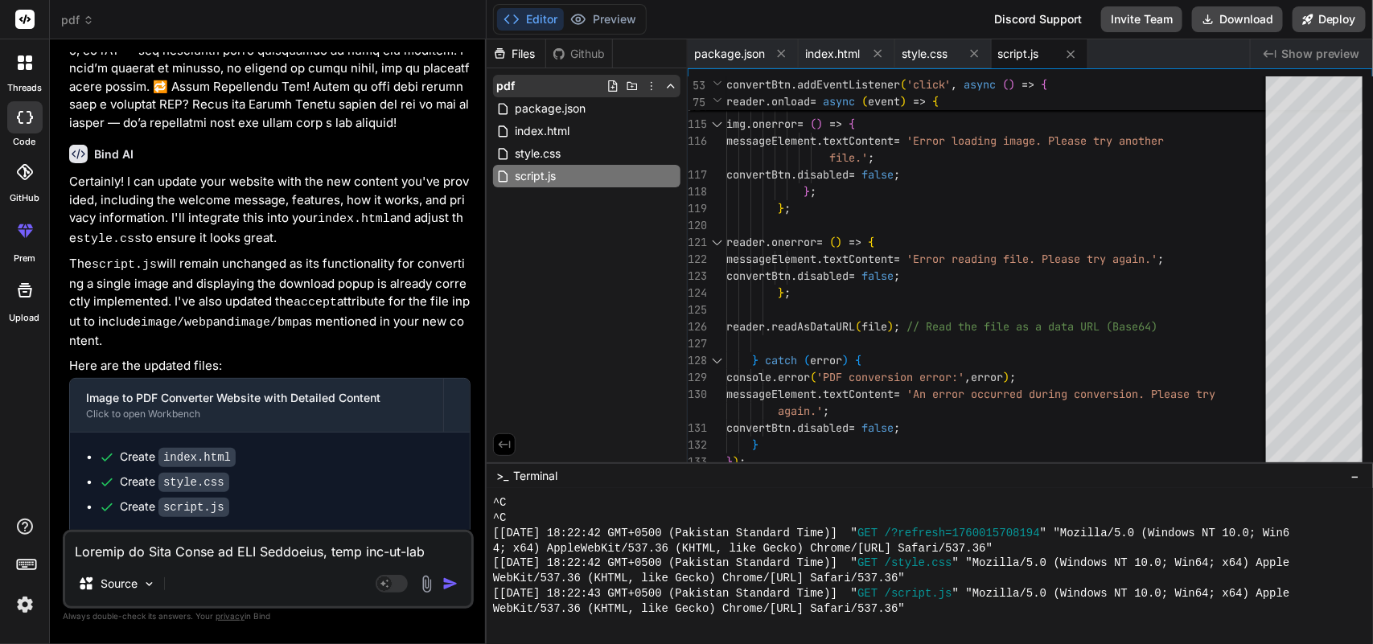
click at [653, 81] on icon at bounding box center [651, 86] width 13 height 13
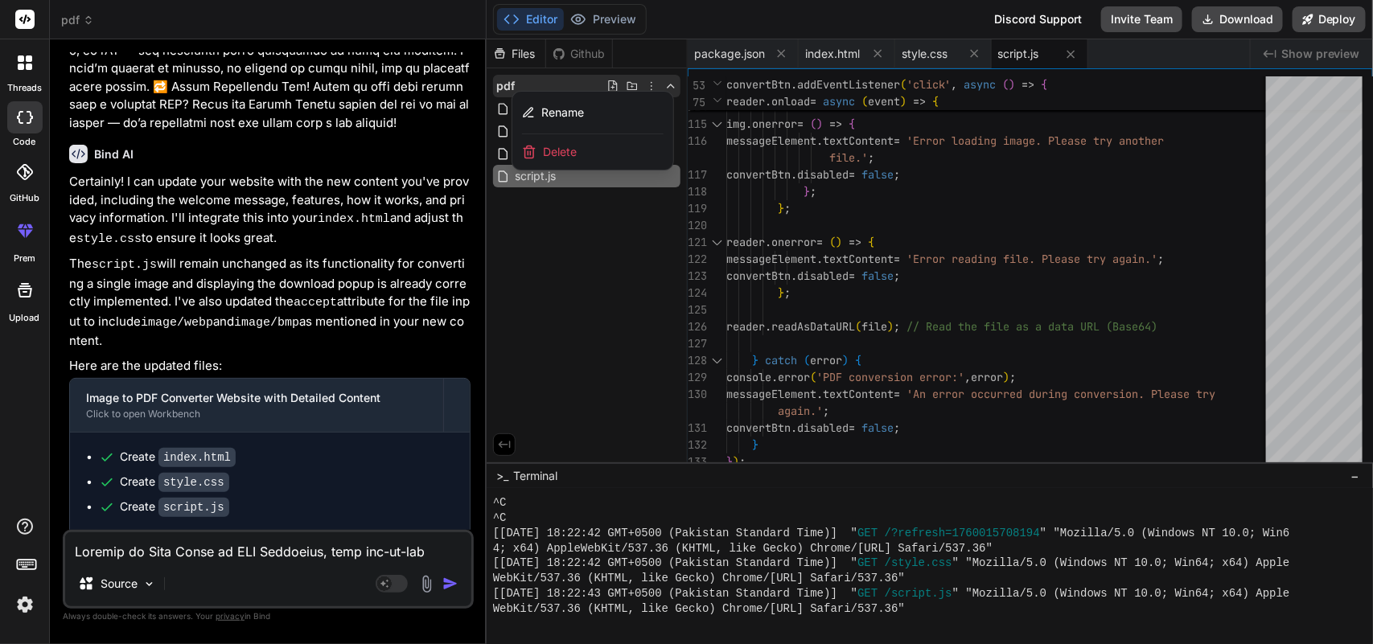
click at [556, 141] on div "Delete" at bounding box center [592, 151] width 161 height 35
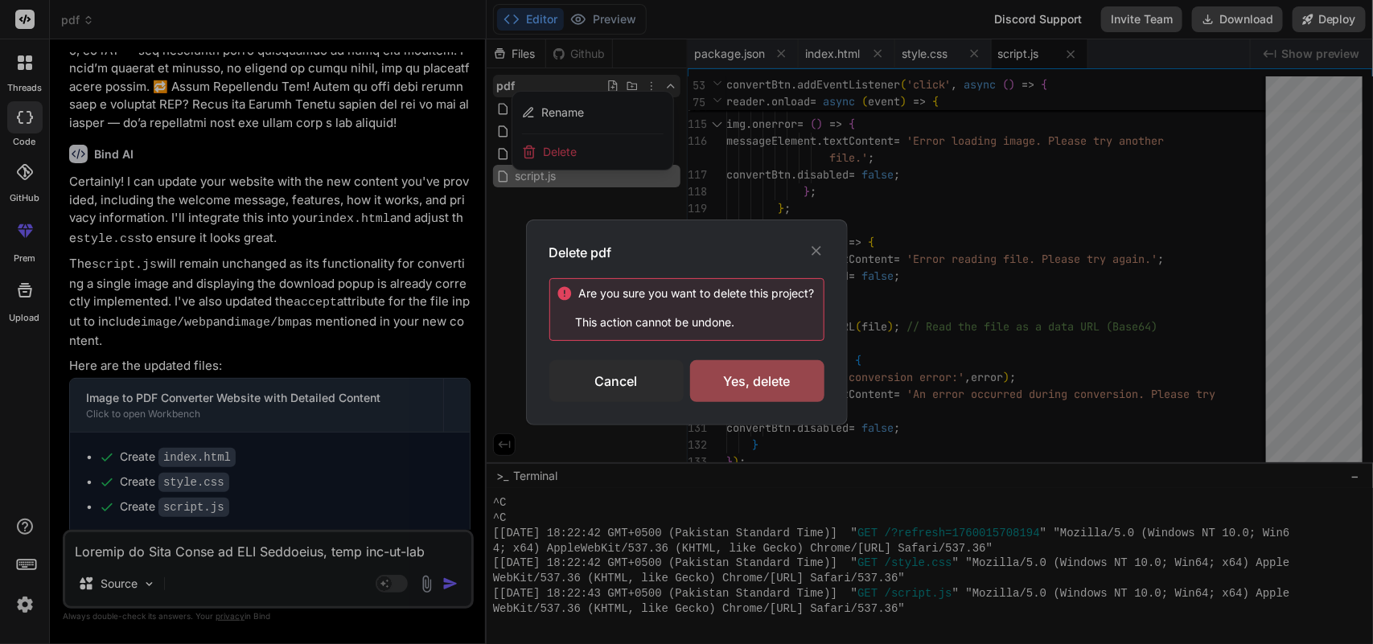
click at [756, 359] on div "Are you sure you want to delete this project ? This action cannot be undone. Ca…" at bounding box center [686, 340] width 275 height 124
click at [752, 378] on div "Yes, delete" at bounding box center [757, 381] width 134 height 42
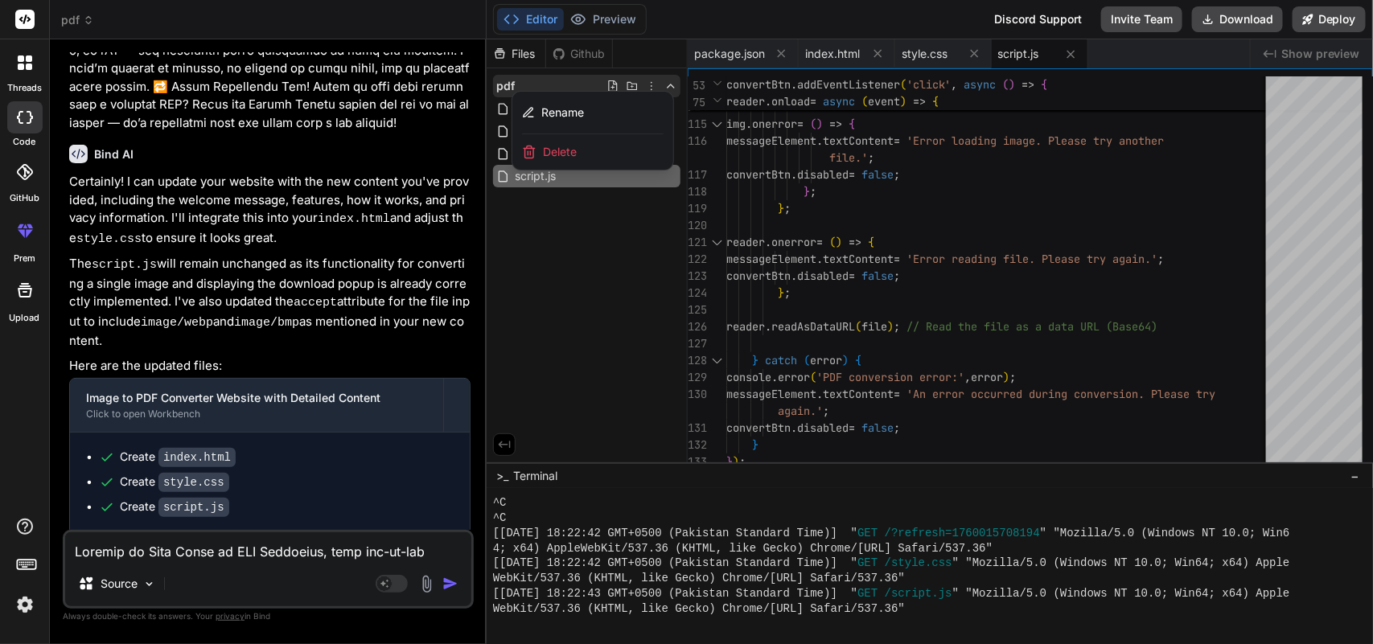
click at [545, 150] on span "Delete" at bounding box center [560, 152] width 34 height 16
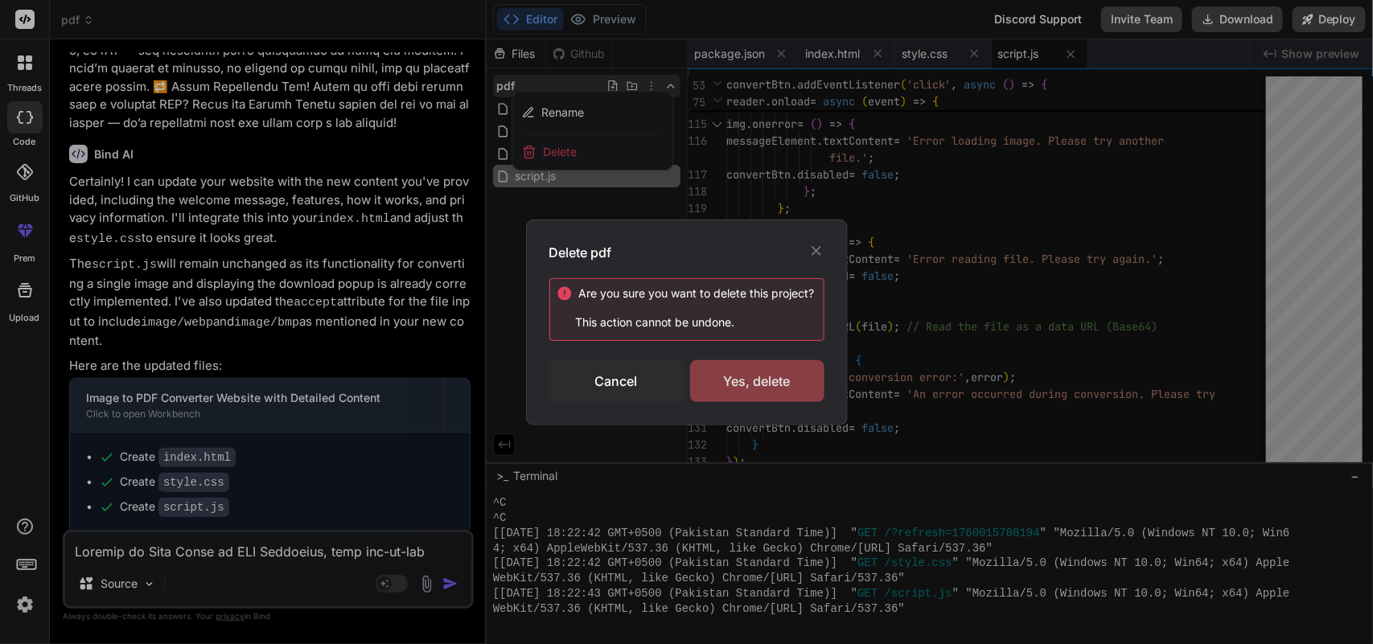
click at [738, 375] on div "Yes, delete" at bounding box center [757, 381] width 134 height 42
click at [1071, 50] on div "Delete pdf Are you sure you want to delete this project ? This action cannot be…" at bounding box center [686, 322] width 1373 height 644
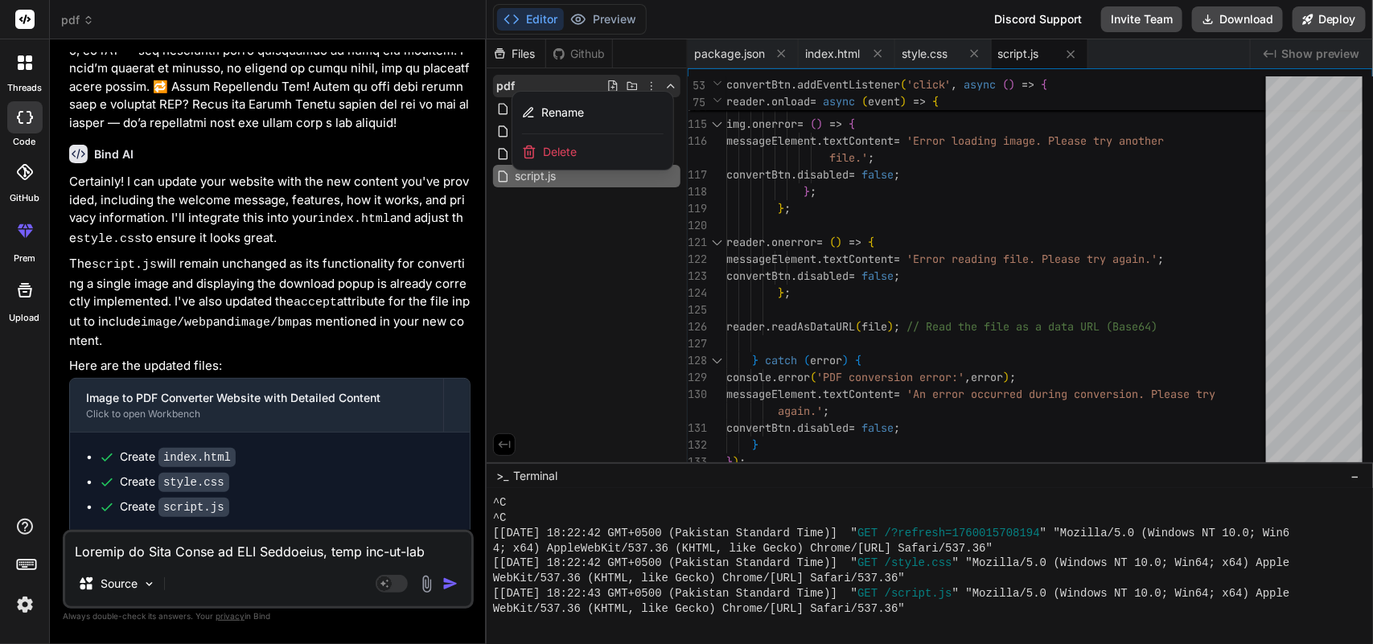
click at [1071, 50] on div at bounding box center [930, 341] width 886 height 605
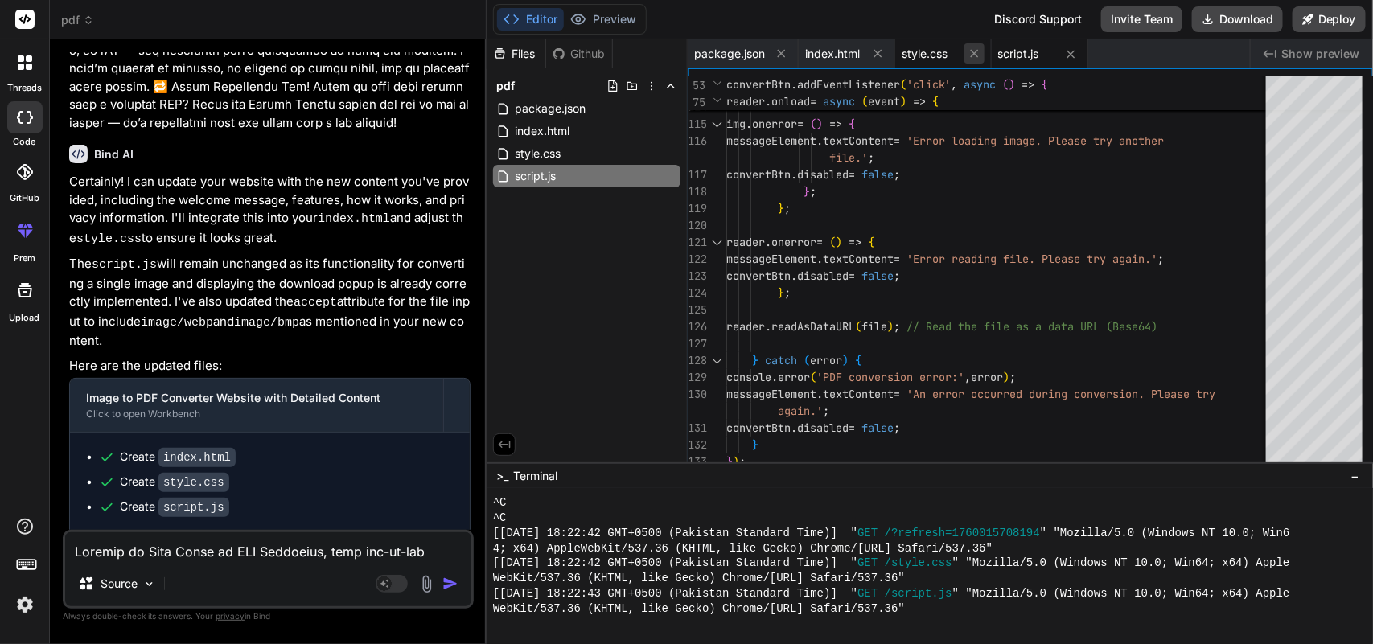
click at [978, 47] on icon at bounding box center [975, 54] width 14 height 14
click at [871, 51] on icon at bounding box center [878, 54] width 14 height 14
click at [875, 51] on icon at bounding box center [878, 54] width 8 height 8
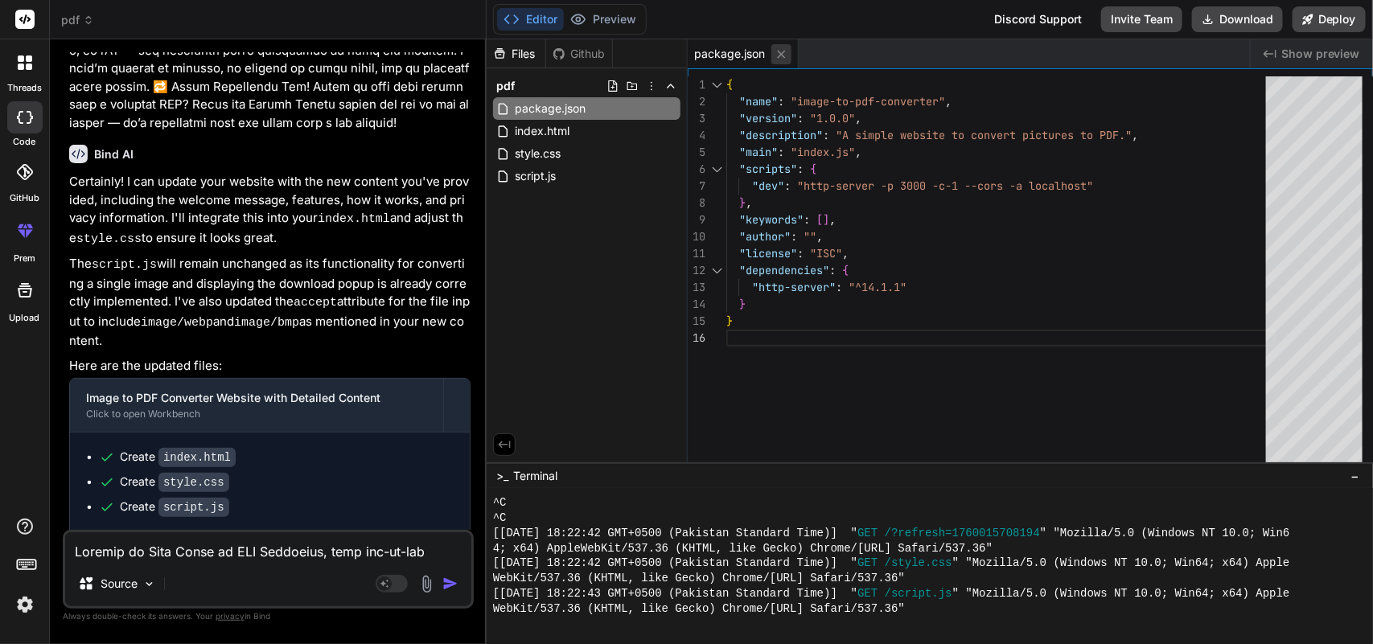
click at [778, 51] on icon at bounding box center [782, 54] width 14 height 14
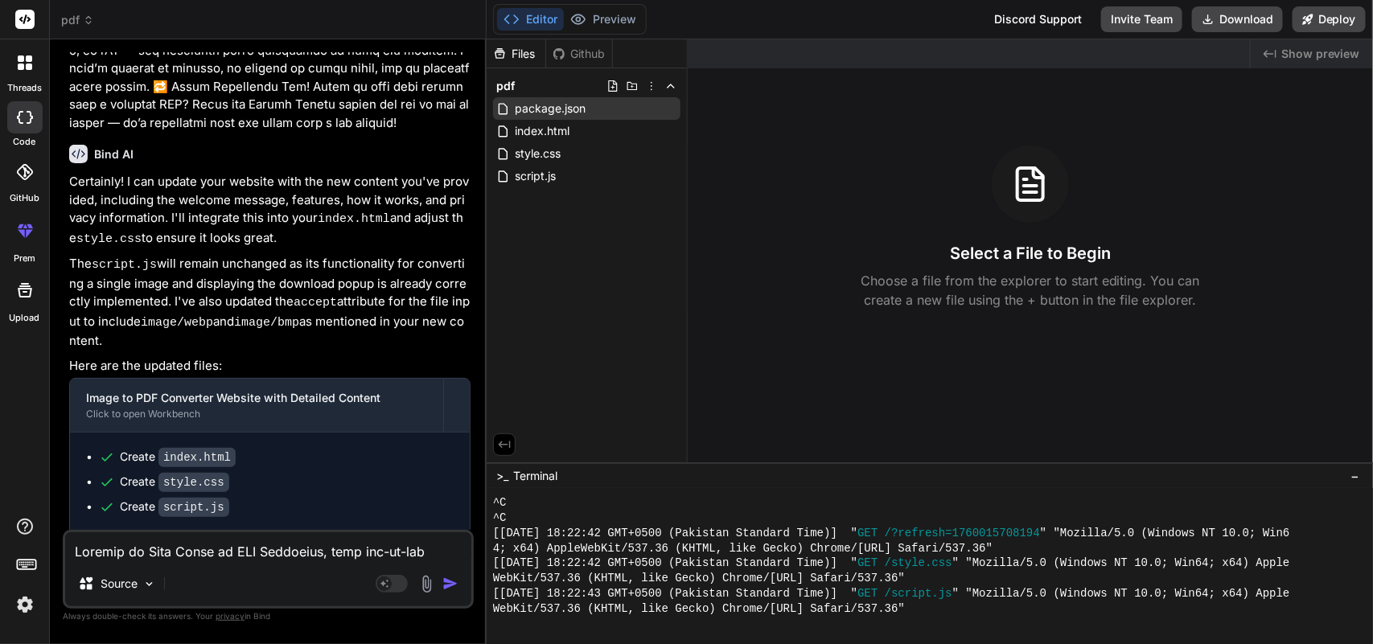
click at [648, 75] on div "pdf" at bounding box center [586, 86] width 187 height 23
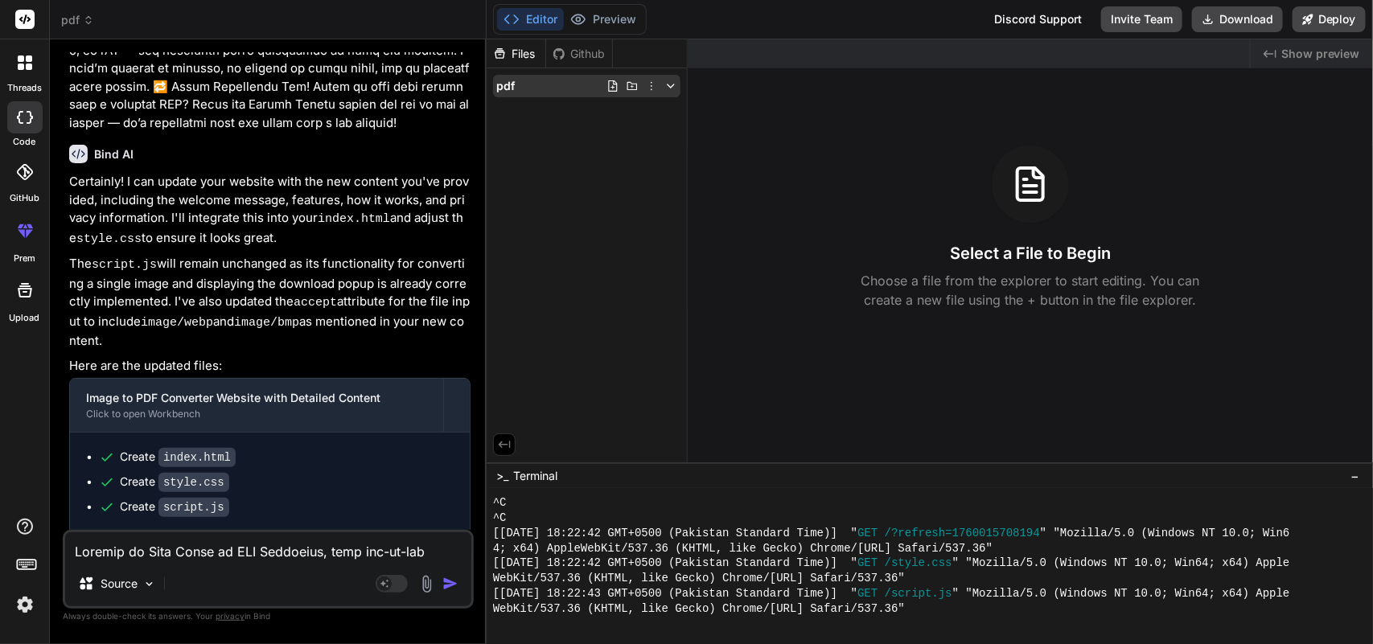
click at [668, 87] on icon at bounding box center [670, 86] width 13 height 13
click at [587, 259] on div "Files Github pdf package.json index.html style.css script.js" at bounding box center [587, 250] width 201 height 423
click at [229, 557] on textarea at bounding box center [268, 546] width 406 height 29
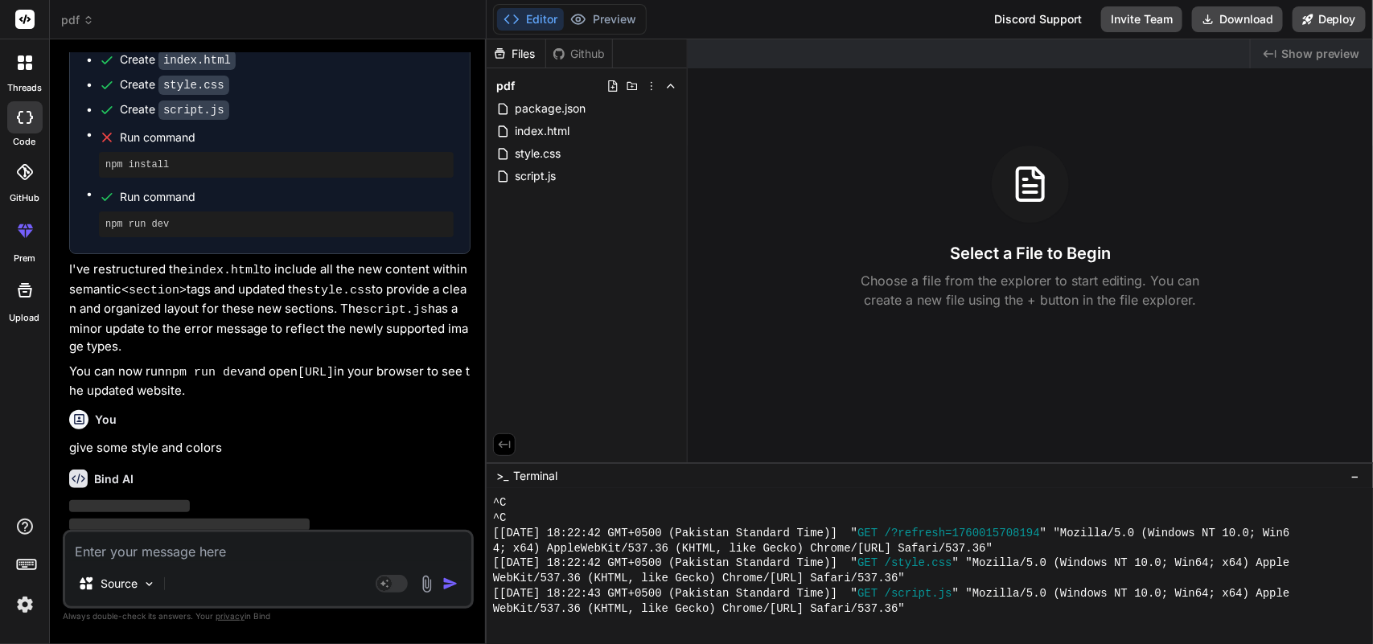
scroll to position [3114, 0]
